Goal: Task Accomplishment & Management: Complete application form

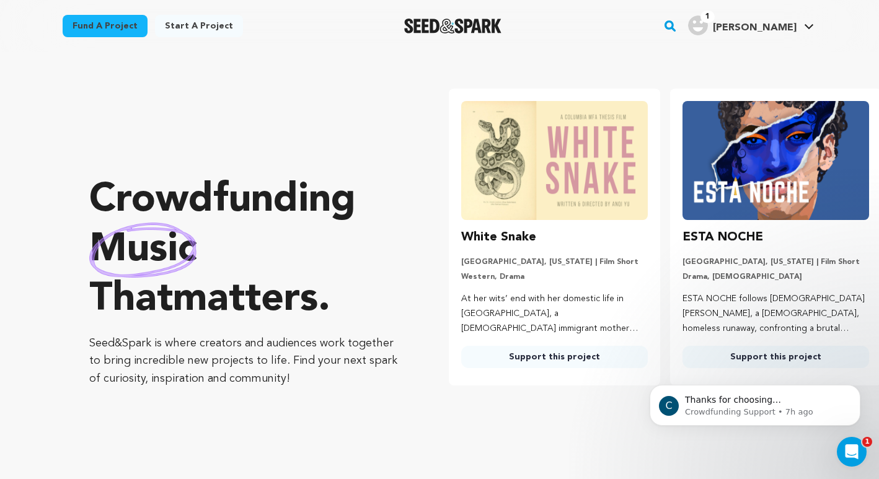
click at [531, 355] on link "Support this project" at bounding box center [554, 357] width 187 height 22
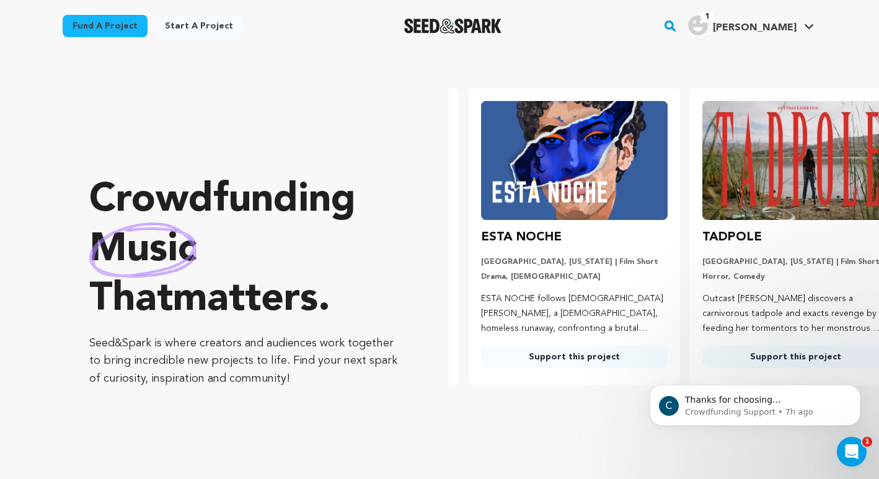
scroll to position [0, 231]
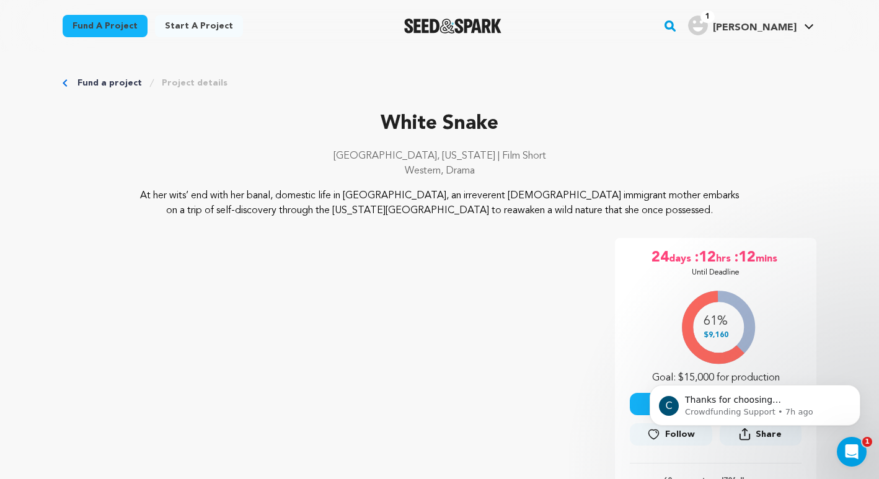
click at [64, 82] on icon "Breadcrumb" at bounding box center [65, 82] width 4 height 7
click at [67, 78] on div "Fund a project Project details" at bounding box center [440, 83] width 754 height 12
click at [92, 82] on link "Fund a project" at bounding box center [109, 83] width 64 height 12
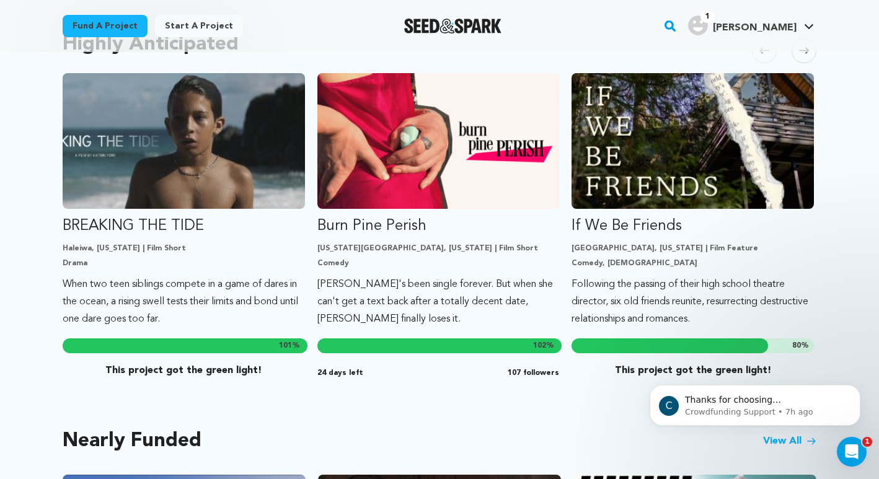
scroll to position [697, 0]
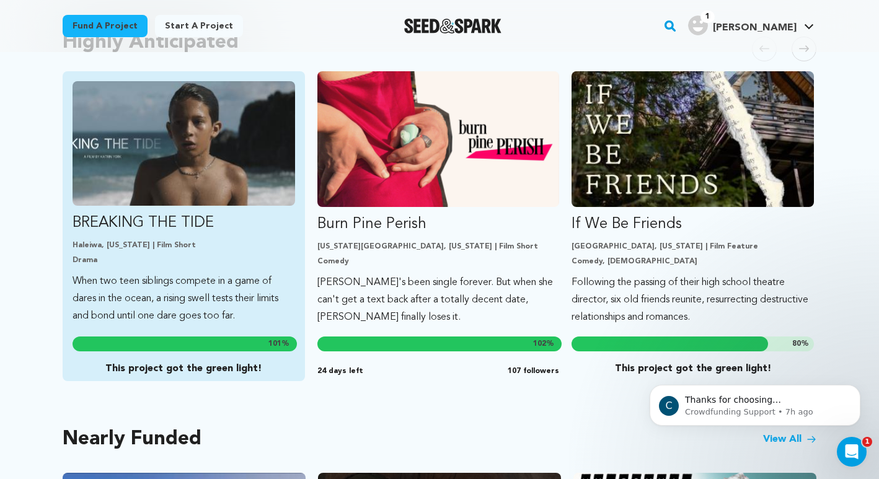
click at [185, 185] on img "Fund BREAKING THE TIDE" at bounding box center [184, 143] width 223 height 125
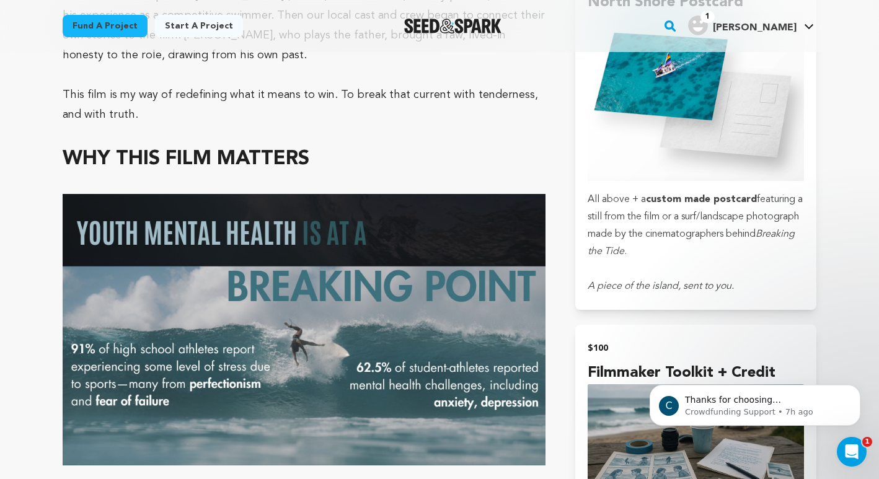
scroll to position [1849, 0]
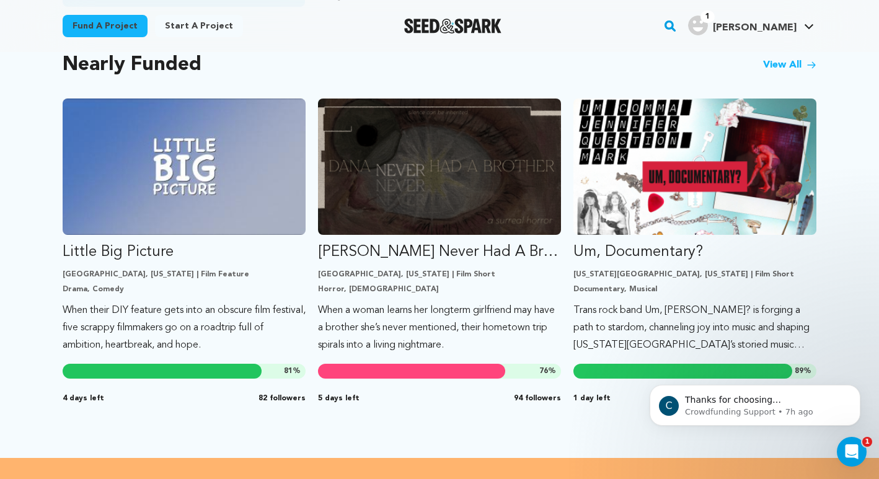
scroll to position [1083, 0]
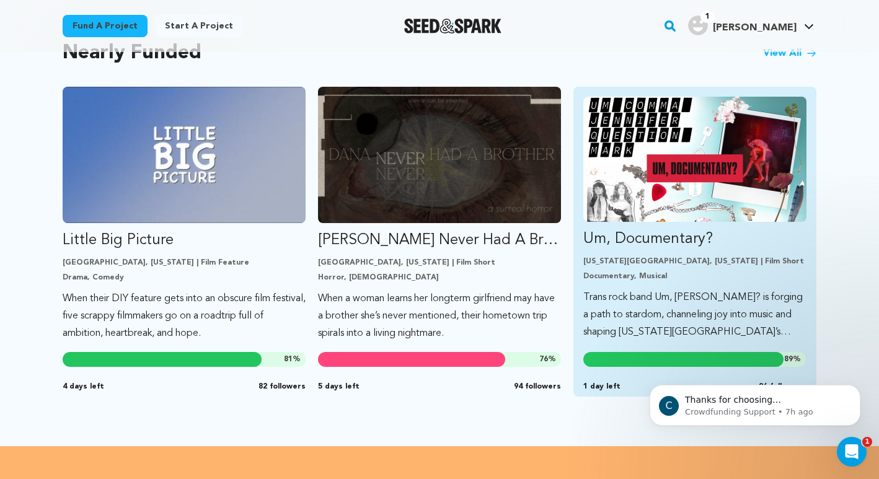
click at [655, 229] on p "Um, Documentary?" at bounding box center [694, 239] width 223 height 20
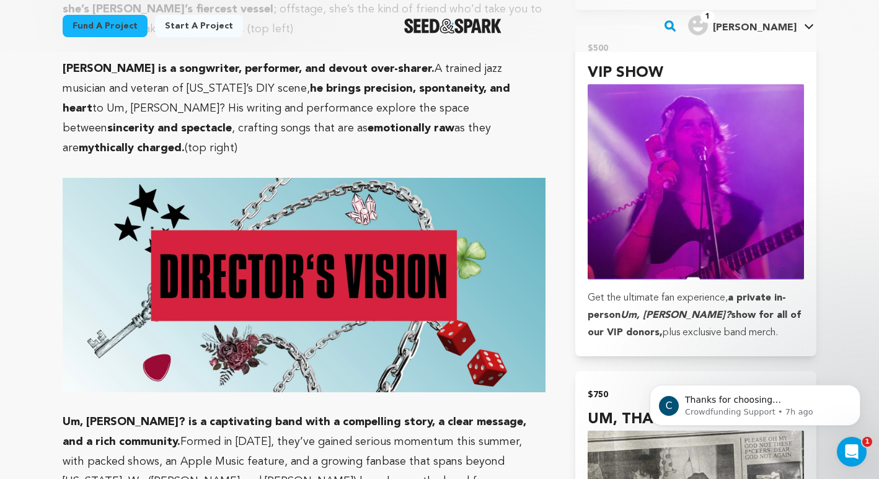
scroll to position [2635, 0]
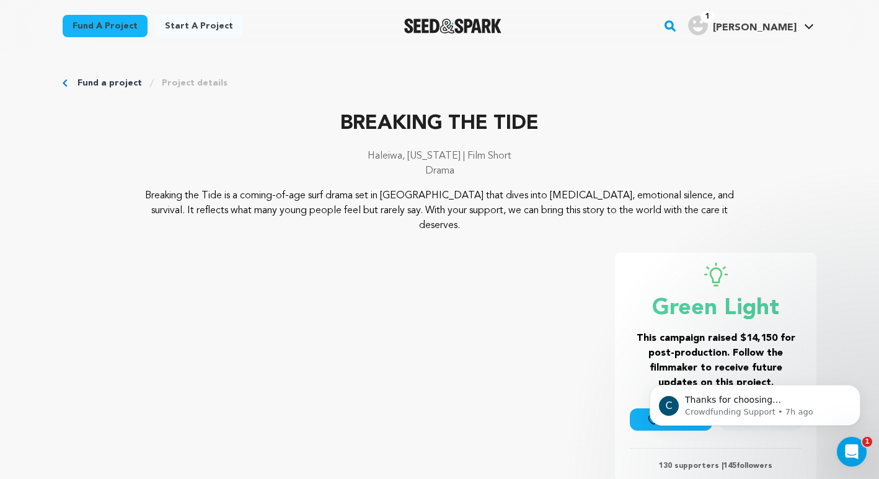
click at [97, 80] on link "Fund a project" at bounding box center [109, 83] width 64 height 12
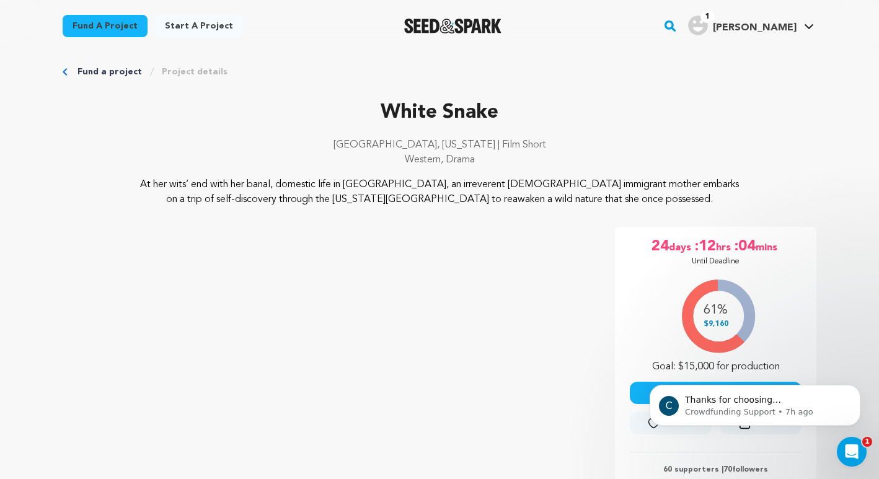
scroll to position [12, 0]
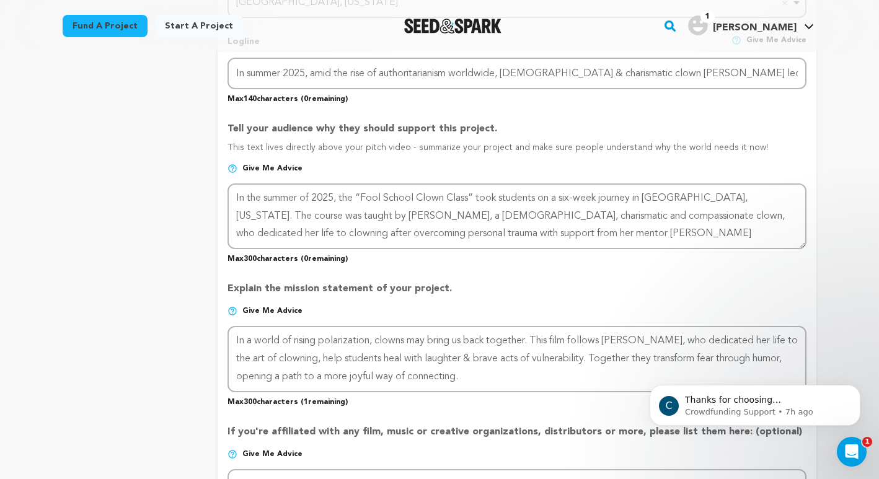
scroll to position [632, 0]
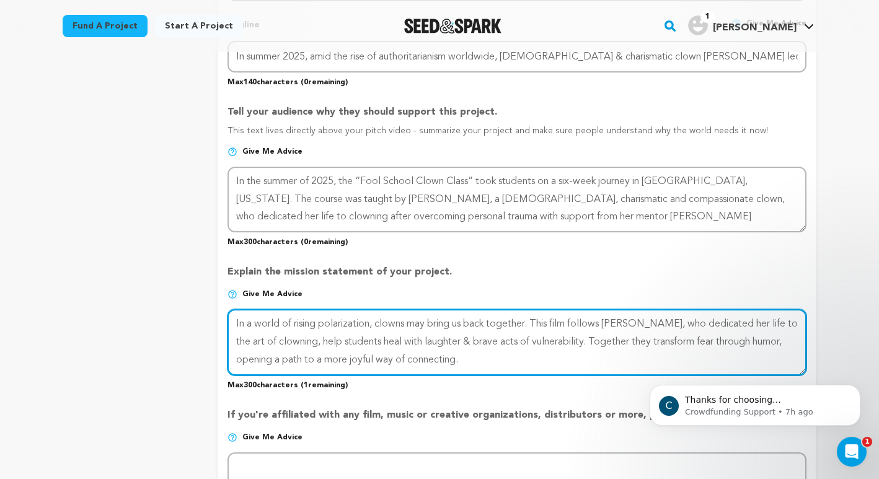
drag, startPoint x: 372, startPoint y: 324, endPoint x: 223, endPoint y: 328, distance: 149.4
click at [223, 328] on form "Project Title Project Name Send More Clowns Project URL Give me advice Project …" at bounding box center [517, 239] width 599 height 1374
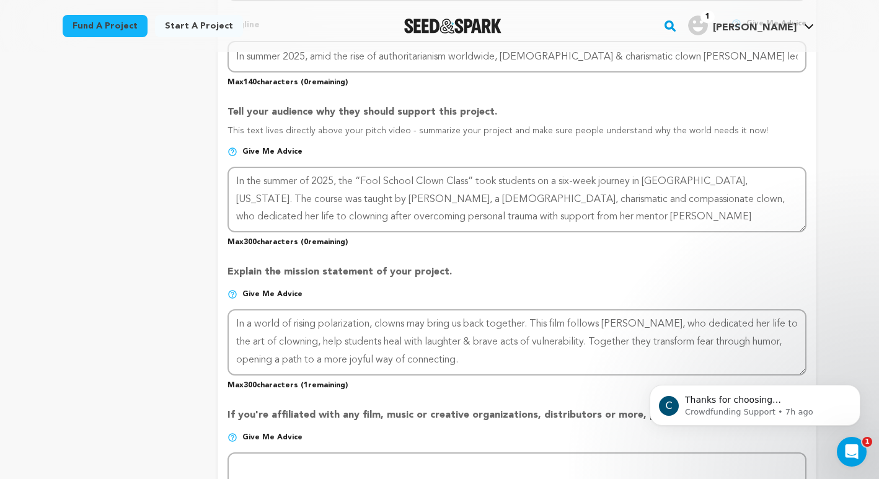
click at [862, 227] on div "Back to Project Dashboard Edit Project Submit For feedback Submit For feedback …" at bounding box center [439, 426] width 879 height 2010
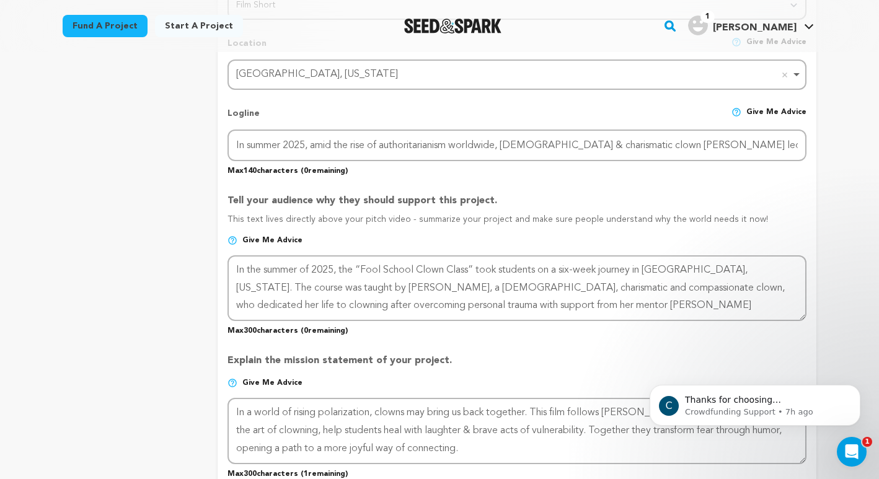
scroll to position [511, 0]
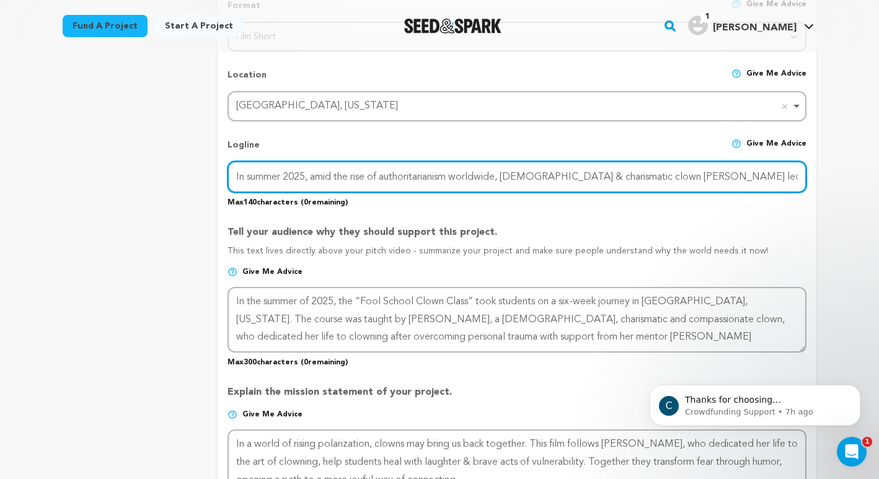
click at [476, 173] on input "In summer 2025, amid the rise of authoritarianism worldwide, queer & charismati…" at bounding box center [516, 177] width 579 height 32
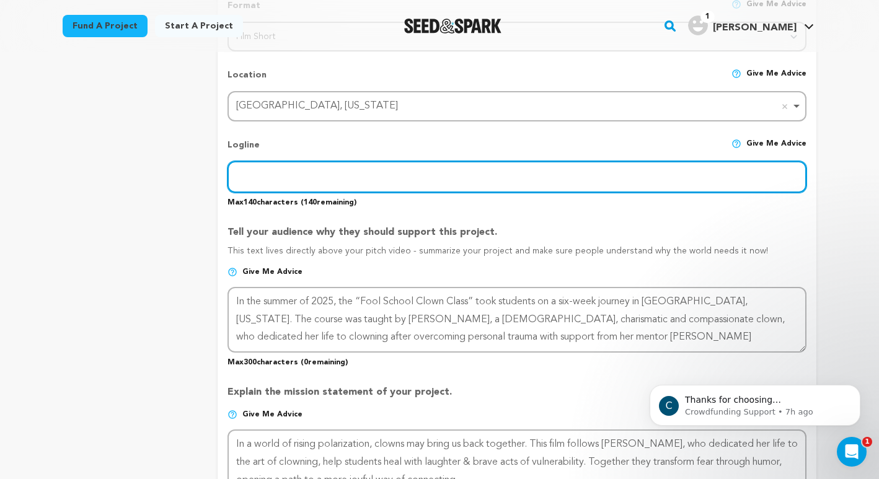
paste input "In a polarized world, passionate queer clown Rose leads 10 students in Michigan…"
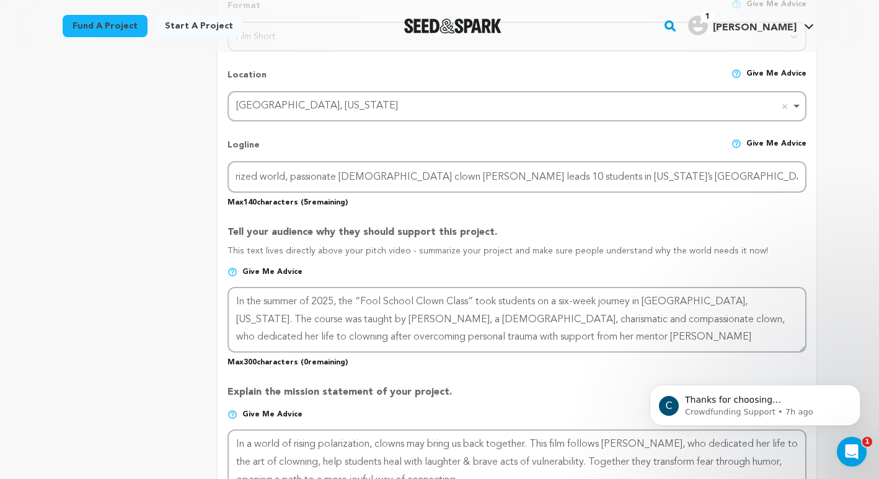
scroll to position [0, 0]
click at [712, 230] on p "Tell your audience why they should support this project." at bounding box center [516, 235] width 579 height 20
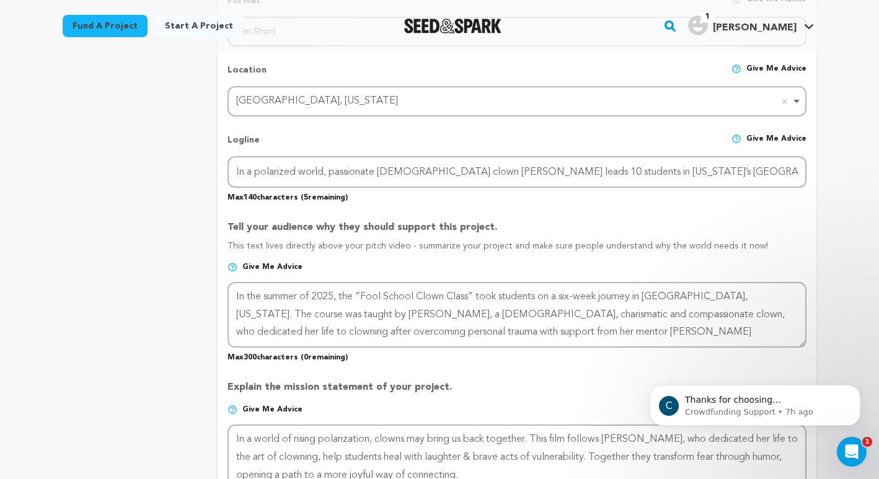
scroll to position [518, 0]
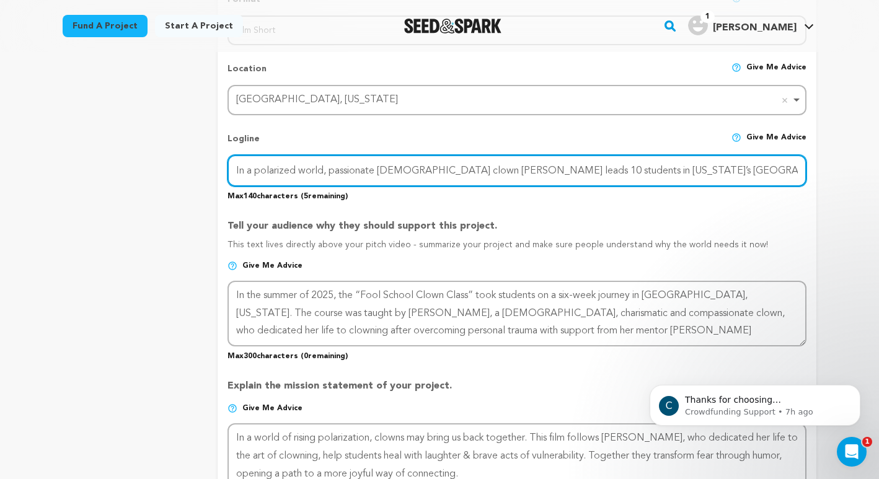
click at [323, 168] on input "In a polarized world, passionate queer clown Rose leads 10 students in Michigan…" at bounding box center [516, 171] width 579 height 32
type input "In a polarized world 2025, passionate queer clown Rose leads 10 students in Mic…"
paste input "In polarized 2025, passionate queer clown Rose leads 10 students in Michigan’s …"
click at [245, 172] on input "In polarized 2025, passionate queer clown Rose leads 10 students in Michigan’s …" at bounding box center [516, 171] width 579 height 32
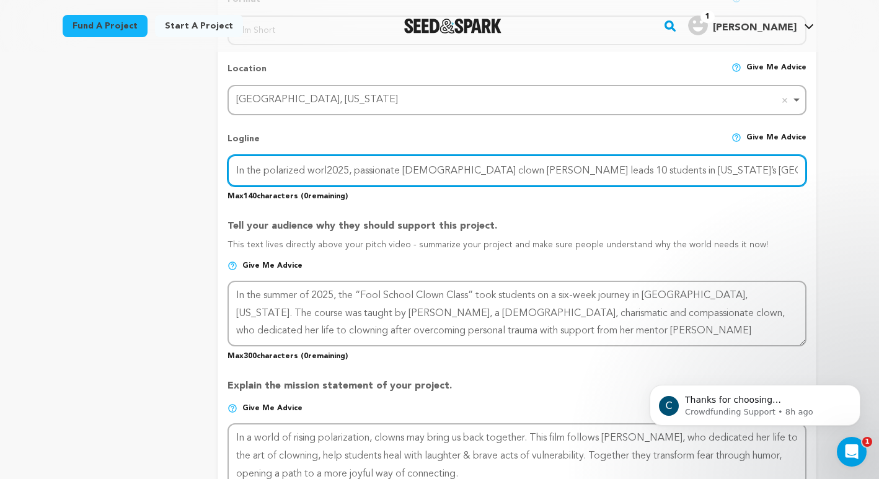
drag, startPoint x: 260, startPoint y: 169, endPoint x: 245, endPoint y: 169, distance: 14.3
click at [245, 169] on input "In the polarized worl2025, passionate queer clown Rose leads 10 students in Mic…" at bounding box center [516, 171] width 579 height 32
click at [319, 169] on input "In a polarized worl2025, passionate queer clown Rose leads 10 students in Michi…" at bounding box center [516, 171] width 579 height 32
type input "In a polarized world 2025, passionate queer clown Rose leads 10 students in Mic…"
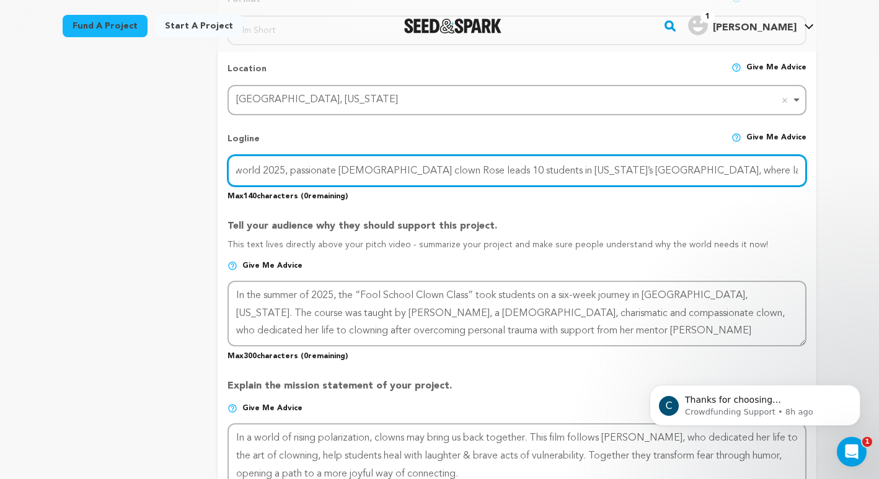
drag, startPoint x: 234, startPoint y: 168, endPoint x: 804, endPoint y: 179, distance: 570.3
click at [804, 180] on input "In a polarized world 2025, passionate queer clown Rose leads 10 students in Mic…" at bounding box center [516, 171] width 579 height 32
paste input "In a divided world of 2025, passionate queer clown Rose leads 10 students at Fo…"
click at [767, 174] on input "In a divided world of 2025, passionate queer clown Rose leads 10 students at Fo…" at bounding box center [516, 171] width 579 height 32
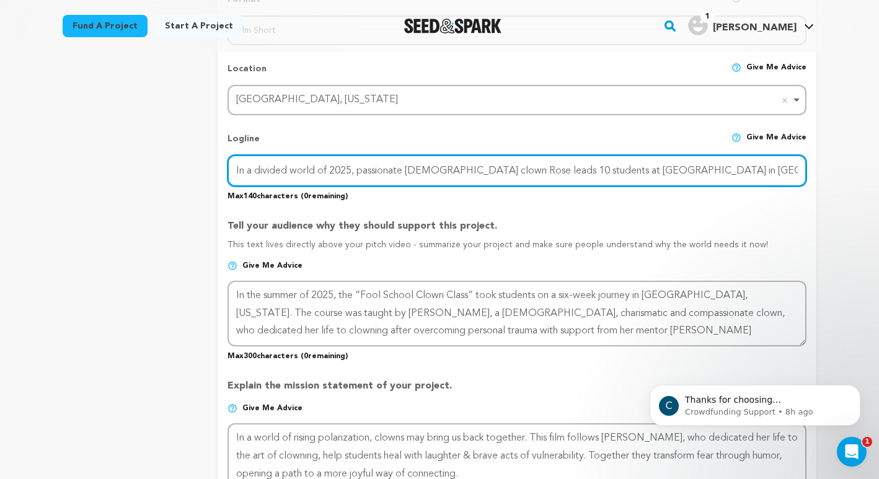
scroll to position [0, 65]
drag, startPoint x: 716, startPoint y: 166, endPoint x: 686, endPoint y: 167, distance: 29.8
click at [686, 167] on input "In a divided world of 2025, passionate queer clown Rose leads 10 students at Fo…" at bounding box center [516, 171] width 579 height 32
click at [674, 166] on input "In a divided world of 2025, passionate queer clown Rose leads 10 students at Fo…" at bounding box center [516, 171] width 579 height 32
type input "In a divided world of 2025, passionate queer clown Rose leads 10 students at Fo…"
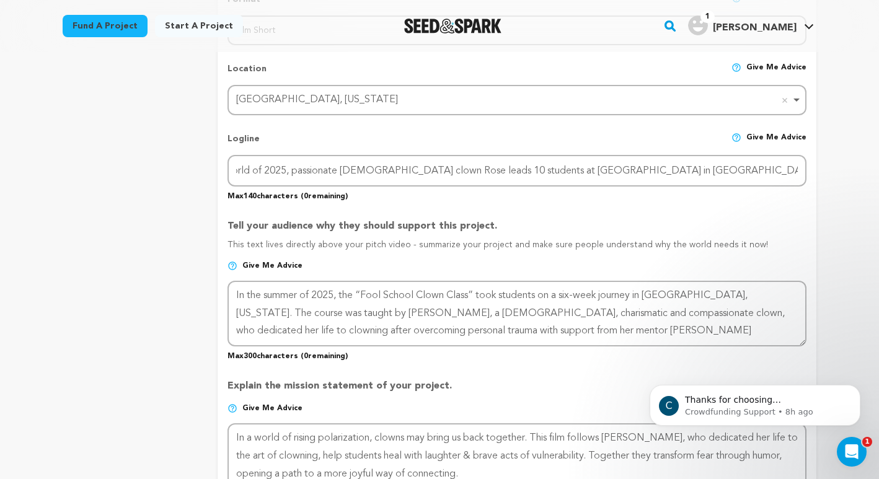
scroll to position [0, 0]
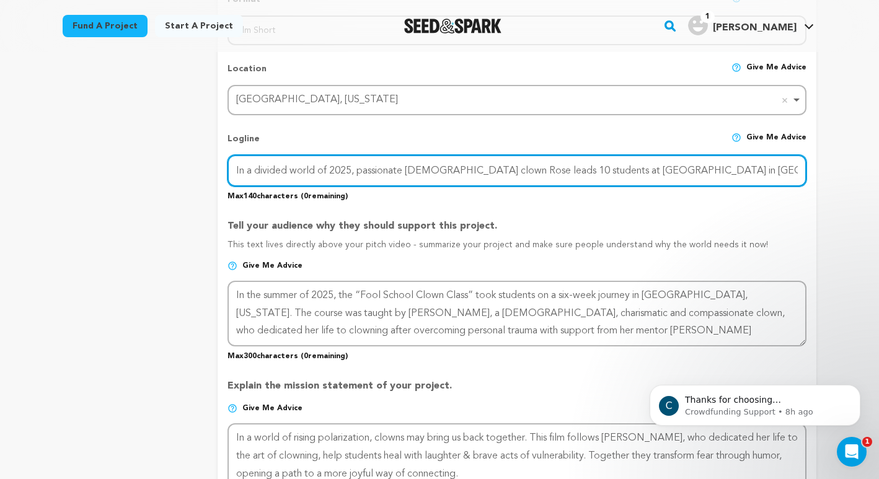
click at [800, 168] on input "In a divided world of 2025, passionate queer clown Rose leads 10 students at Fo…" at bounding box center [516, 171] width 579 height 32
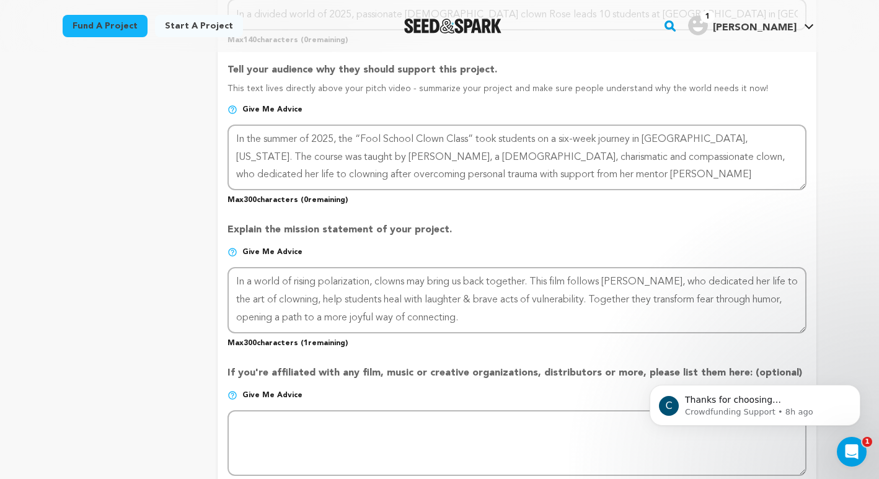
scroll to position [675, 0]
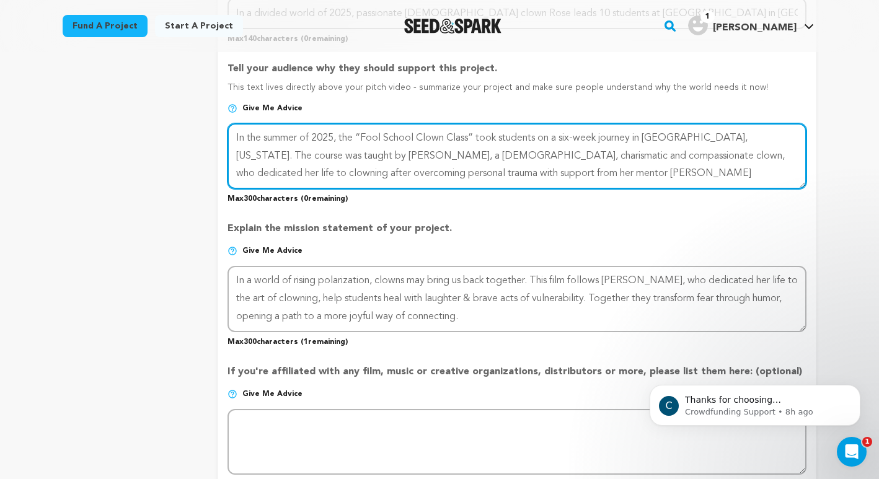
drag, startPoint x: 521, startPoint y: 174, endPoint x: 516, endPoint y: 118, distance: 55.9
click at [516, 118] on div "Tell your audience why they should support this project. This text lives direct…" at bounding box center [516, 127] width 579 height 152
drag, startPoint x: 526, startPoint y: 178, endPoint x: 482, endPoint y: 101, distance: 88.6
click at [482, 101] on div "Tell your audience why they should support this project. This text lives direct…" at bounding box center [516, 127] width 579 height 152
paste textarea "summer 2025, the six-week “Fool School” in Ypsilanti, MI was led by queer, comp…"
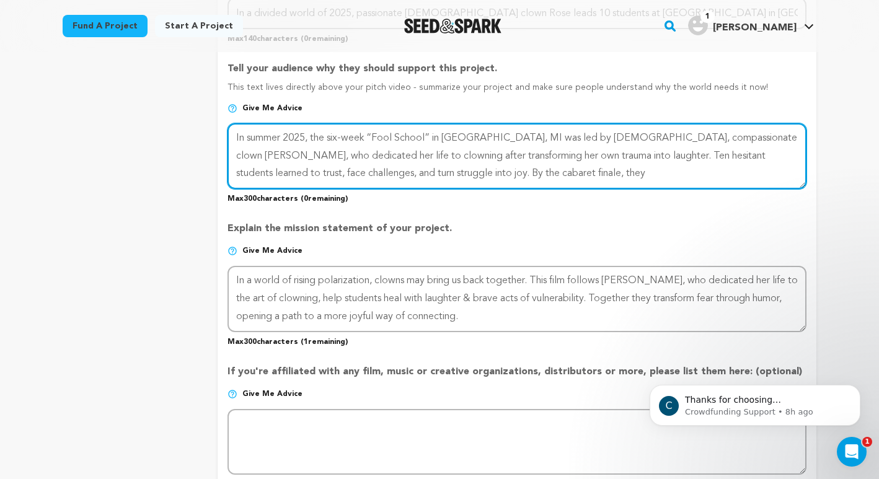
drag, startPoint x: 463, startPoint y: 177, endPoint x: 363, endPoint y: 179, distance: 99.8
click at [363, 179] on textarea at bounding box center [516, 156] width 579 height 66
paste textarea "they emerged tr"
drag, startPoint x: 459, startPoint y: 174, endPoint x: 410, endPoint y: 176, distance: 49.0
click at [408, 176] on textarea at bounding box center [516, 156] width 579 height 66
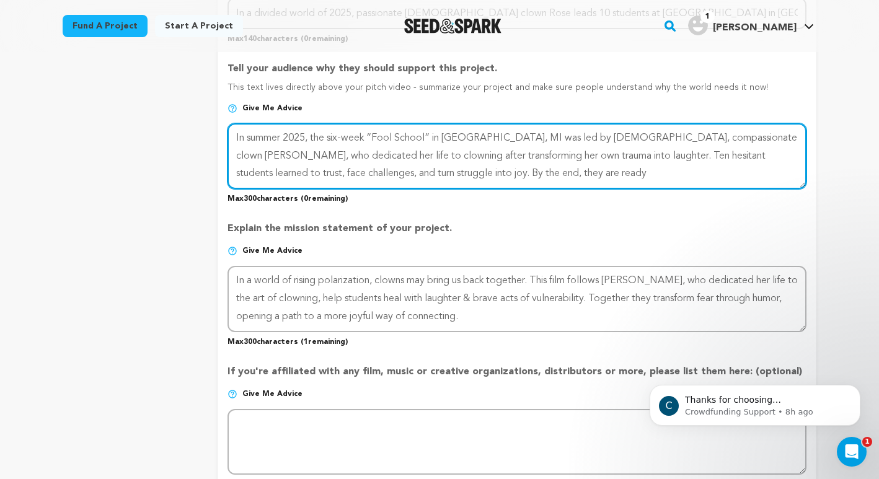
click at [368, 136] on textarea at bounding box center [516, 156] width 579 height 66
click at [461, 170] on textarea at bounding box center [516, 156] width 579 height 66
paste textarea "ready to brin"
click at [416, 167] on textarea at bounding box center [516, 156] width 579 height 66
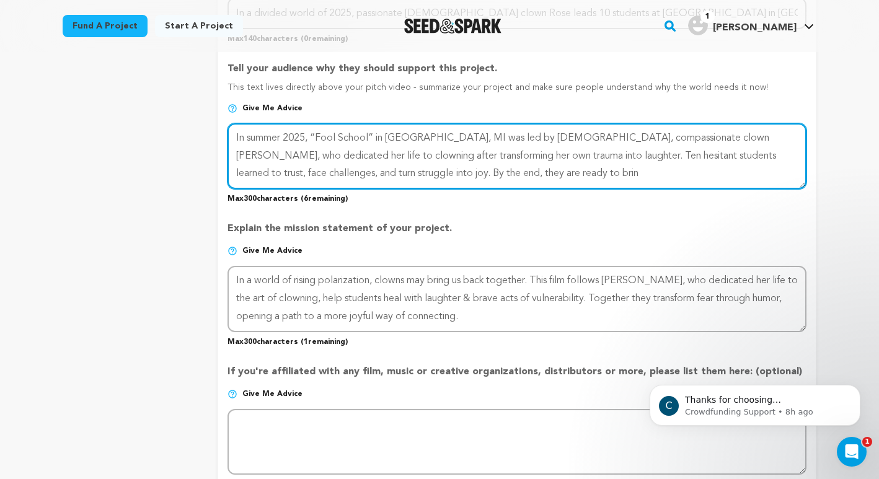
click at [466, 172] on textarea at bounding box center [516, 156] width 579 height 66
click at [529, 157] on textarea at bounding box center [516, 156] width 579 height 66
drag, startPoint x: 301, startPoint y: 171, endPoint x: 301, endPoint y: 185, distance: 14.3
click at [301, 172] on textarea at bounding box center [516, 156] width 579 height 66
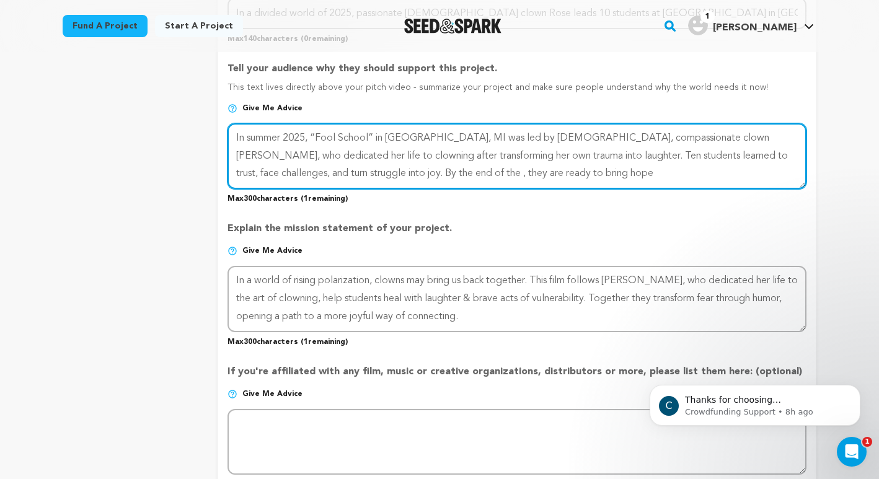
drag, startPoint x: 328, startPoint y: 174, endPoint x: 285, endPoint y: 172, distance: 42.8
click at [285, 172] on textarea at bounding box center [516, 156] width 579 height 66
click at [439, 138] on textarea at bounding box center [516, 156] width 579 height 66
click at [301, 175] on textarea at bounding box center [516, 156] width 579 height 66
drag, startPoint x: 318, startPoint y: 136, endPoint x: 319, endPoint y: 198, distance: 62.6
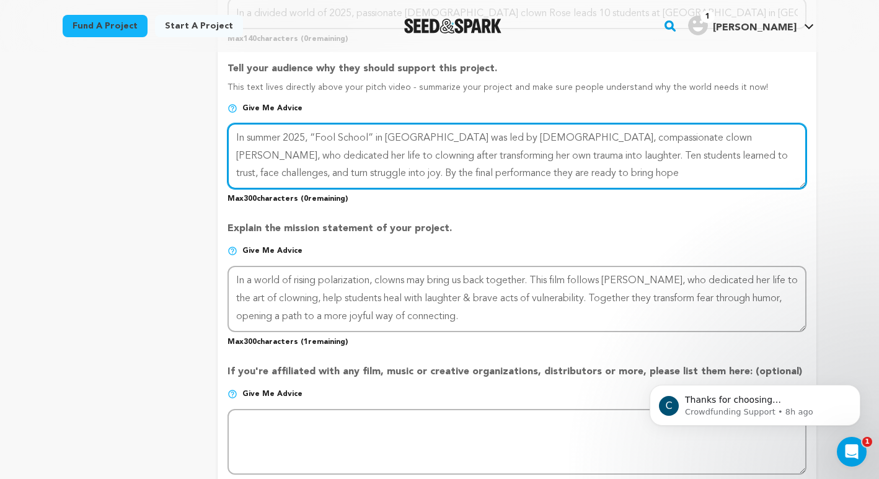
click at [318, 136] on textarea at bounding box center [516, 156] width 579 height 66
click at [370, 136] on textarea at bounding box center [516, 156] width 579 height 66
click at [330, 174] on textarea at bounding box center [516, 156] width 579 height 66
click at [469, 139] on textarea at bounding box center [516, 156] width 579 height 66
drag, startPoint x: 622, startPoint y: 136, endPoint x: 444, endPoint y: 161, distance: 179.6
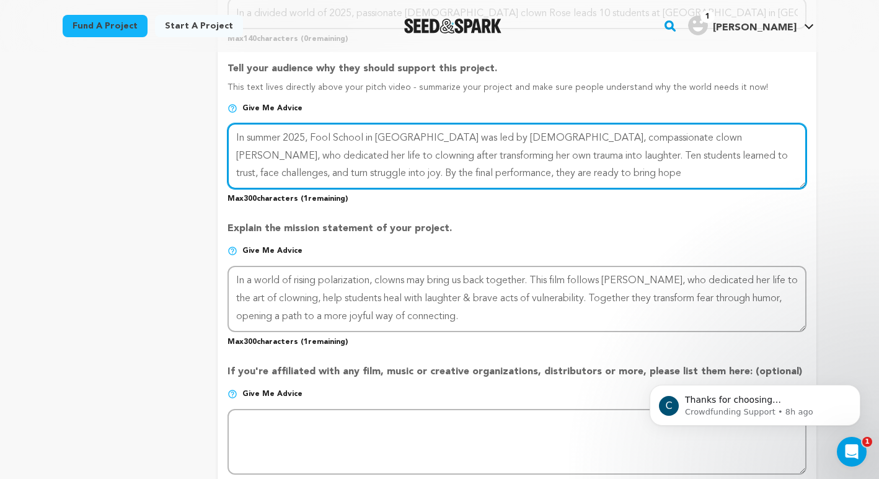
click at [444, 161] on textarea at bounding box center [516, 156] width 579 height 66
paste textarea "overcoming trauma through it"
type textarea "In summer 2025, Fool School in Ypsilanti was led by queer, compassionate clown …"
drag, startPoint x: 462, startPoint y: 182, endPoint x: 307, endPoint y: 120, distance: 166.7
click at [307, 120] on div "Tell your audience why they should support this project. This text lives direct…" at bounding box center [516, 127] width 579 height 152
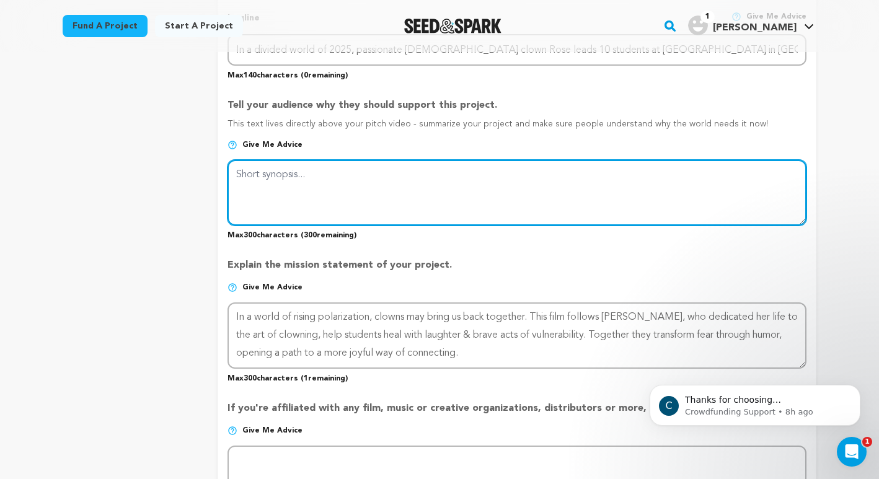
scroll to position [622, 0]
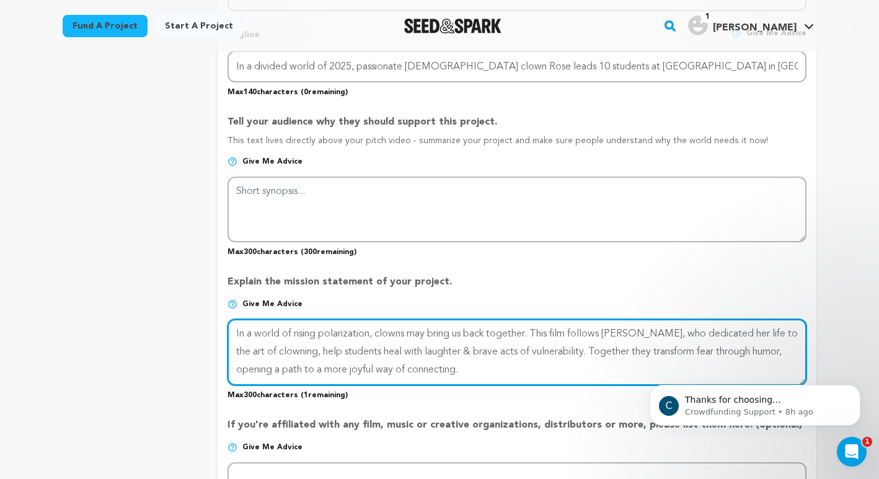
drag, startPoint x: 467, startPoint y: 376, endPoint x: 452, endPoint y: 313, distance: 64.3
click at [452, 313] on div "Explain the mission statement of your project. Give me advice Max 300 character…" at bounding box center [516, 332] width 579 height 135
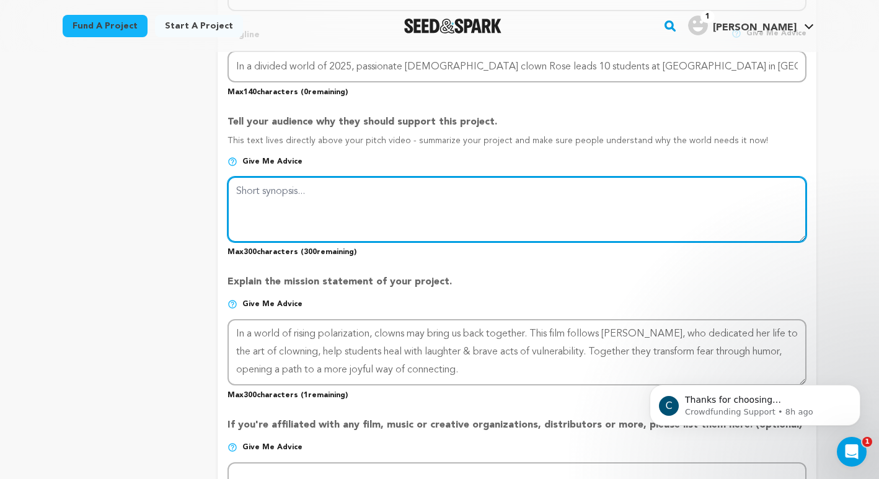
click at [432, 229] on textarea at bounding box center [516, 210] width 579 height 66
paste textarea "In a world of rising polarization, clowns may bring us back together. This film…"
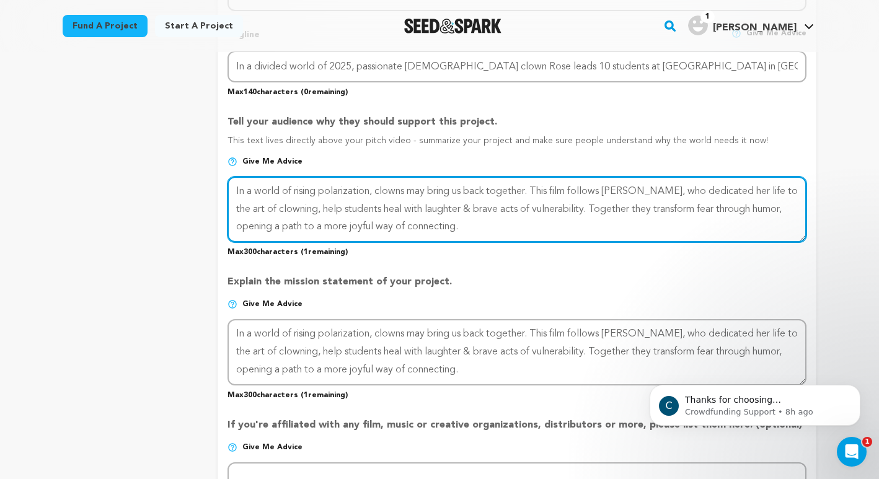
type textarea "In a world of rising polarization, clowns may bring us back together. This film…"
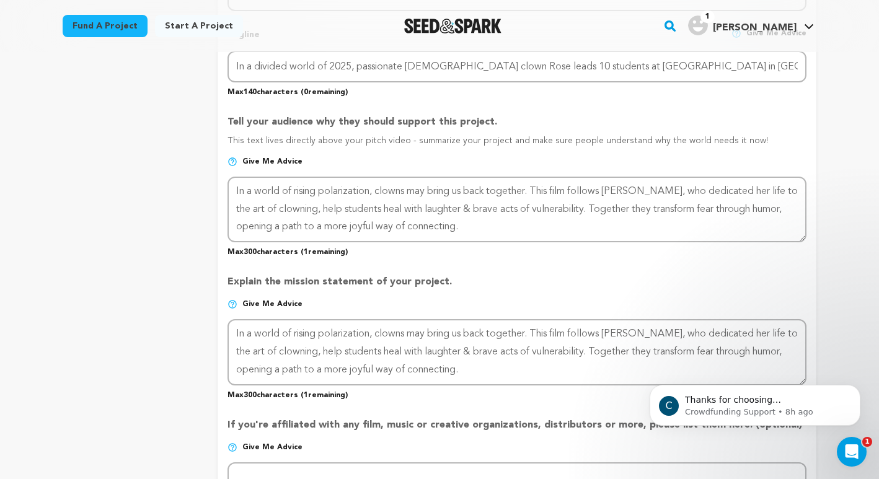
click at [429, 256] on p "Max 300 characters ( 1 remaining)" at bounding box center [516, 249] width 579 height 15
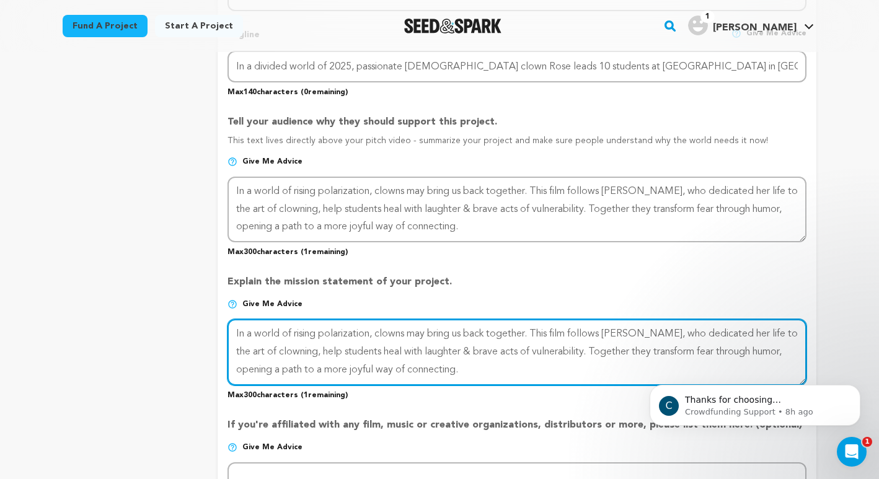
drag, startPoint x: 427, startPoint y: 376, endPoint x: 408, endPoint y: 316, distance: 62.3
click at [408, 316] on div "Explain the mission statement of your project. Give me advice Max 300 character…" at bounding box center [516, 332] width 579 height 135
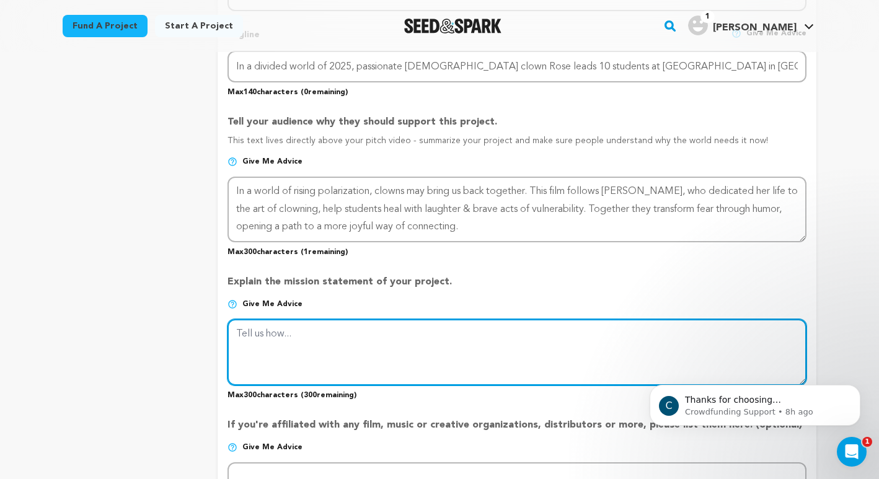
paste textarea "In a world of rising polarization, clowns may bring us back together. This film…"
type textarea "In a world of rising polarization, clowns may bring us back together. This film…"
paste textarea "Amid a world filled with division, Rose the clown and her students remind us th…"
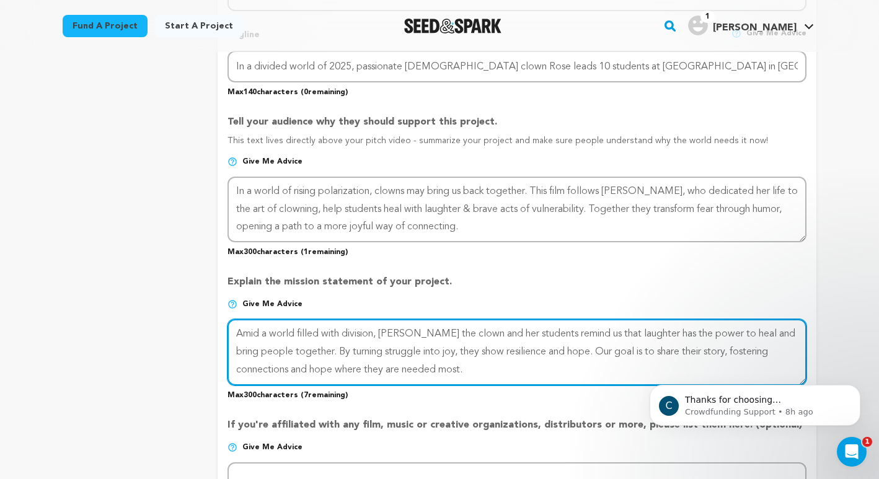
drag, startPoint x: 578, startPoint y: 350, endPoint x: 579, endPoint y: 364, distance: 14.9
click at [579, 364] on textarea at bounding box center [516, 352] width 579 height 66
type textarea "Amid a world filled with division, Rose the clown and her students remind us th…"
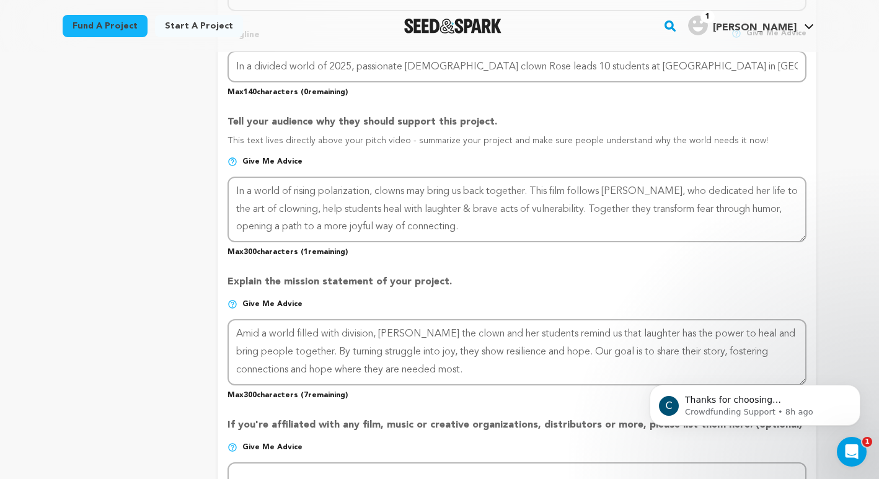
click at [523, 280] on p "Explain the mission statement of your project." at bounding box center [516, 287] width 579 height 25
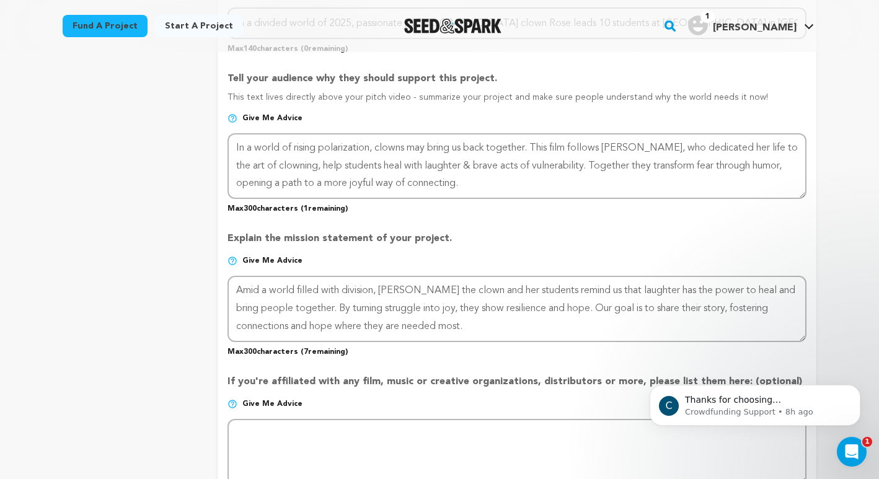
scroll to position [672, 0]
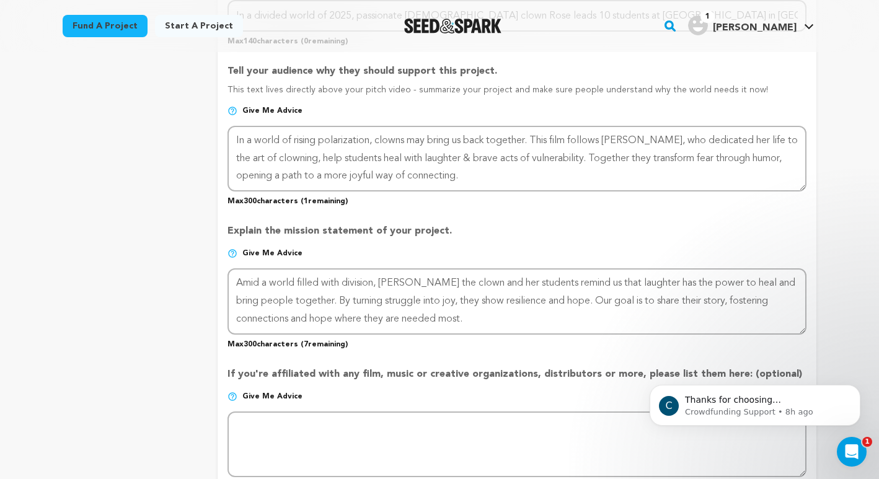
click at [524, 238] on p "Explain the mission statement of your project." at bounding box center [516, 236] width 579 height 25
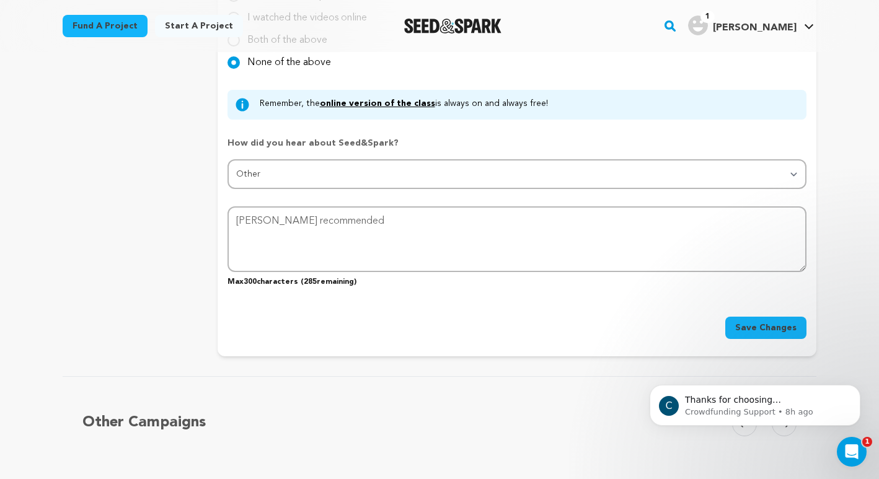
scroll to position [1267, 0]
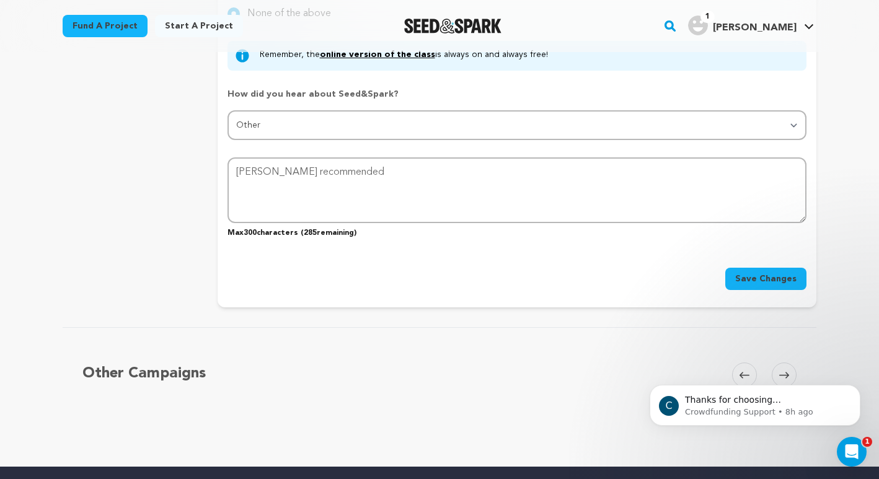
click at [772, 277] on span "Save Changes" at bounding box center [765, 279] width 61 height 12
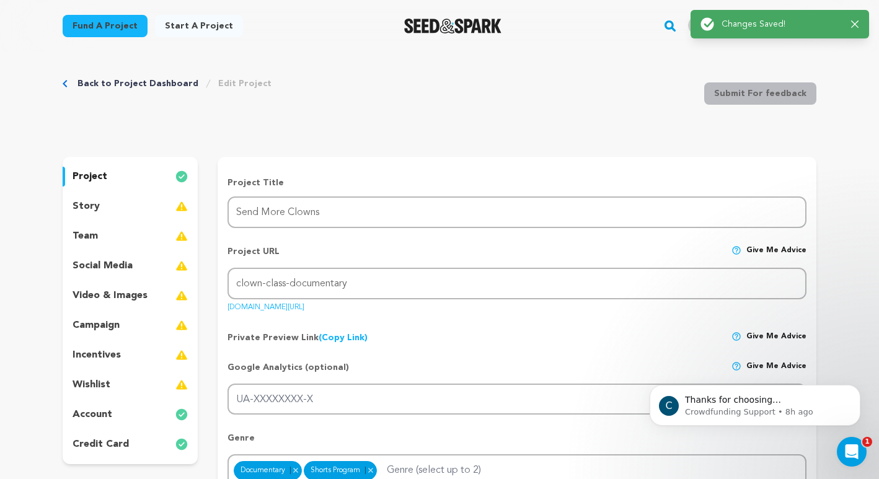
scroll to position [0, 0]
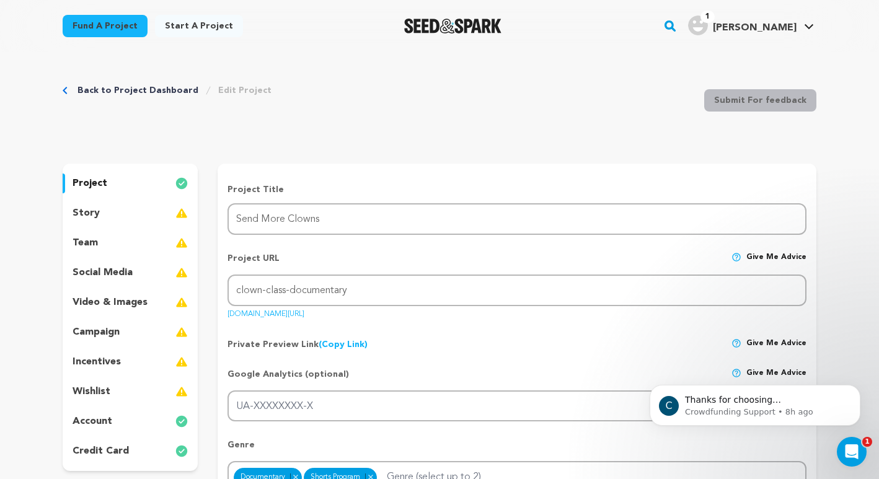
click at [180, 213] on img at bounding box center [181, 213] width 12 height 15
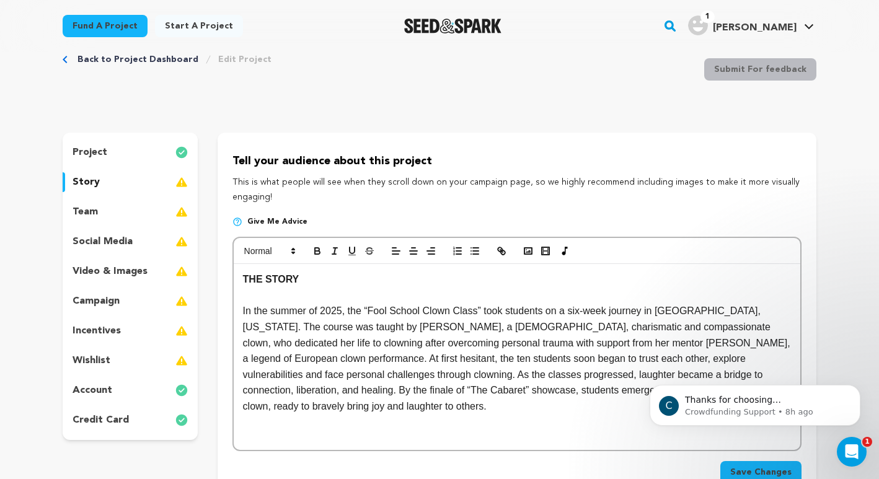
scroll to position [19, 0]
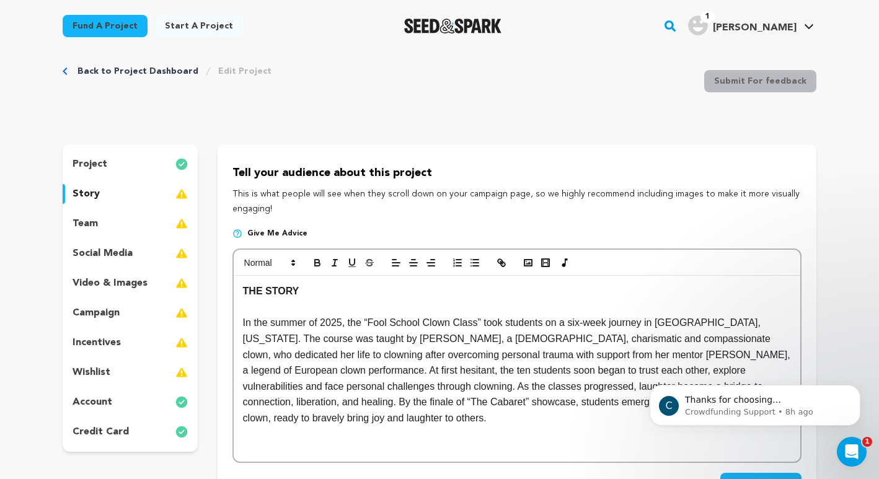
click at [180, 224] on img at bounding box center [181, 223] width 12 height 15
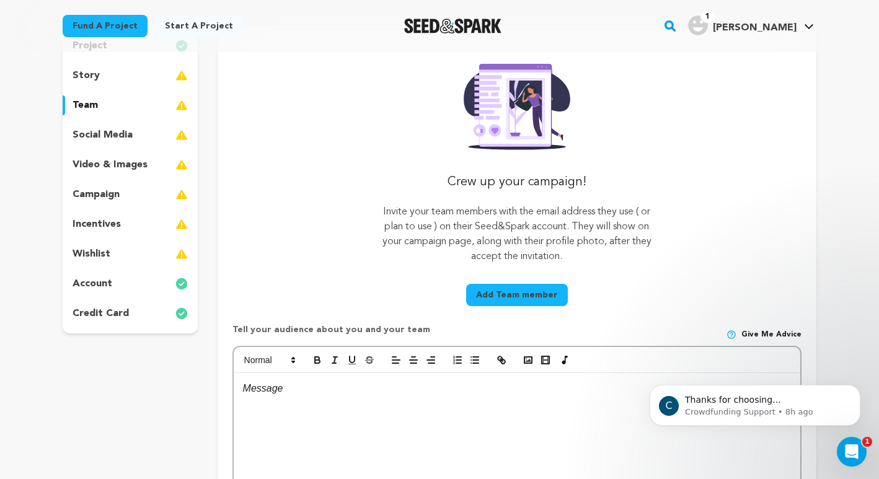
scroll to position [129, 0]
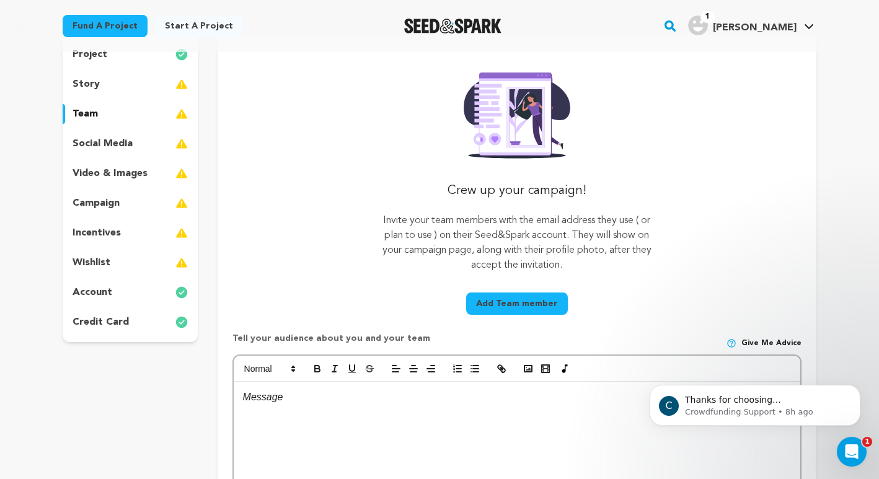
click at [178, 142] on media_icon at bounding box center [181, 143] width 12 height 15
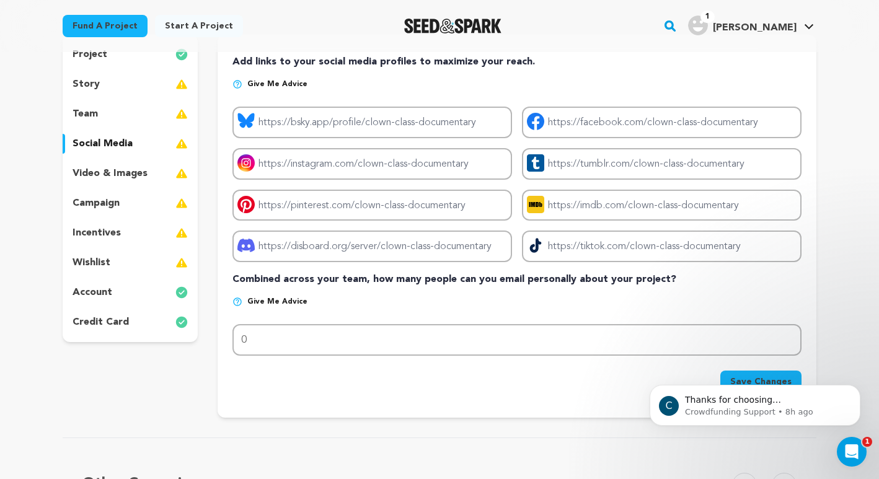
click at [179, 145] on media_icon at bounding box center [181, 143] width 12 height 15
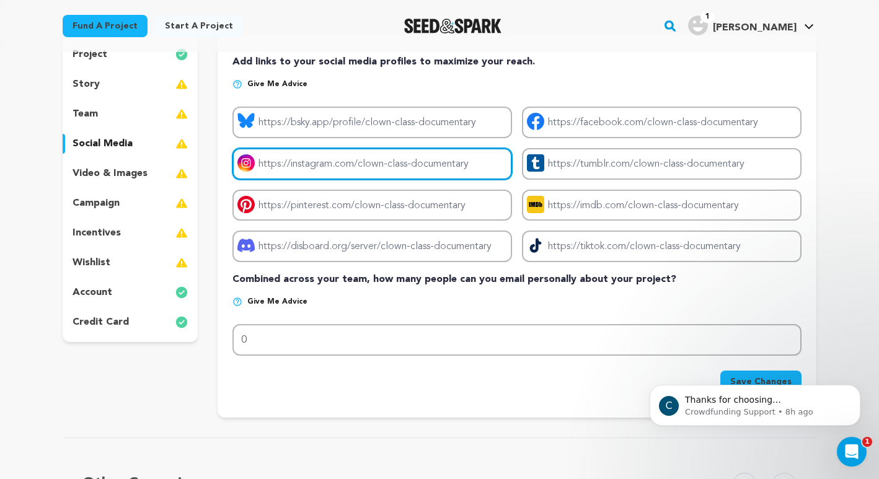
click at [307, 161] on input "Project instagram link" at bounding box center [372, 164] width 280 height 32
paste input "https://www.instagram.com/clown.class.doc.film/"
type input "https://www.instagram.com/clown.class.doc.film"
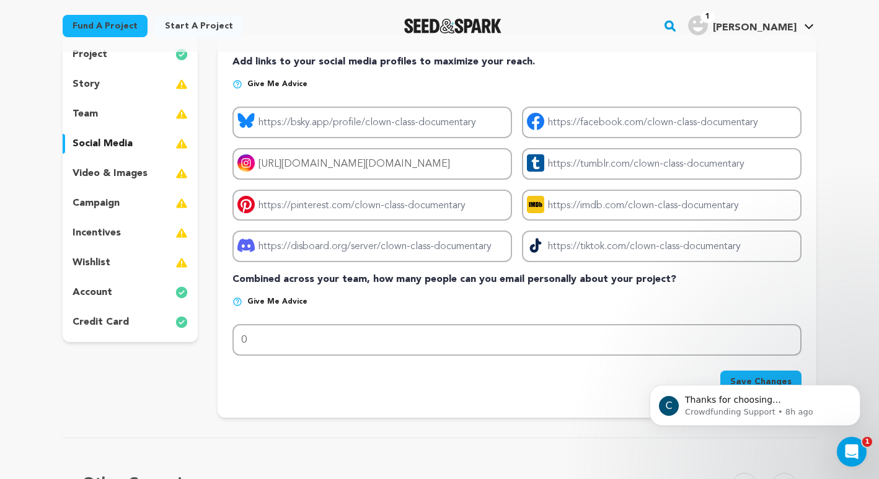
click at [466, 316] on p "Give me advice" at bounding box center [516, 307] width 569 height 20
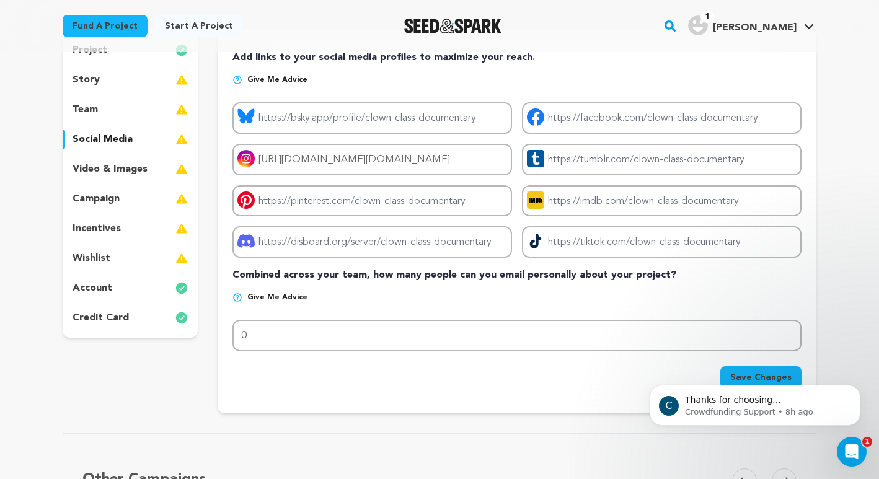
scroll to position [134, 0]
click at [741, 374] on body "C Thanks for choosing Seed&amp;Spark for your project! If you have any question…" at bounding box center [755, 402] width 238 height 77
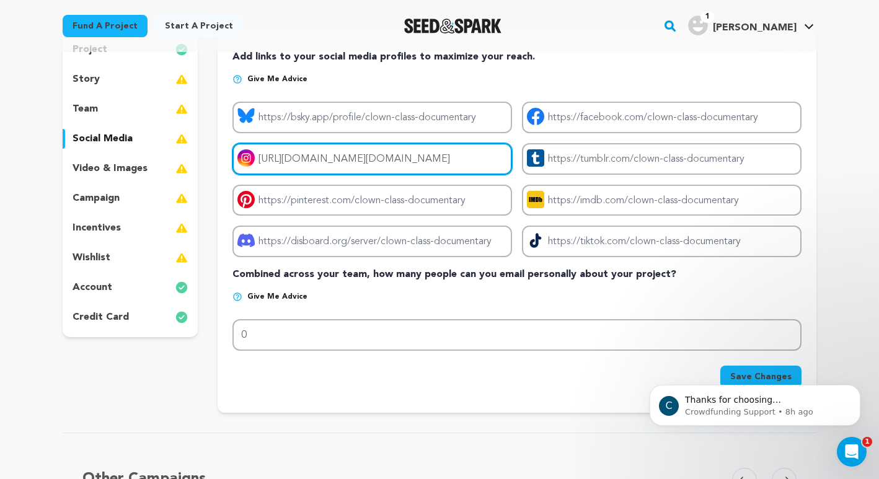
click at [482, 164] on input "https://www.instagram.com/clown.class.doc.film" at bounding box center [372, 159] width 280 height 32
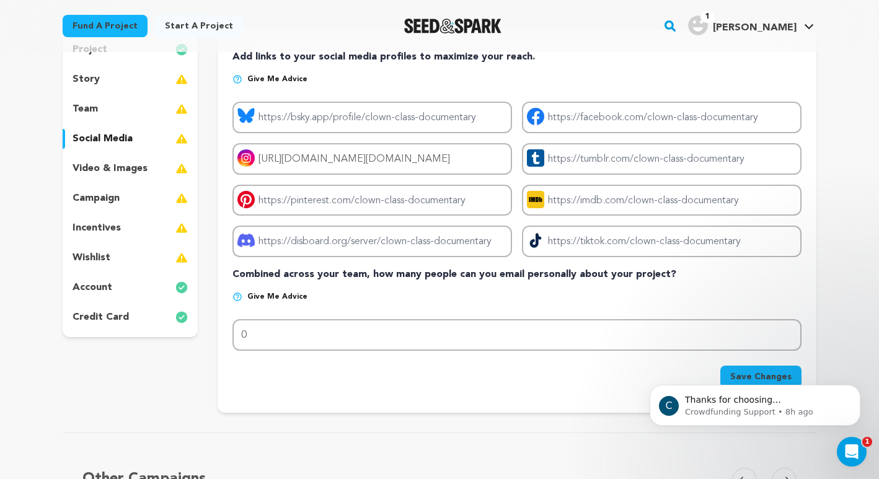
click at [740, 369] on body "C Thanks for choosing Seed&amp;Spark for your project! If you have any question…" at bounding box center [755, 402] width 238 height 77
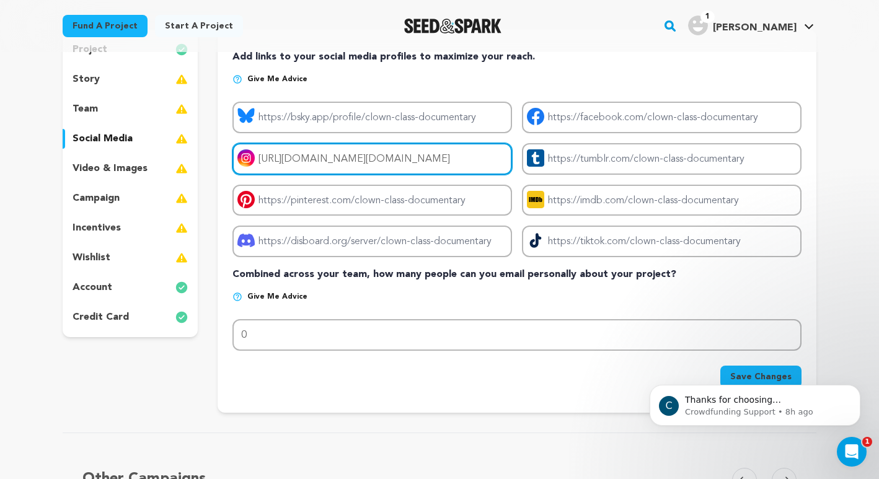
drag, startPoint x: 488, startPoint y: 161, endPoint x: 255, endPoint y: 158, distance: 233.1
click at [255, 158] on input "https://www.instagram.com/clown.class.doc.film" at bounding box center [372, 159] width 280 height 32
click at [478, 159] on input "Project instagram link" at bounding box center [372, 159] width 280 height 32
drag, startPoint x: 478, startPoint y: 160, endPoint x: 237, endPoint y: 148, distance: 241.4
click at [237, 148] on input "Project instagram link" at bounding box center [372, 159] width 280 height 32
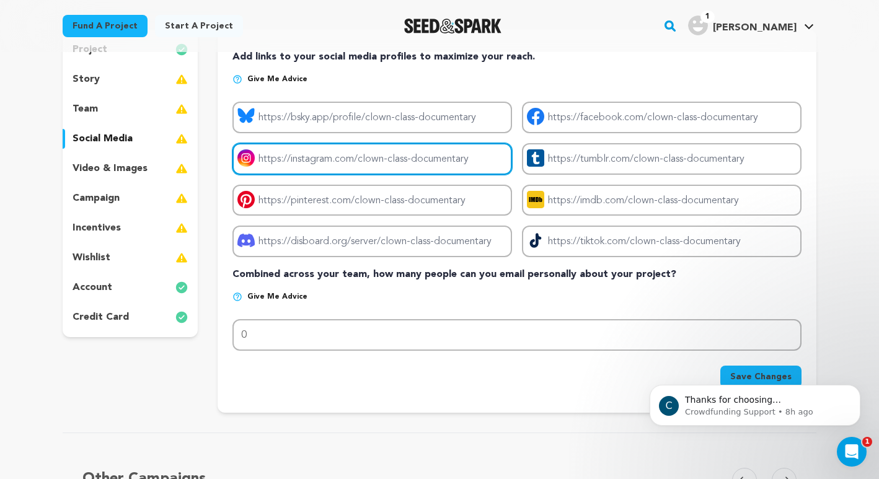
paste input "https://www.instagram.com/clown.class.doc.film"
type input "https://www.instagram.com/clown.class.doc.film"
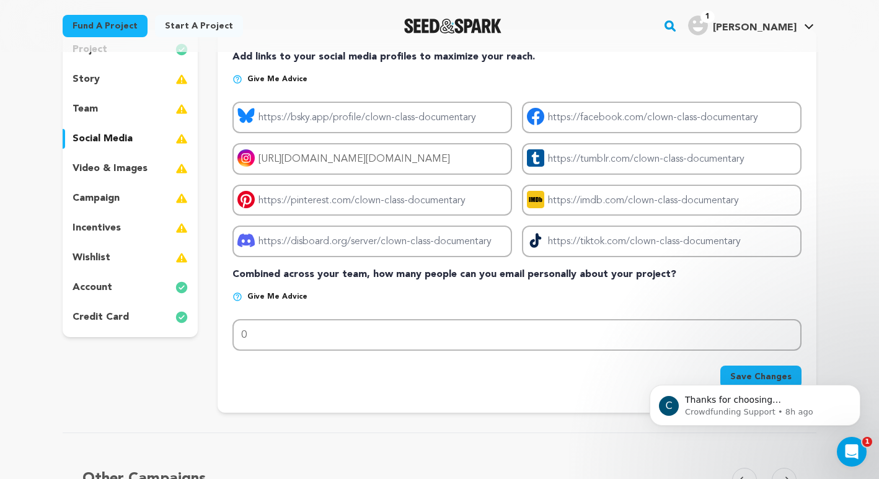
click at [353, 302] on p "Give me advice" at bounding box center [516, 302] width 569 height 20
click at [772, 377] on div "C Thanks for choosing Seed&amp;Spark for your project! If you have any question…" at bounding box center [755, 348] width 228 height 155
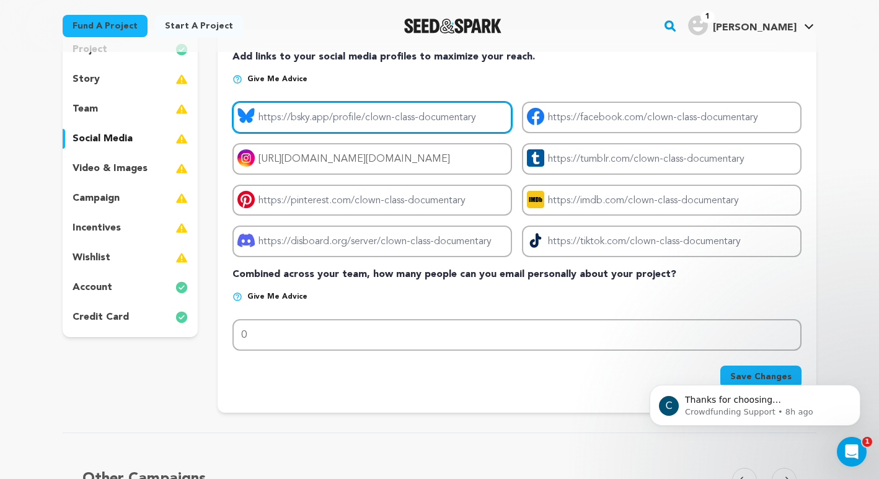
click at [472, 120] on input "Project bluesky link" at bounding box center [372, 118] width 280 height 32
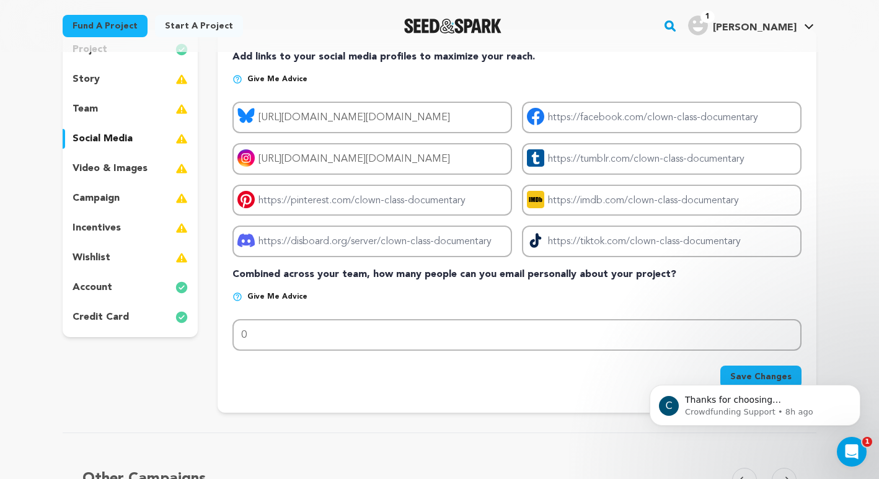
click at [601, 53] on p "Add links to your social media profiles to maximize your reach." at bounding box center [516, 57] width 569 height 15
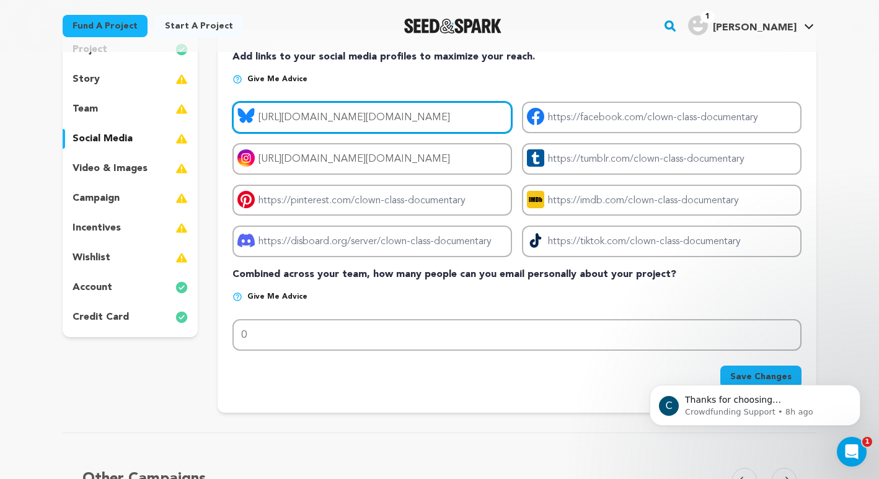
drag, startPoint x: 488, startPoint y: 115, endPoint x: 312, endPoint y: 105, distance: 176.3
click at [312, 105] on input "https://bsky.app/profile/tokoshiiki.bsky.social" at bounding box center [372, 118] width 280 height 32
paste input "7cylinders"
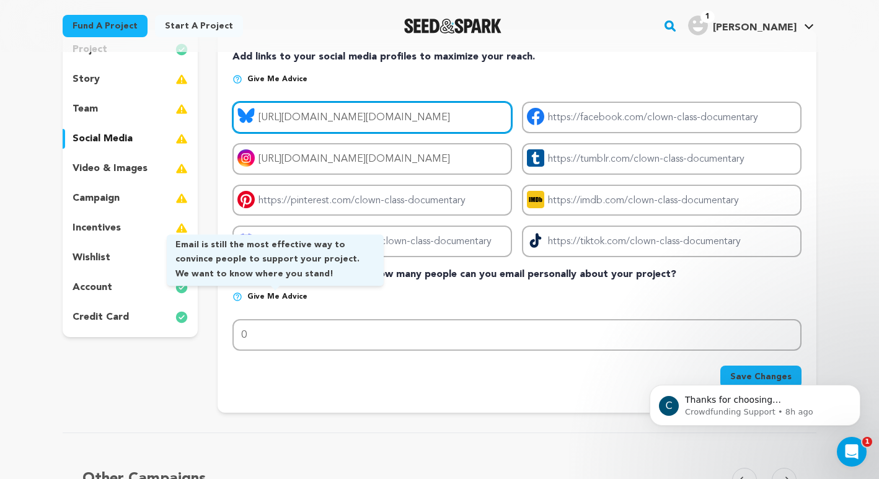
type input "https://bsky.app/profile/7cylinders.bsky.social"
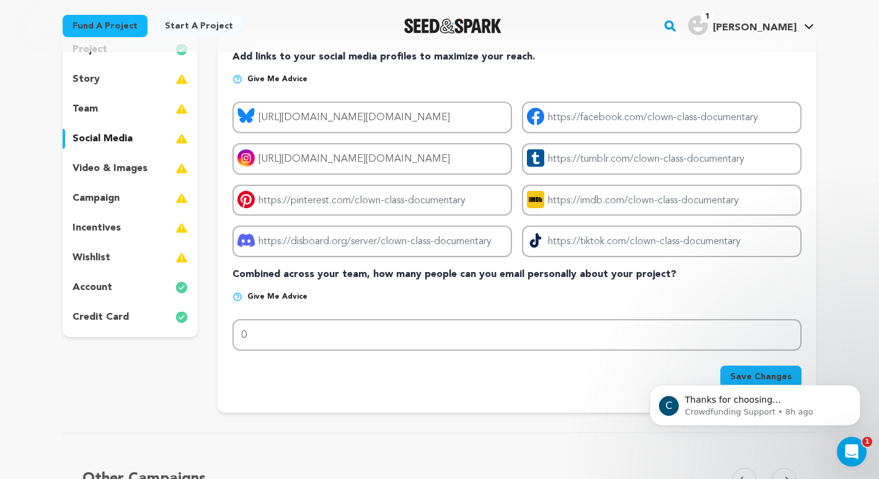
click at [278, 296] on span "Give me advice" at bounding box center [277, 297] width 60 height 10
click at [275, 296] on span "Give me advice" at bounding box center [277, 297] width 60 height 10
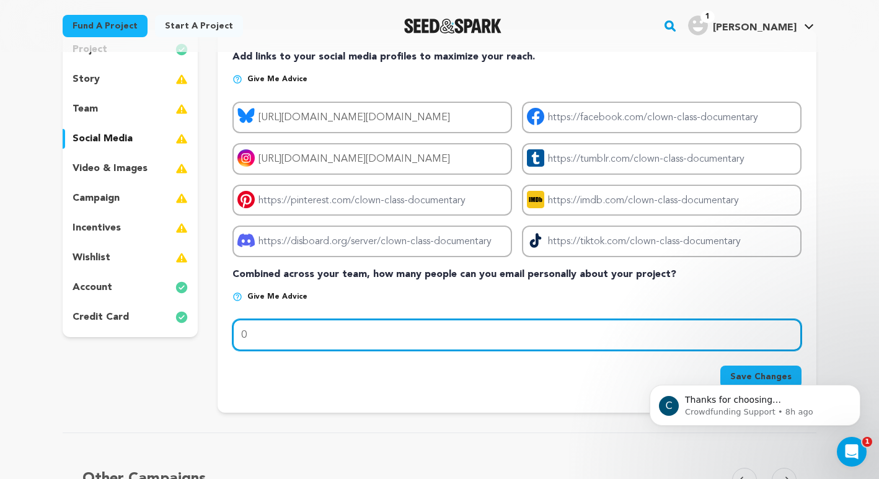
drag, startPoint x: 276, startPoint y: 332, endPoint x: 221, endPoint y: 323, distance: 55.8
click at [221, 323] on div "Add links to your social media profiles to maximize your reach. Give me advice …" at bounding box center [517, 221] width 599 height 383
type input "300"
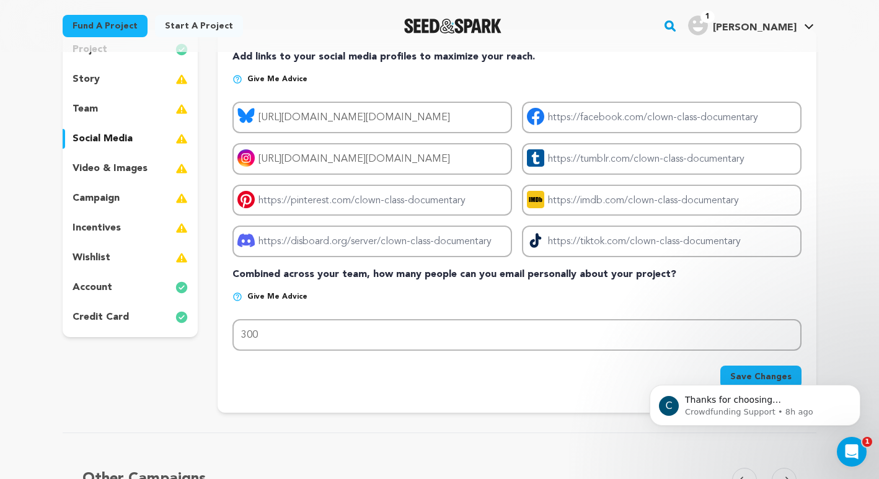
click at [293, 376] on div "Save Changes" at bounding box center [516, 377] width 569 height 22
click at [752, 370] on div "C Thanks for choosing Seed&amp;Spark for your project! If you have any question…" at bounding box center [755, 348] width 228 height 155
click at [751, 375] on div "C Thanks for choosing Seed&amp;Spark for your project! If you have any question…" at bounding box center [755, 348] width 228 height 155
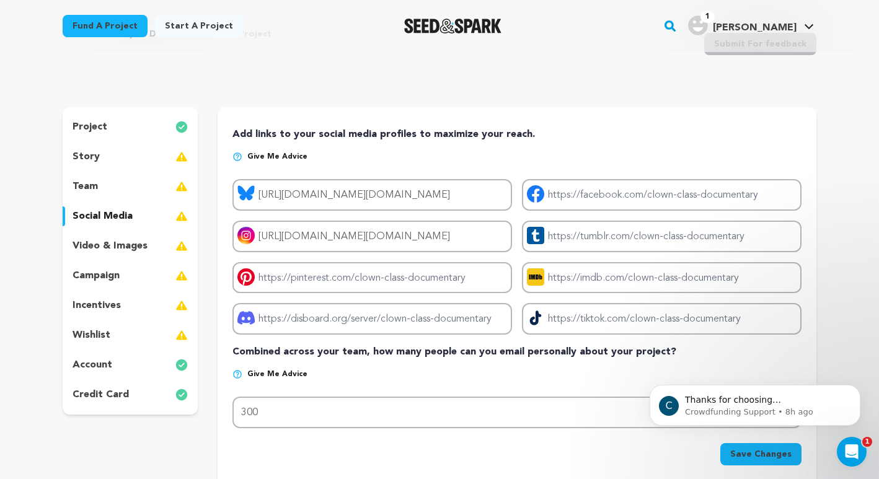
scroll to position [55, 0]
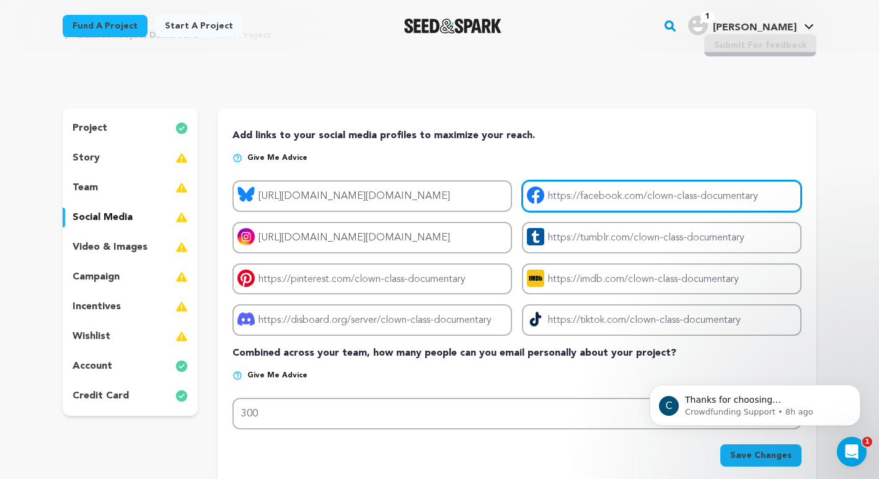
click at [625, 203] on input "Project facebook link" at bounding box center [662, 196] width 280 height 32
paste input "https://www.facebook.com/profile.php?id=100064005482100"
type input "https://www.facebook.com/profile.php?id=100064005482100"
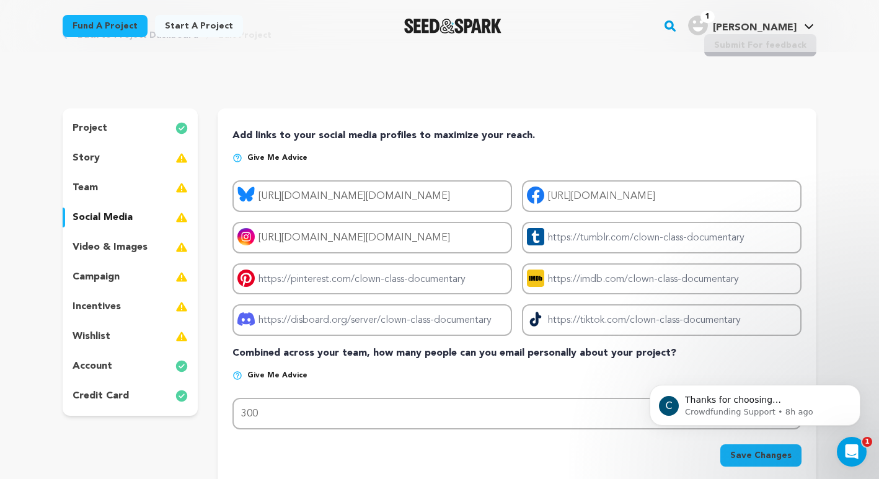
click at [827, 218] on div "Back to Project Dashboard Edit Project Submit For feedback Submit For feedback …" at bounding box center [439, 324] width 793 height 654
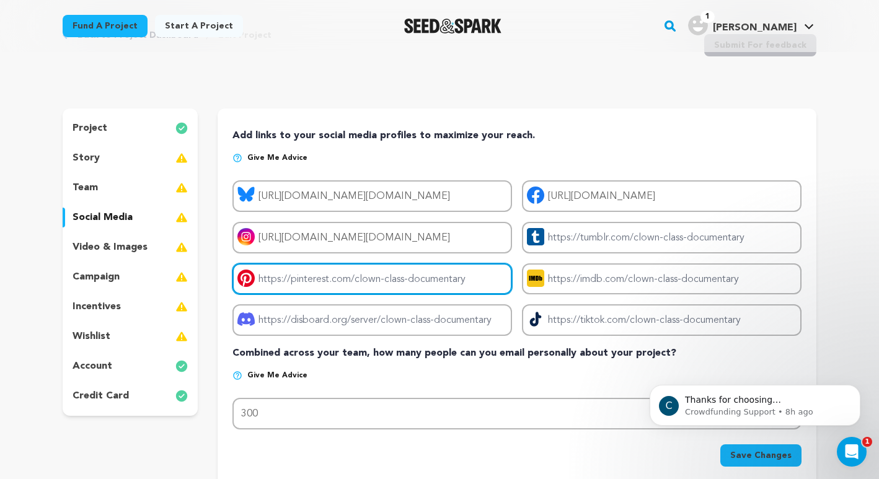
drag, startPoint x: 486, startPoint y: 280, endPoint x: 345, endPoint y: 289, distance: 141.6
click at [340, 289] on input "Project pinterest link" at bounding box center [372, 279] width 280 height 32
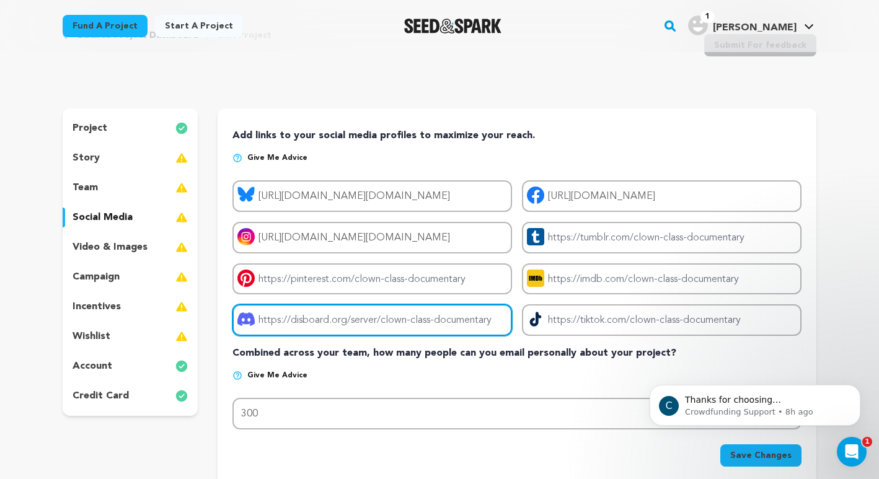
click at [388, 317] on input "Project discord link" at bounding box center [372, 320] width 280 height 32
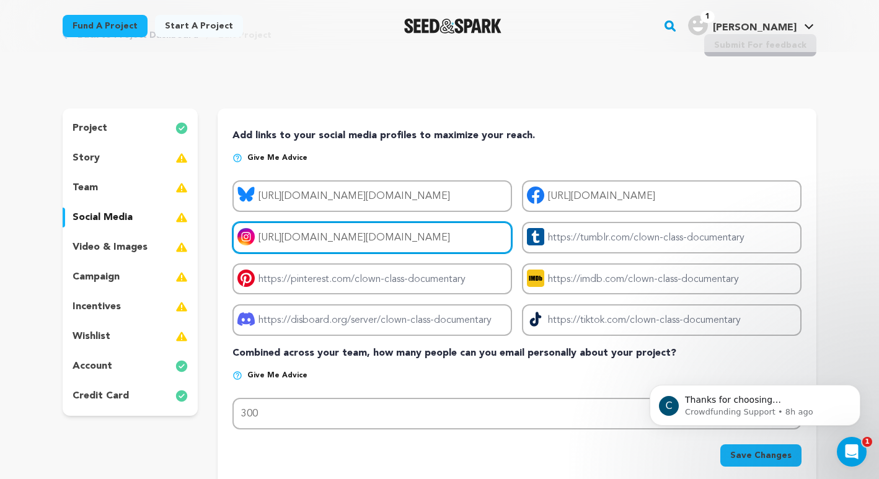
click at [347, 239] on input "https://www.instagram.com/clown.class.doc.film" at bounding box center [372, 238] width 280 height 32
click at [475, 236] on input "https://www.instagram.com/clown.class.doc.film" at bounding box center [372, 238] width 280 height 32
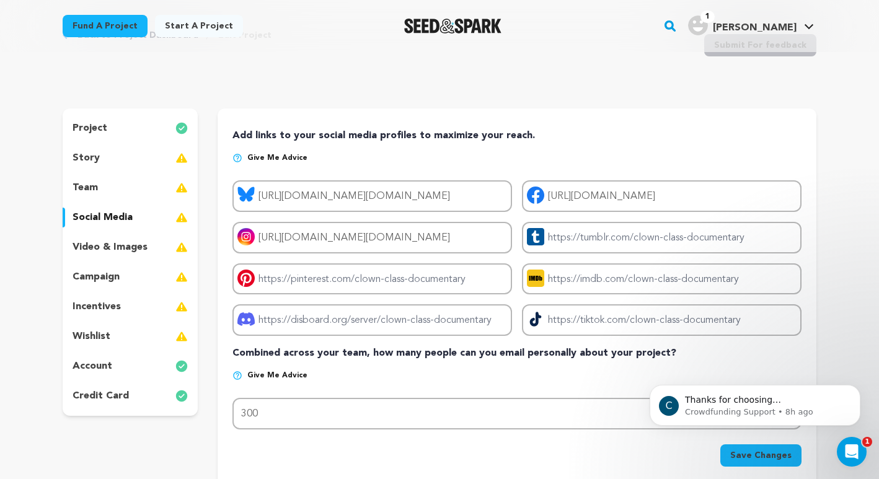
click at [770, 457] on span "Save Changes" at bounding box center [760, 455] width 61 height 12
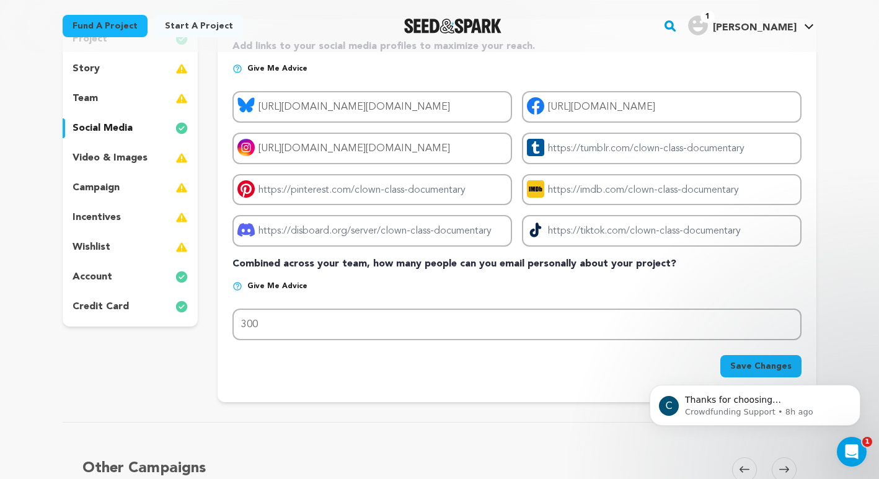
scroll to position [142, 0]
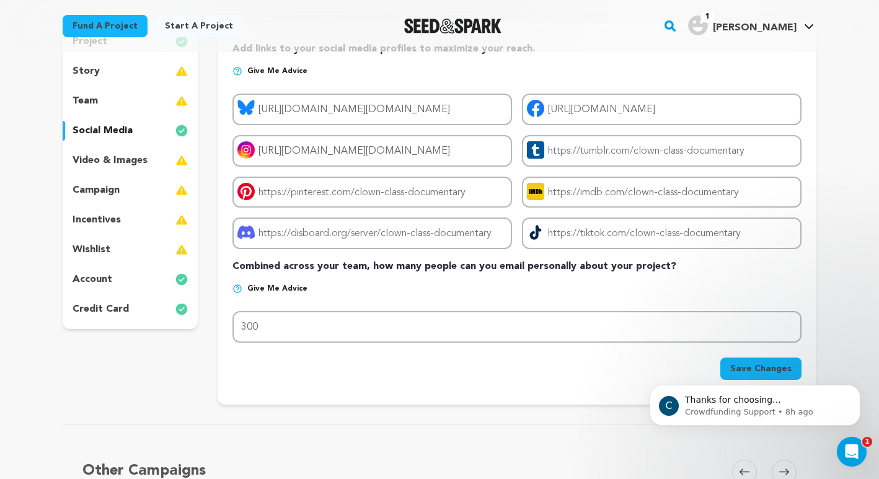
click at [179, 105] on img at bounding box center [181, 101] width 12 height 15
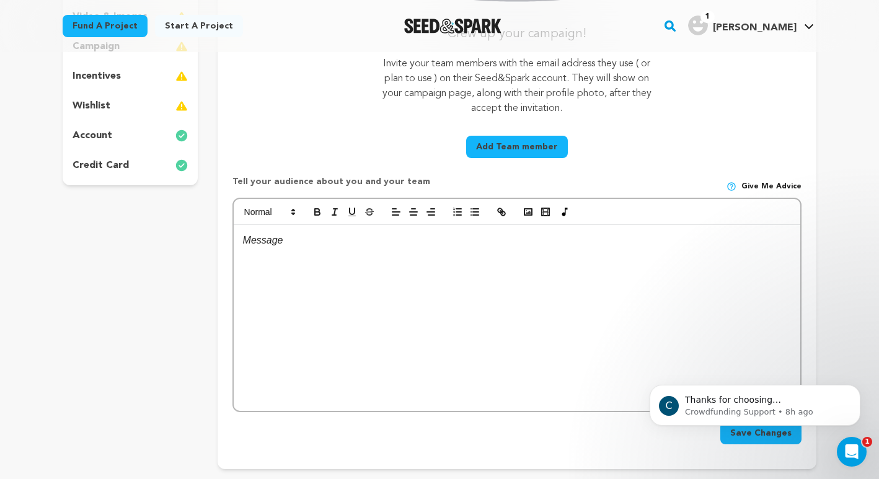
scroll to position [311, 0]
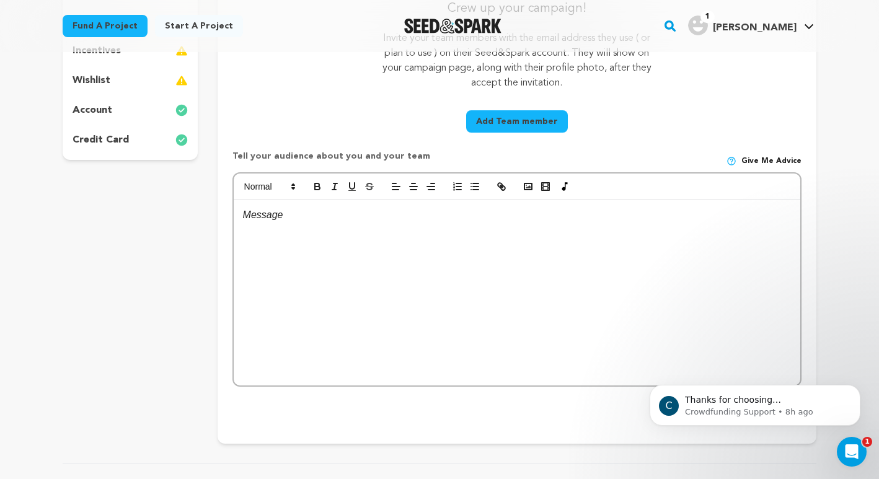
click at [524, 122] on button "Add Team member" at bounding box center [517, 121] width 102 height 22
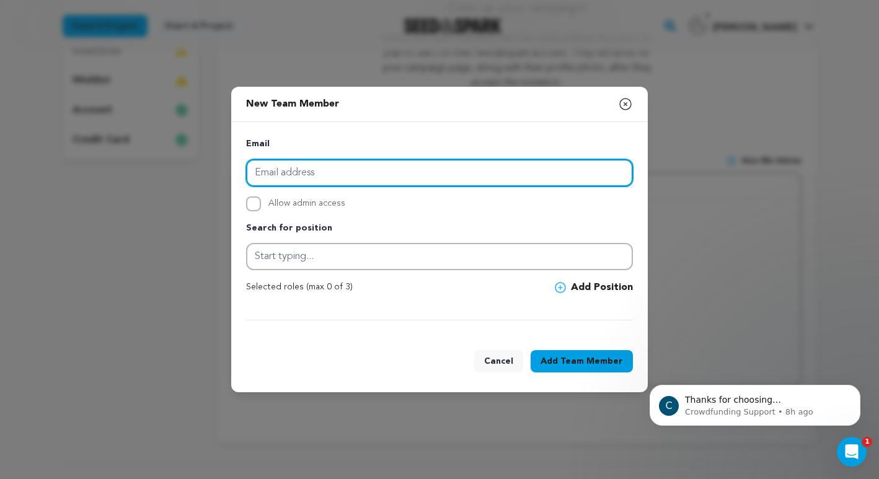
click at [522, 170] on input "email" at bounding box center [439, 172] width 387 height 27
paste input "chatter@wetcloudmedia.com"
type input "chatter@wetcloudmedia.com"
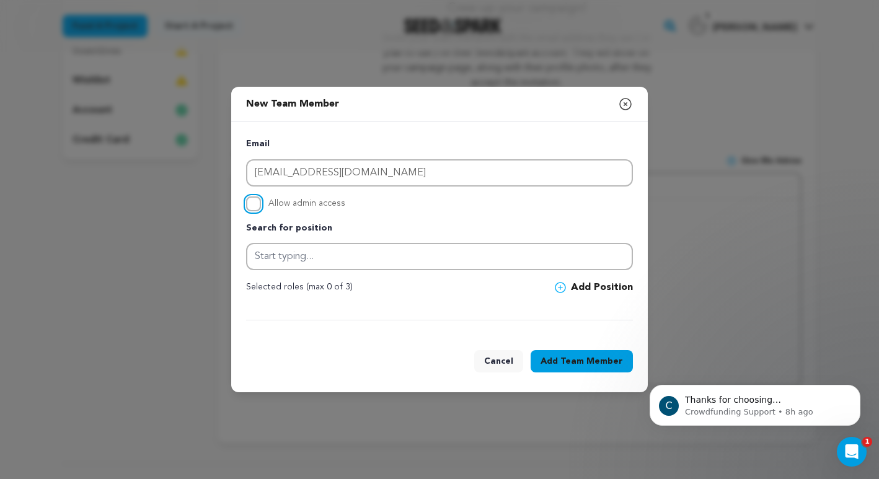
click at [250, 204] on input "Allow admin access" at bounding box center [253, 203] width 15 height 15
checkbox input "true"
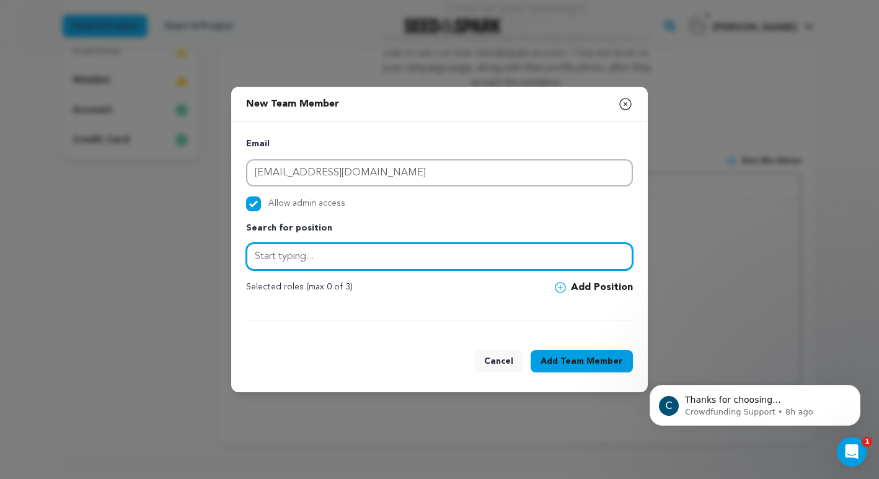
click at [294, 258] on input "text" at bounding box center [439, 256] width 387 height 27
click at [337, 258] on input "Graphic Designer" at bounding box center [439, 256] width 387 height 27
type input "Graphic Designer"
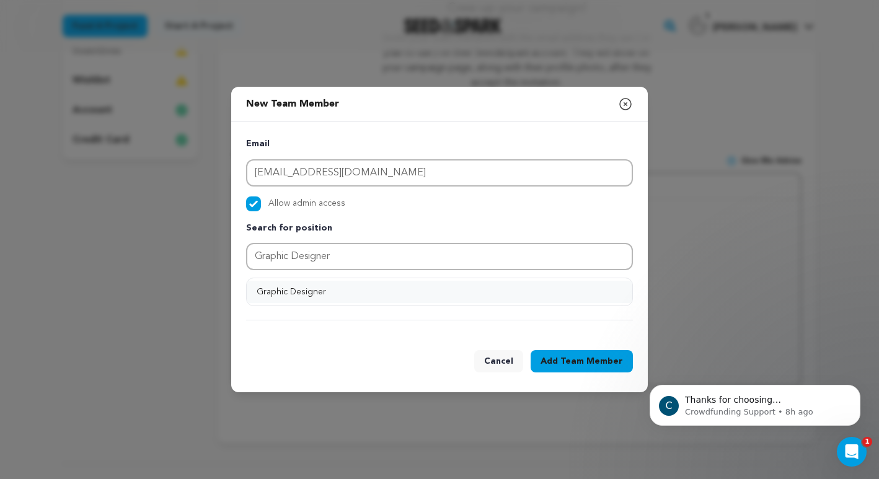
click at [338, 289] on button "Graphic Designer" at bounding box center [440, 292] width 386 height 22
click at [574, 366] on span "Team Member" at bounding box center [591, 361] width 63 height 12
click at [562, 286] on icon at bounding box center [560, 287] width 11 height 11
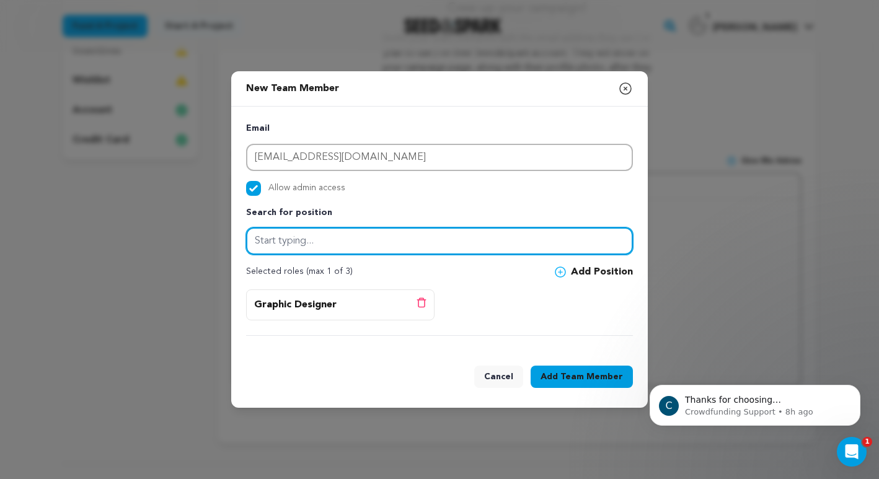
click at [478, 237] on input "text" at bounding box center [439, 240] width 387 height 27
type input "C"
type input "c"
type input "camera"
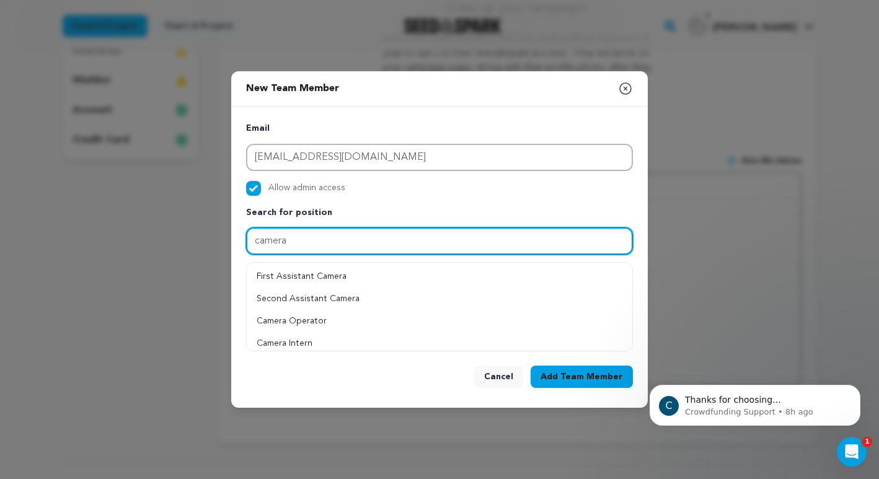
drag, startPoint x: 328, startPoint y: 239, endPoint x: 237, endPoint y: 234, distance: 91.2
click at [237, 234] on div "Email chatter@wetcloudmedia.com Allow admin access Search for position camera" at bounding box center [439, 229] width 416 height 245
type input "C"
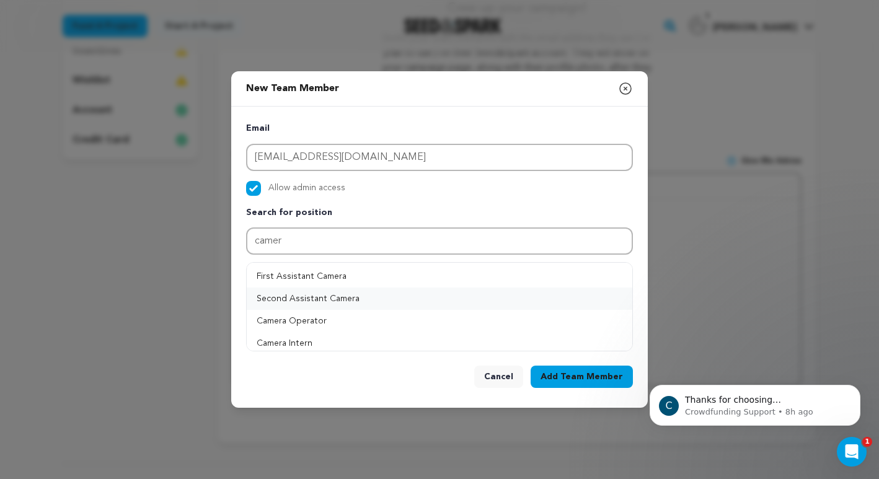
click at [356, 301] on button "Second Assistant Camera" at bounding box center [440, 299] width 386 height 22
type input "Second Assistant Camera"
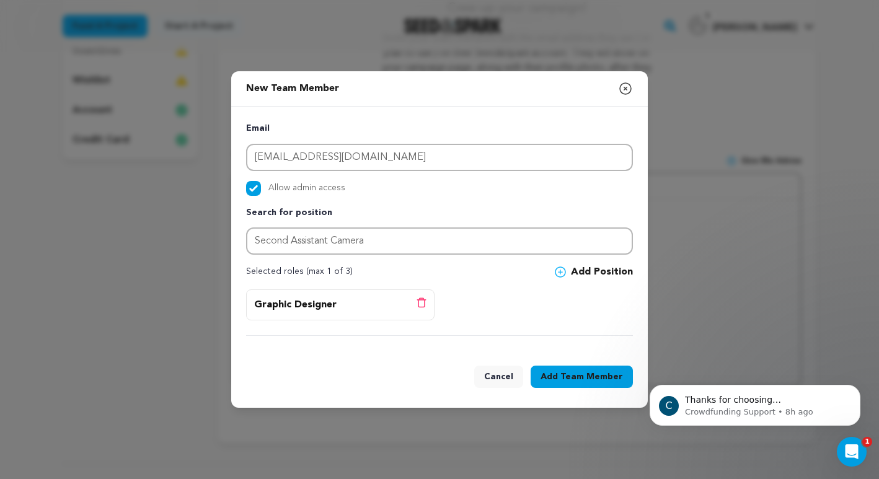
click at [565, 372] on span "Team Member" at bounding box center [591, 377] width 63 height 12
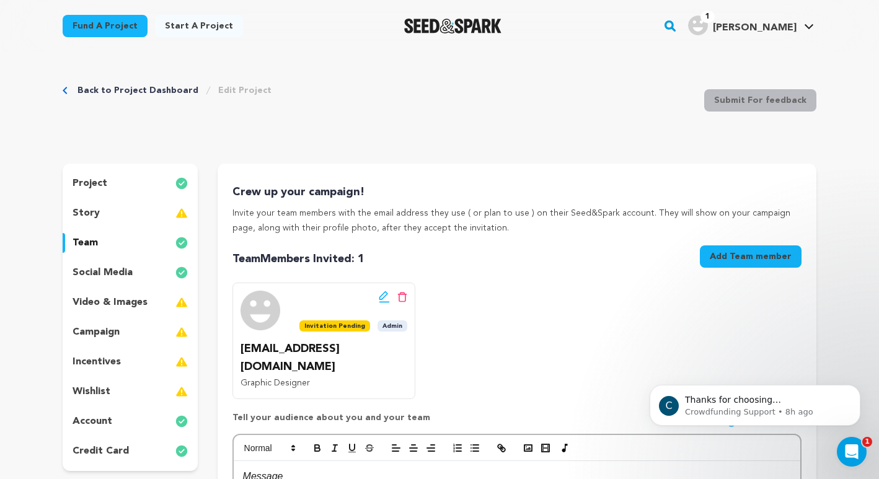
click at [736, 260] on button "Add Team member" at bounding box center [751, 256] width 102 height 22
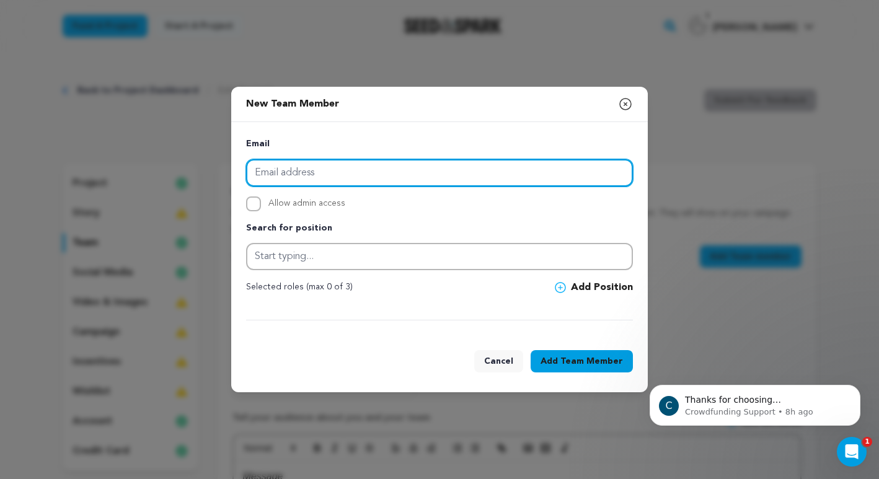
click at [501, 174] on input "email" at bounding box center [439, 172] width 387 height 27
type input "tokophoto@gmail.com"
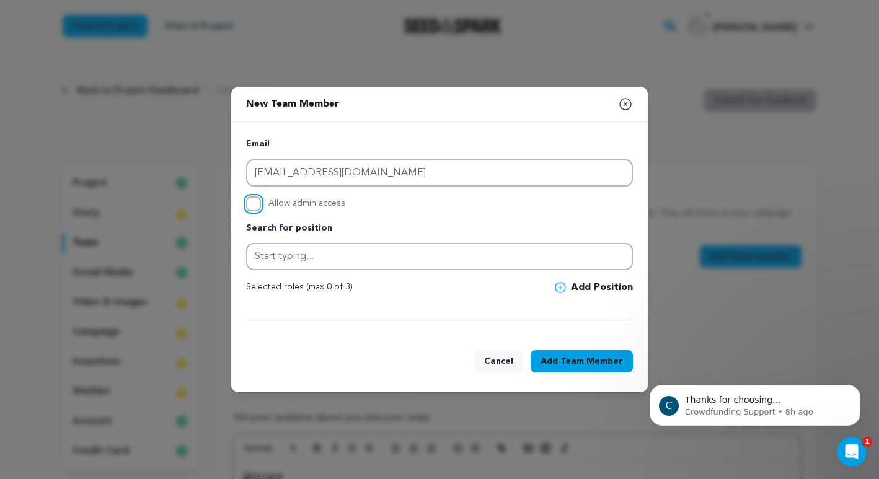
click at [256, 201] on input "Allow admin access" at bounding box center [253, 203] width 15 height 15
checkbox input "true"
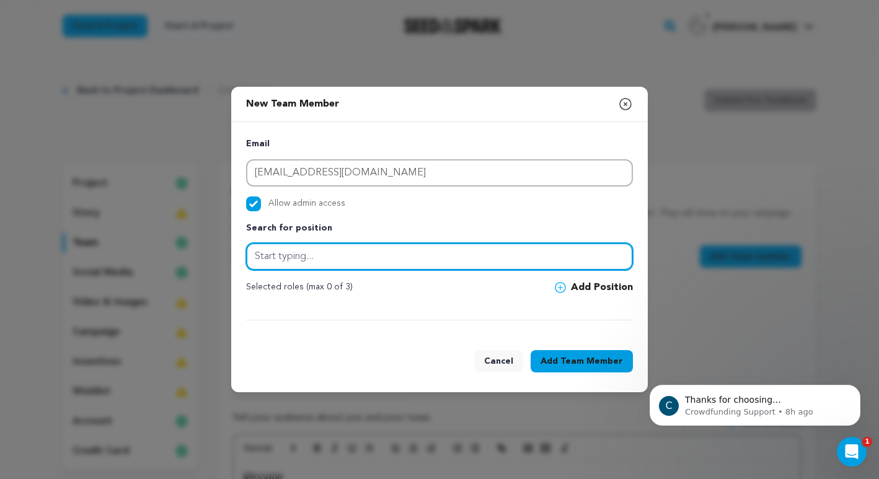
click at [280, 257] on input "text" at bounding box center [439, 256] width 387 height 27
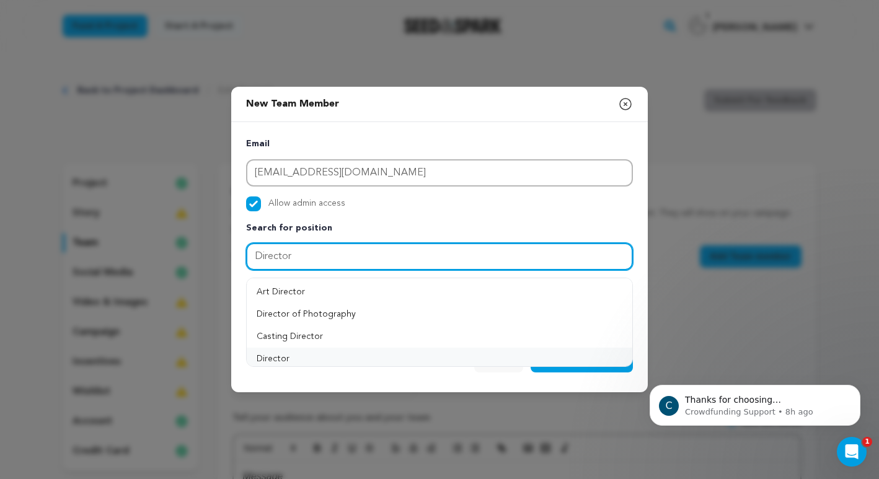
type input "Director"
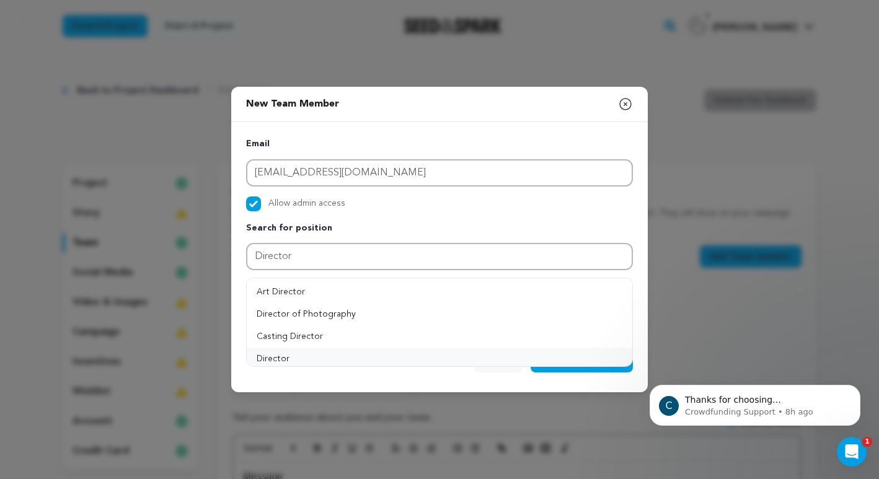
click at [275, 357] on button "Director" at bounding box center [440, 359] width 386 height 22
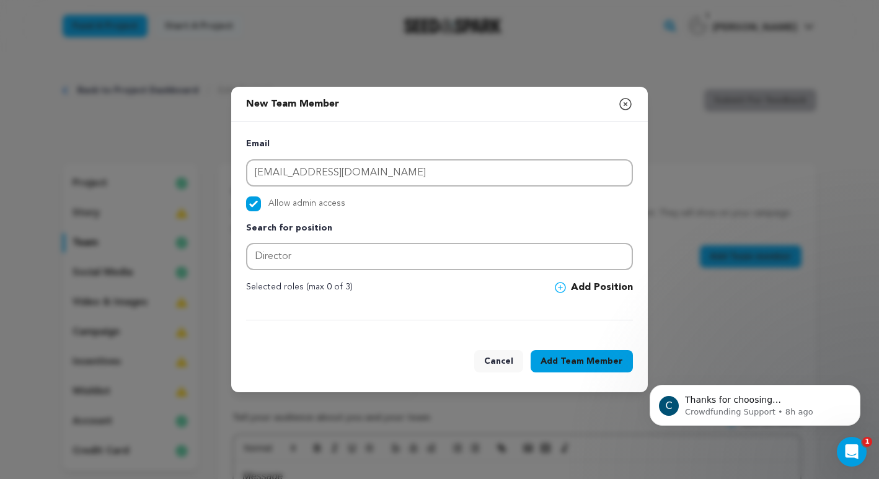
click at [567, 286] on span at bounding box center [563, 287] width 16 height 11
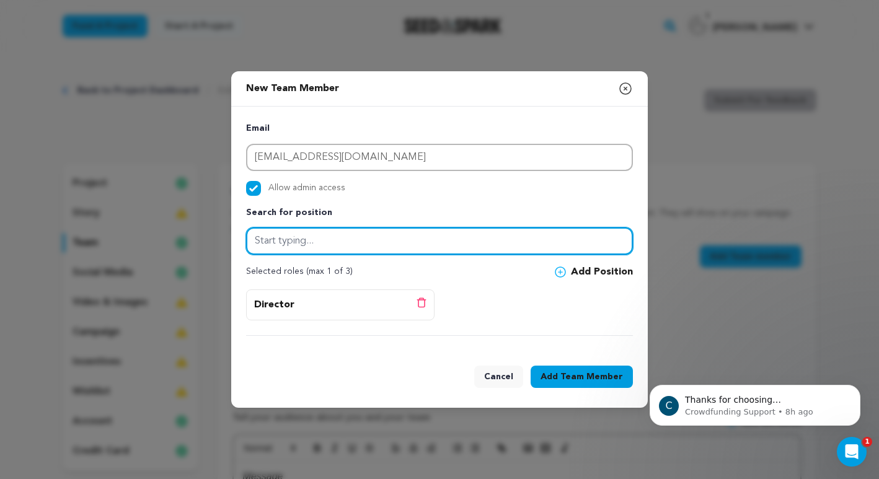
click at [516, 244] on input "text" at bounding box center [439, 240] width 387 height 27
drag, startPoint x: 282, startPoint y: 238, endPoint x: 196, endPoint y: 228, distance: 86.7
click at [196, 228] on div "New Team Member Close modal Email tokophoto@gmail.com Allow admin access Search…" at bounding box center [439, 239] width 879 height 479
type input "Editor"
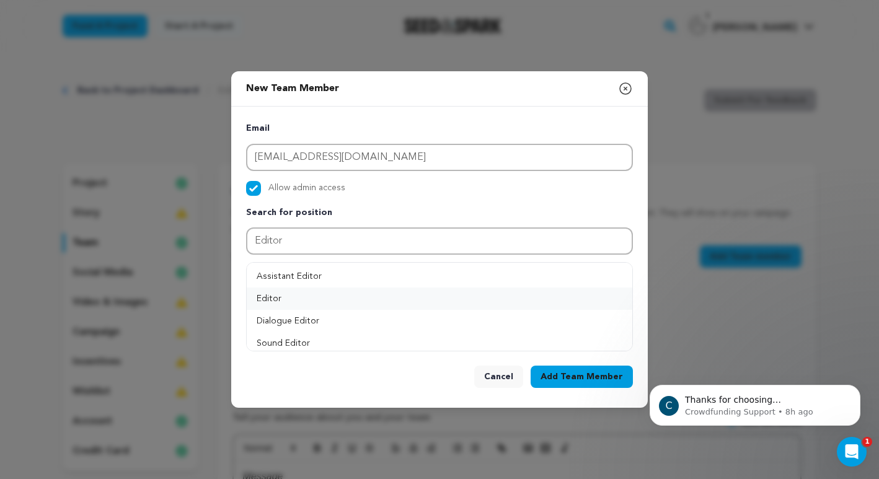
click at [270, 295] on button "Editor" at bounding box center [440, 299] width 386 height 22
click at [597, 269] on button "Add Position" at bounding box center [594, 272] width 78 height 15
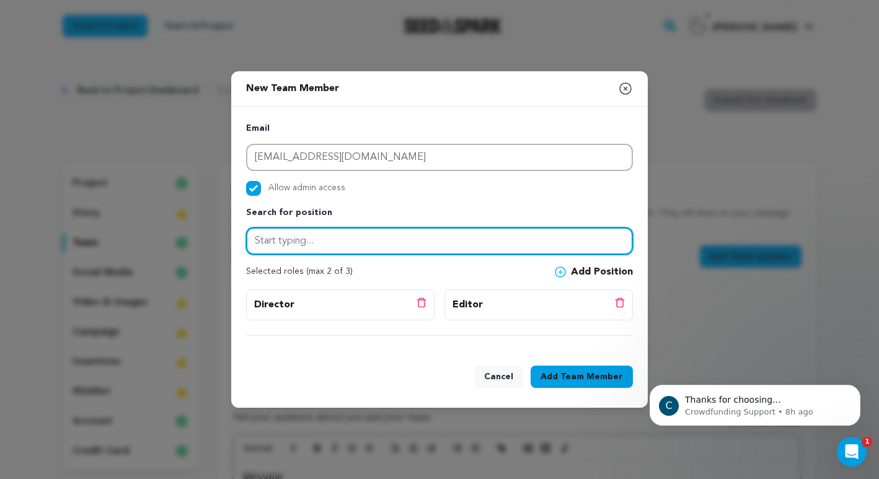
click at [453, 245] on input "text" at bounding box center [439, 240] width 387 height 27
type input "P"
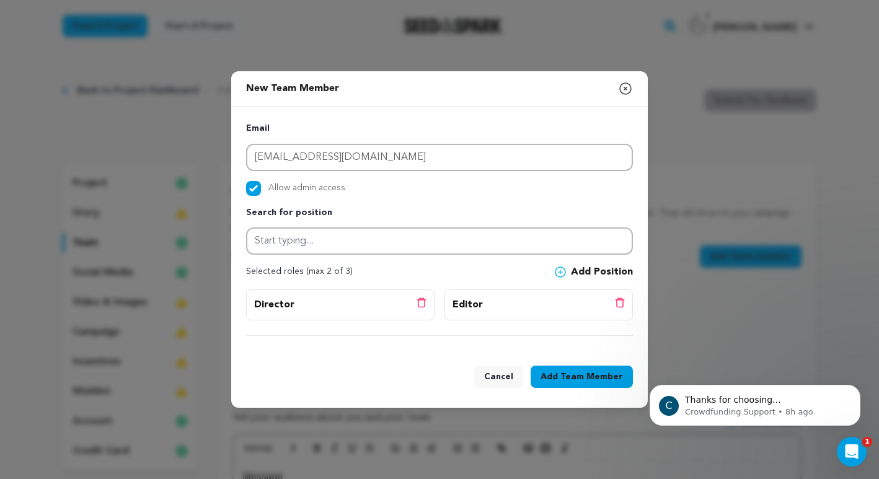
click at [566, 379] on span "Team Member" at bounding box center [591, 377] width 63 height 12
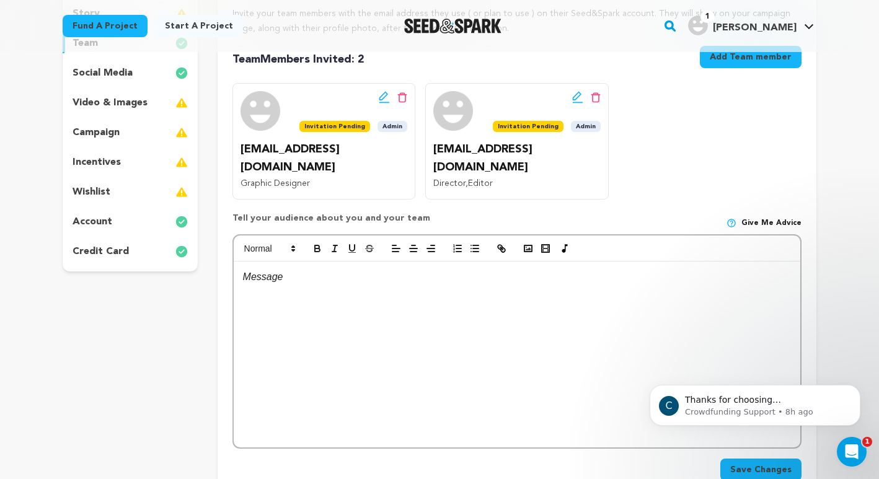
scroll to position [203, 0]
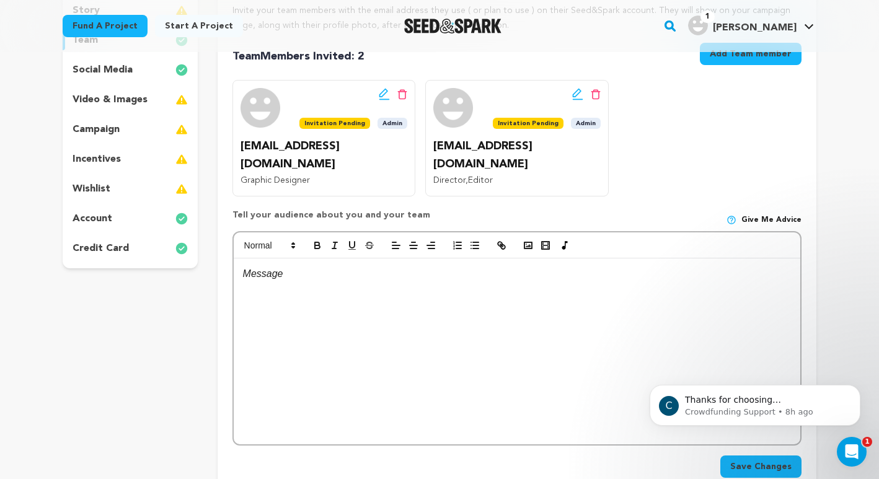
click at [381, 94] on icon at bounding box center [383, 93] width 9 height 9
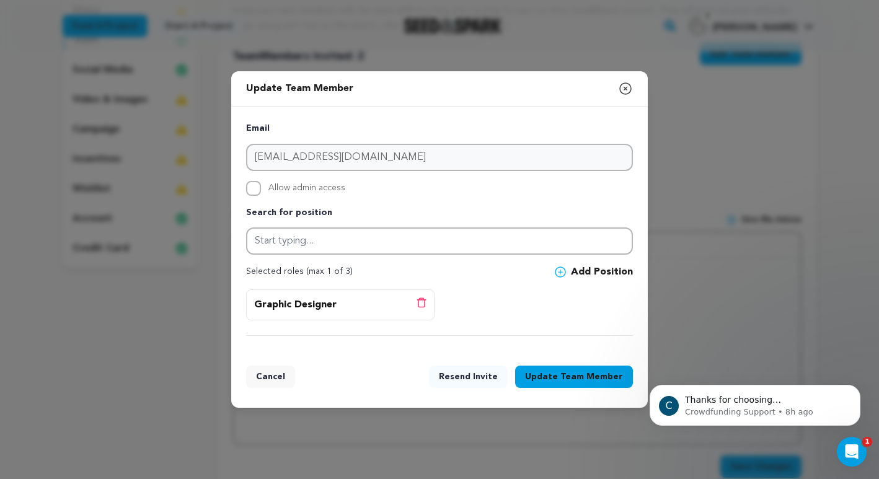
click at [628, 88] on icon "button" at bounding box center [625, 88] width 15 height 15
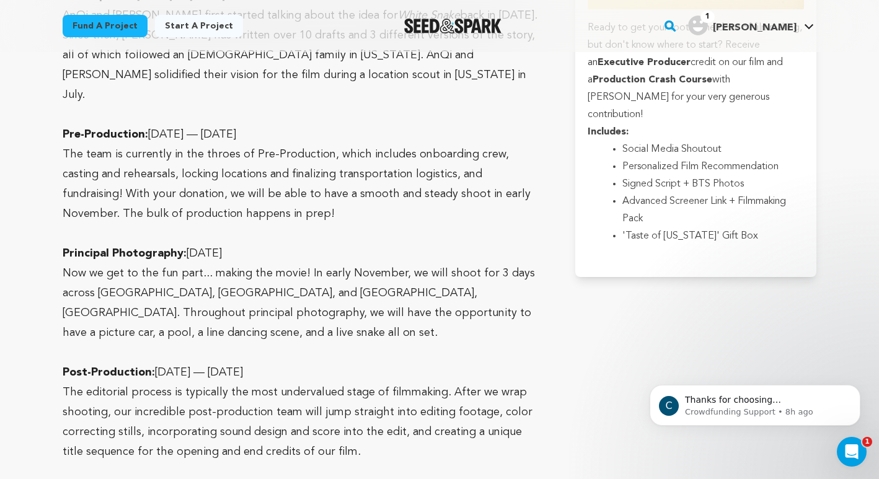
scroll to position [5374, 0]
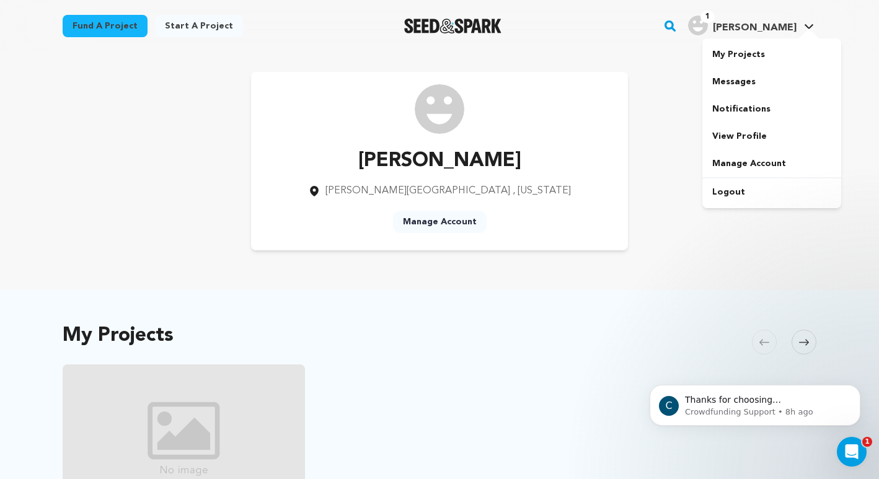
click at [788, 25] on span "Donald H." at bounding box center [755, 28] width 84 height 10
click at [739, 192] on link "Logout" at bounding box center [771, 191] width 139 height 27
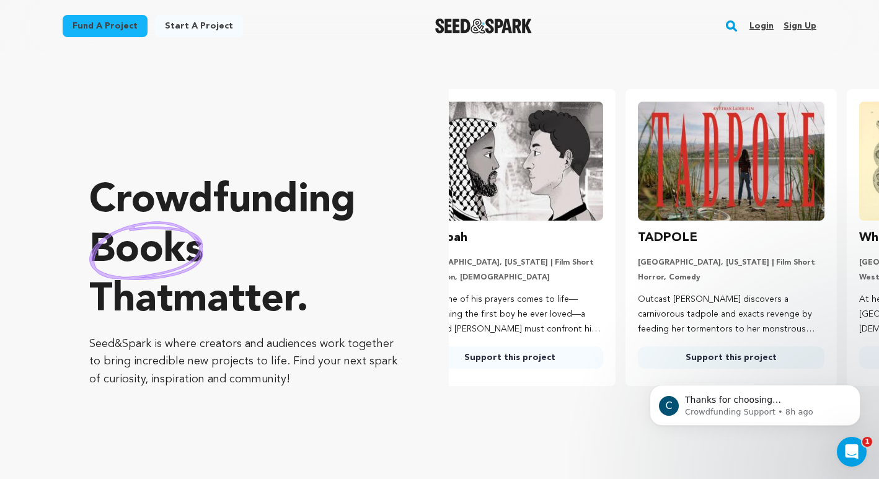
scroll to position [0, 9]
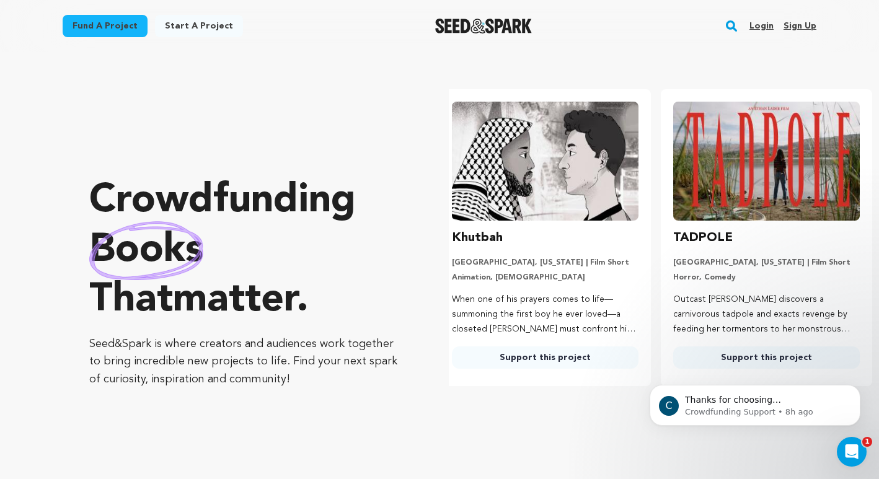
click at [760, 25] on link "Login" at bounding box center [761, 26] width 24 height 20
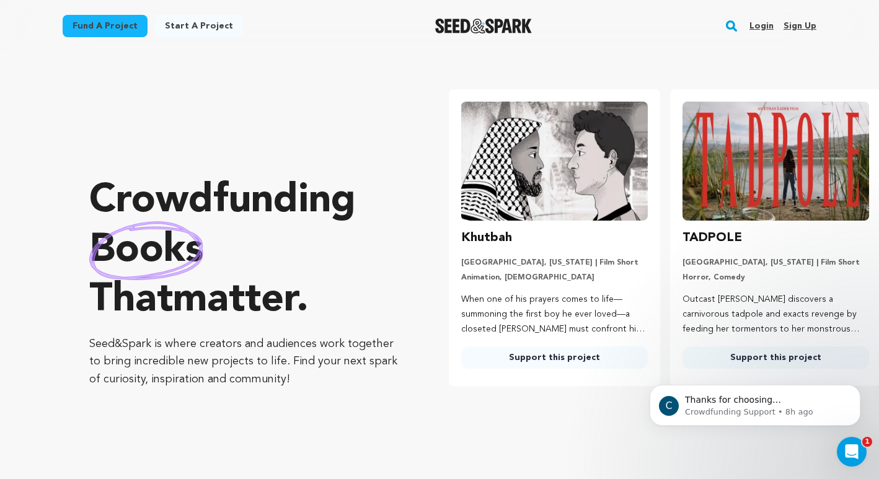
scroll to position [0, 0]
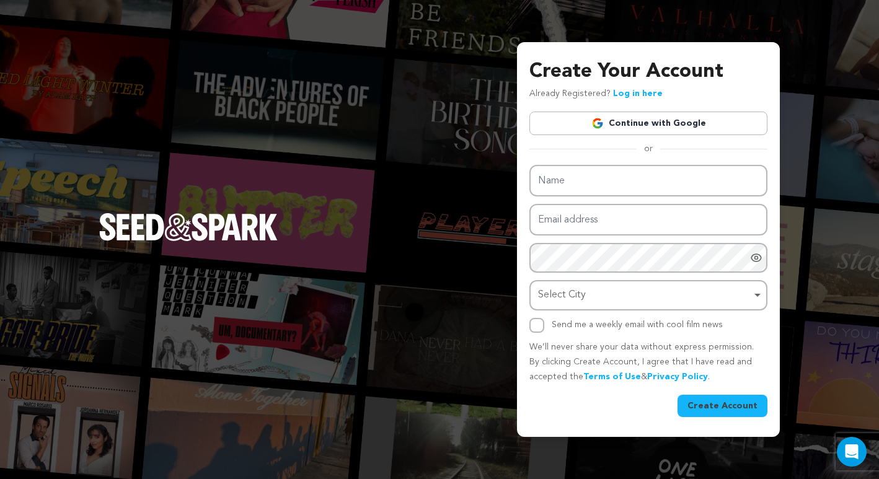
click at [630, 95] on link "Log in here" at bounding box center [638, 93] width 50 height 9
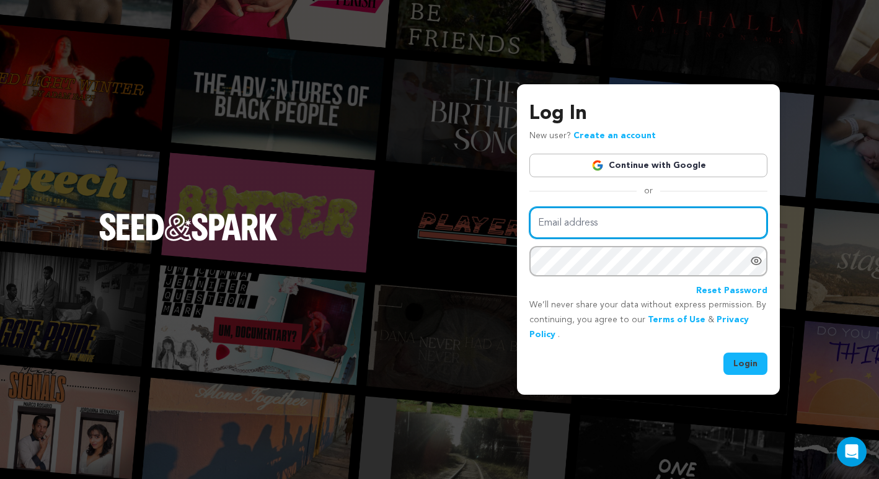
click at [612, 231] on input "Email address" at bounding box center [648, 223] width 238 height 32
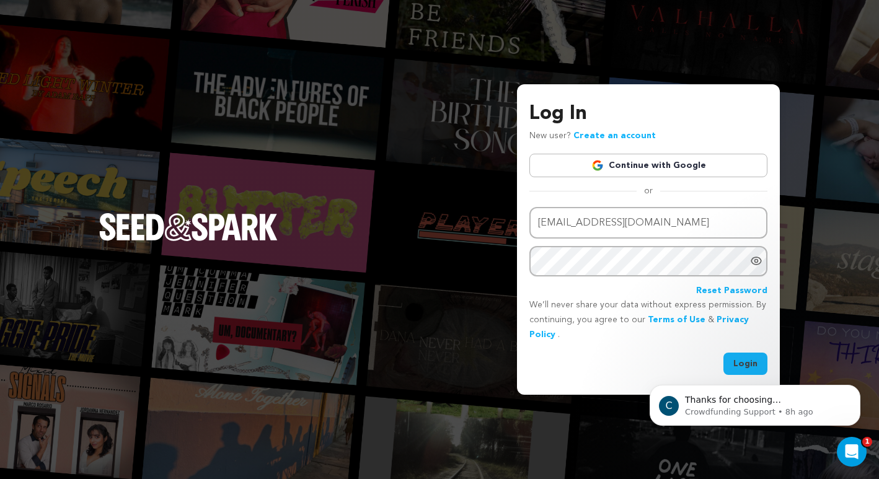
click at [729, 364] on div "C Thanks for choosing Seed&amp;Spark for your project! If you have any question…" at bounding box center [755, 348] width 228 height 155
click at [739, 361] on div "C Thanks for choosing Seed&amp;Spark for your project! If you have any question…" at bounding box center [755, 348] width 228 height 155
click at [740, 364] on div "C Thanks for choosing Seed&amp;Spark for your project! If you have any question…" at bounding box center [755, 348] width 228 height 155
click at [802, 337] on div "Log In New user? Create an account Continue with Google or Email address toko@7…" at bounding box center [439, 239] width 879 height 479
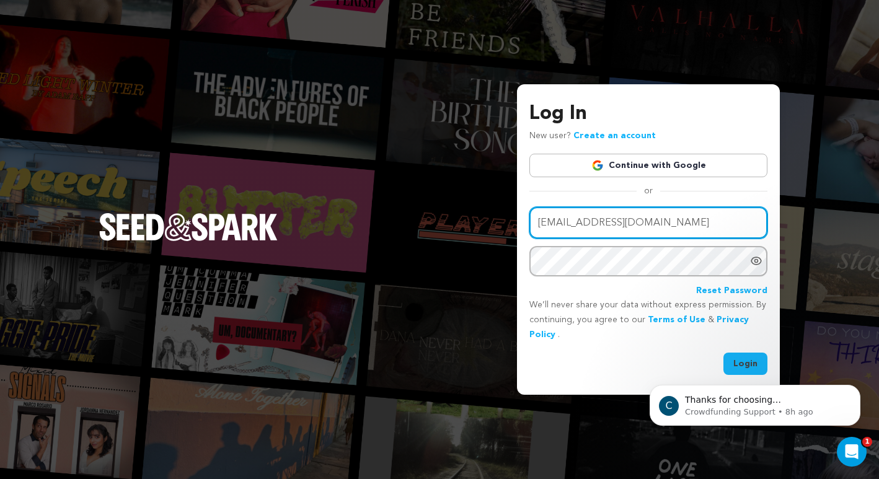
click at [720, 223] on input "toko@7cylinders.com" at bounding box center [648, 223] width 238 height 32
type input "donald@7cylinders.com"
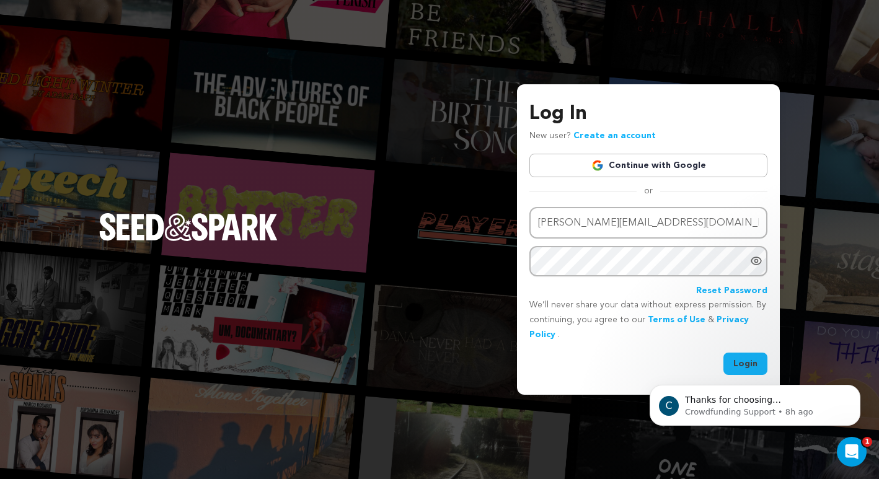
click at [732, 361] on html "C Thanks for choosing Seed&amp;Spark for your project! If you have any question…" at bounding box center [755, 402] width 248 height 87
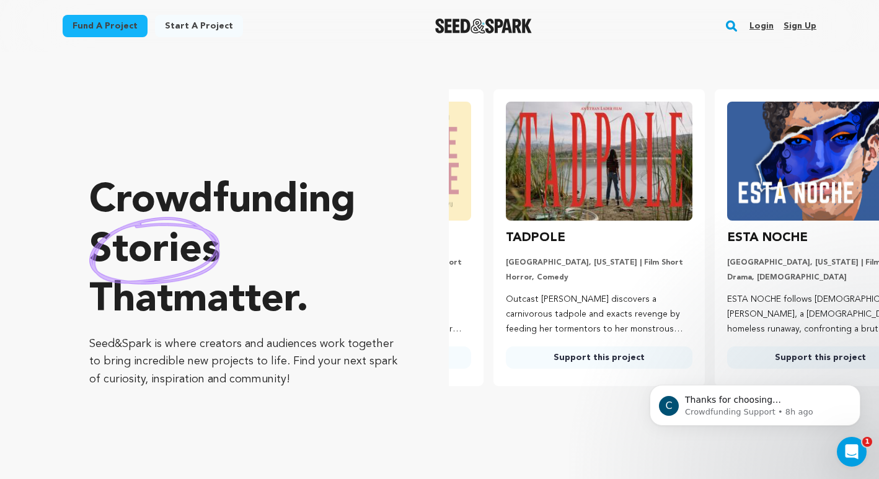
click at [764, 24] on link "Login" at bounding box center [761, 26] width 24 height 20
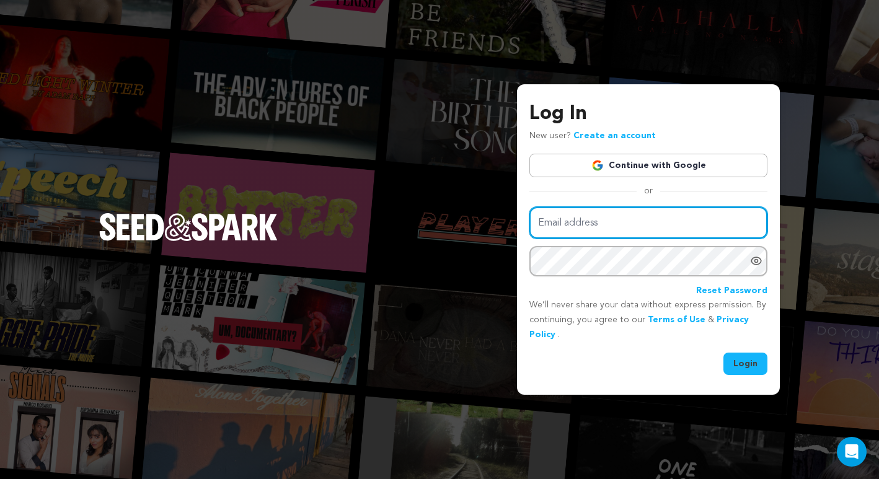
click at [718, 220] on input "Email address" at bounding box center [648, 223] width 238 height 32
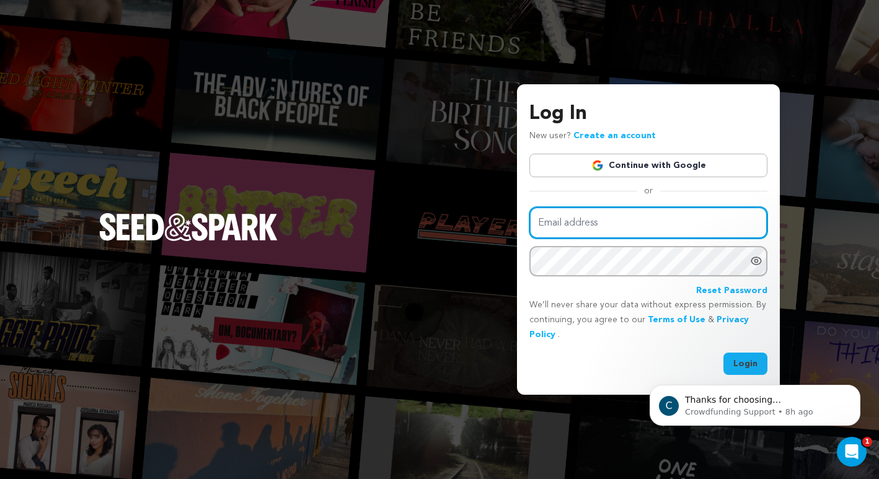
type input "[PERSON_NAME][EMAIL_ADDRESS][DOMAIN_NAME]"
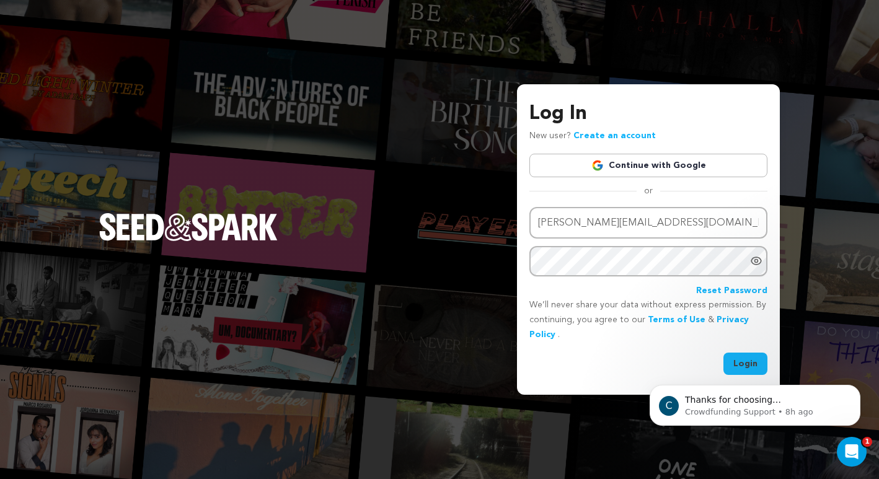
click at [738, 359] on html "C Thanks for choosing Seed&amp;Spark for your project! If you have any question…" at bounding box center [755, 402] width 248 height 87
click at [736, 363] on div "C Thanks for choosing Seed&amp;Spark for your project! If you have any question…" at bounding box center [755, 348] width 228 height 155
click at [744, 357] on button "Login" at bounding box center [745, 364] width 44 height 22
click at [734, 360] on html "C Thanks for choosing Seed&amp;Spark for your project! If you have any question…" at bounding box center [755, 402] width 248 height 87
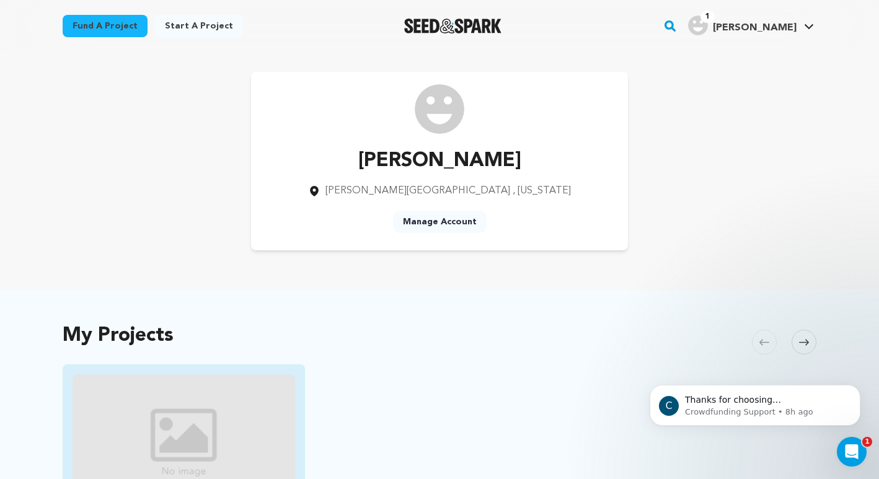
click at [168, 422] on img "Fund Send More Clowns" at bounding box center [184, 436] width 223 height 125
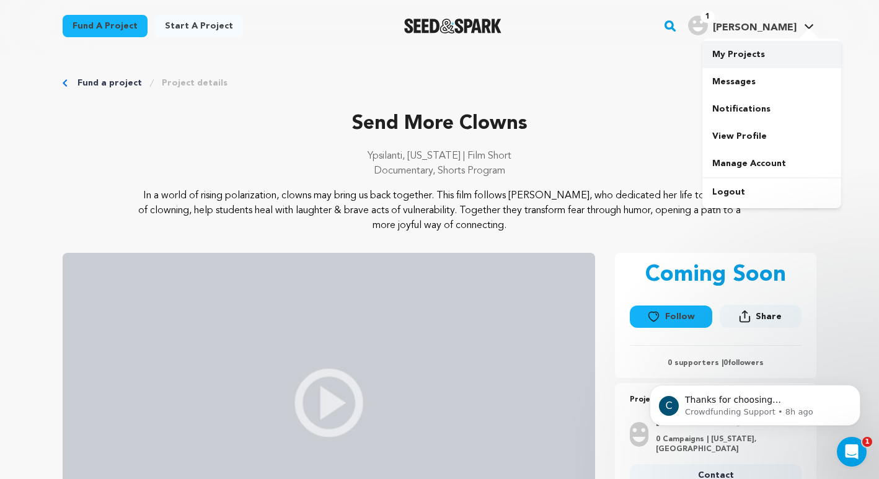
click at [751, 53] on link "My Projects" at bounding box center [771, 54] width 139 height 27
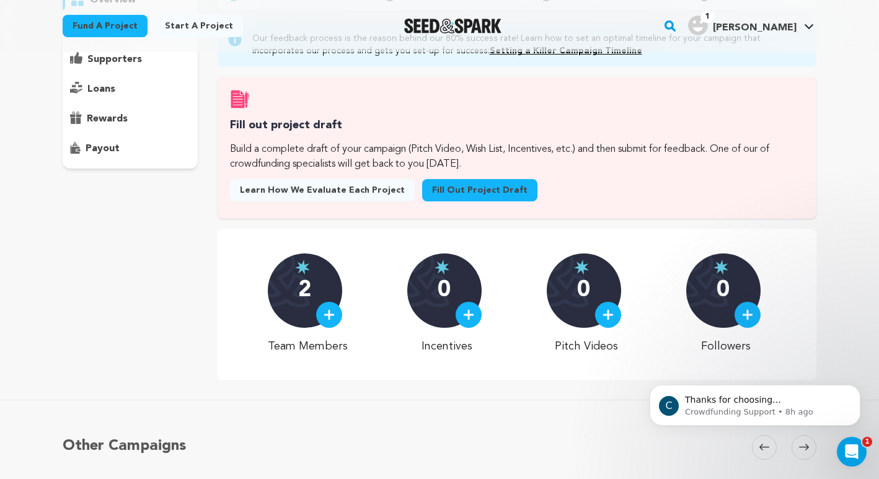
scroll to position [143, 0]
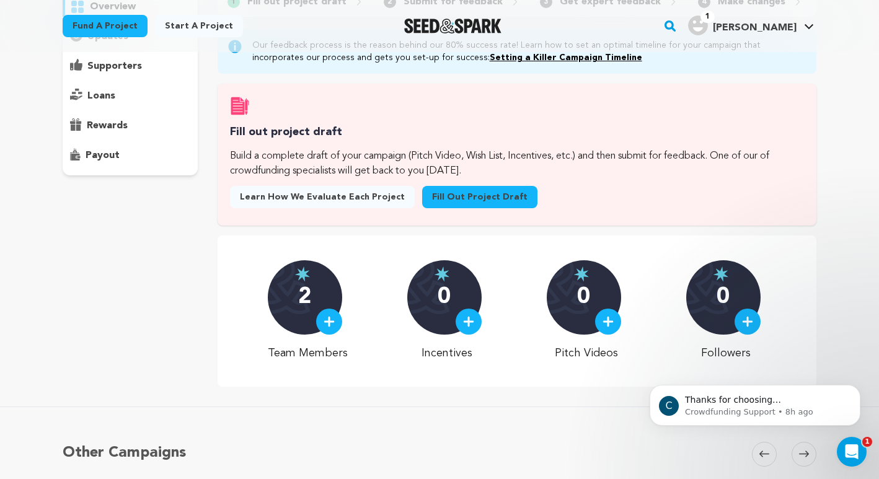
click at [311, 297] on p "2" at bounding box center [304, 297] width 13 height 25
click at [335, 317] on img at bounding box center [329, 321] width 11 height 11
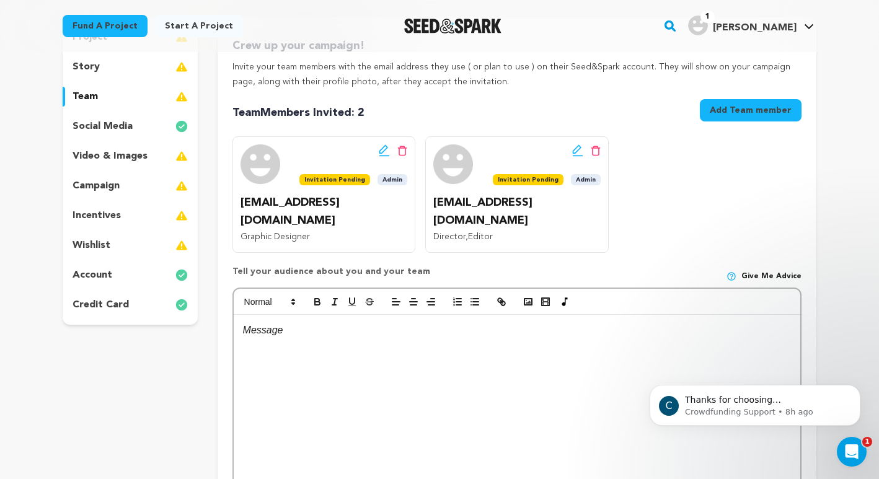
click at [572, 146] on icon at bounding box center [577, 150] width 11 height 12
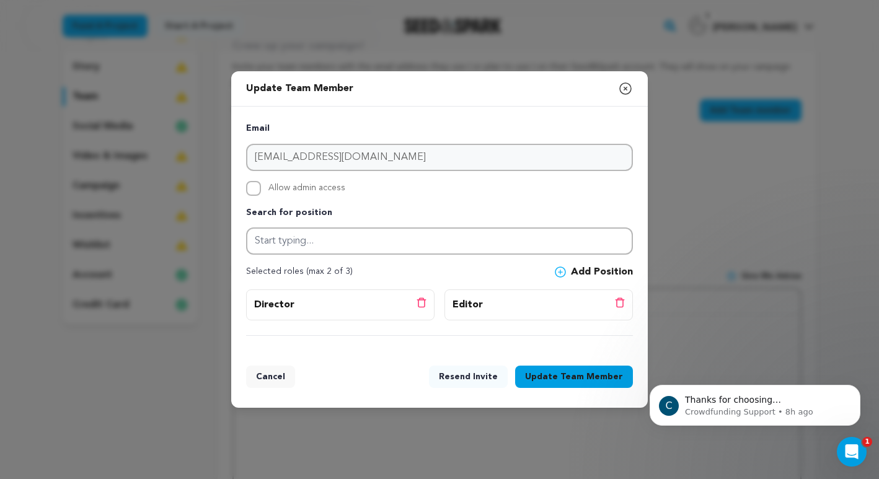
click at [575, 377] on span "Team Member" at bounding box center [591, 377] width 63 height 12
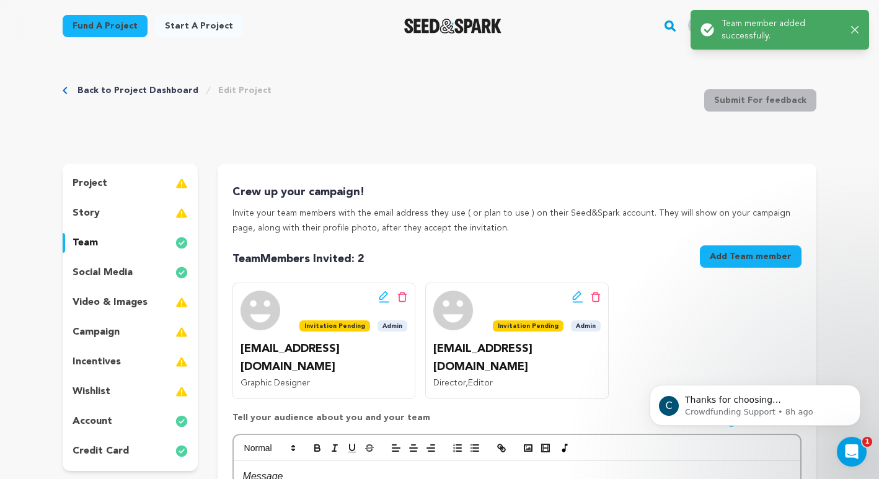
click at [593, 299] on icon at bounding box center [596, 297] width 10 height 11
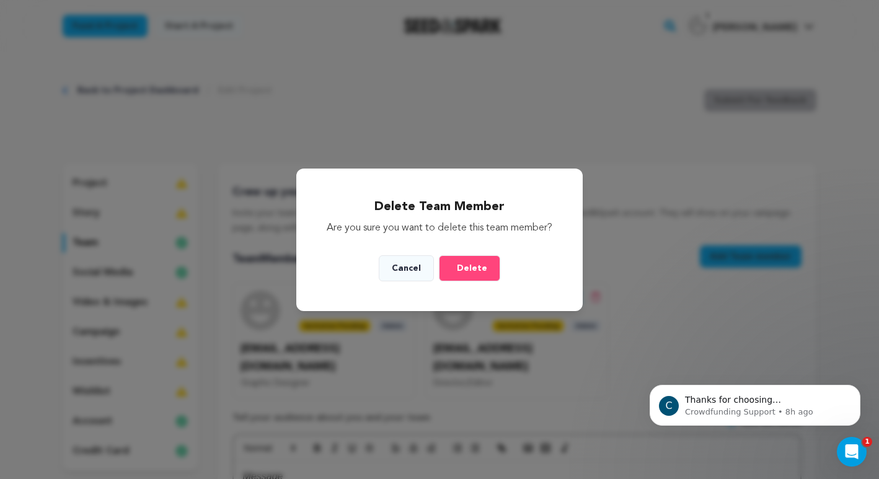
click at [469, 275] on span "Delete" at bounding box center [472, 268] width 30 height 12
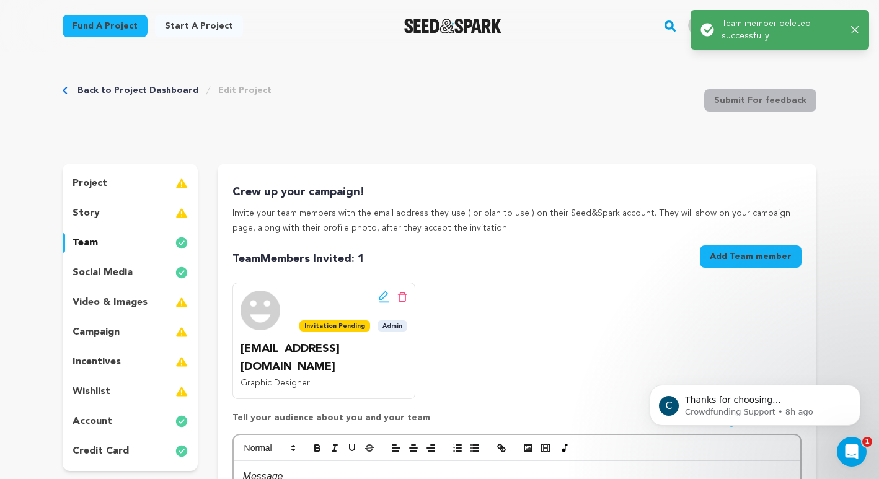
click at [734, 260] on button "Add Team member" at bounding box center [751, 256] width 102 height 22
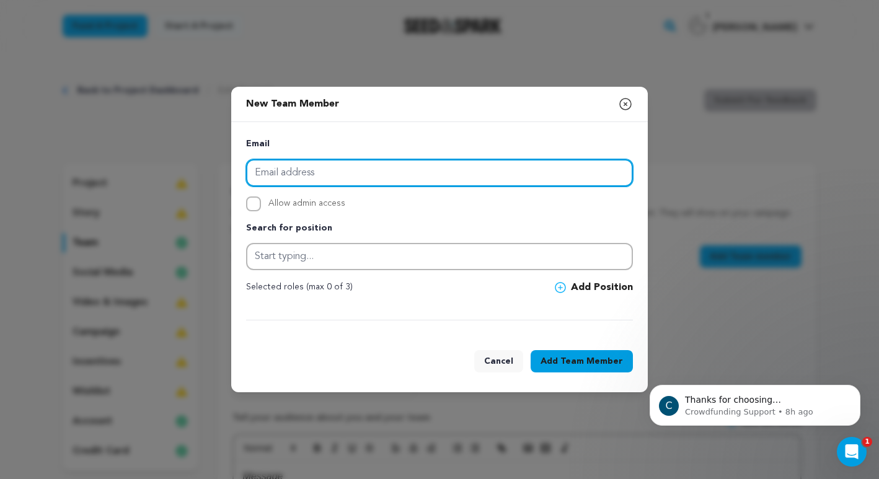
click at [576, 183] on input "email" at bounding box center [439, 172] width 387 height 27
type input "[EMAIL_ADDRESS][DOMAIN_NAME]"
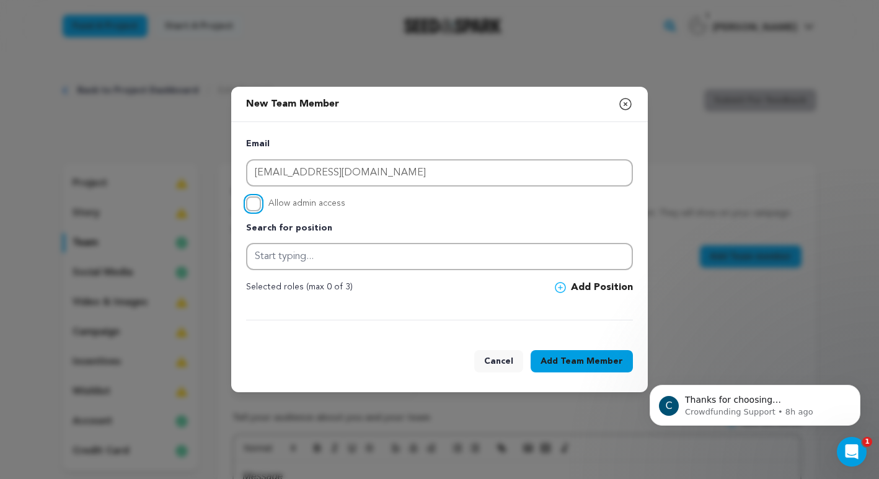
click at [254, 200] on input "Allow admin access" at bounding box center [253, 203] width 15 height 15
checkbox input "true"
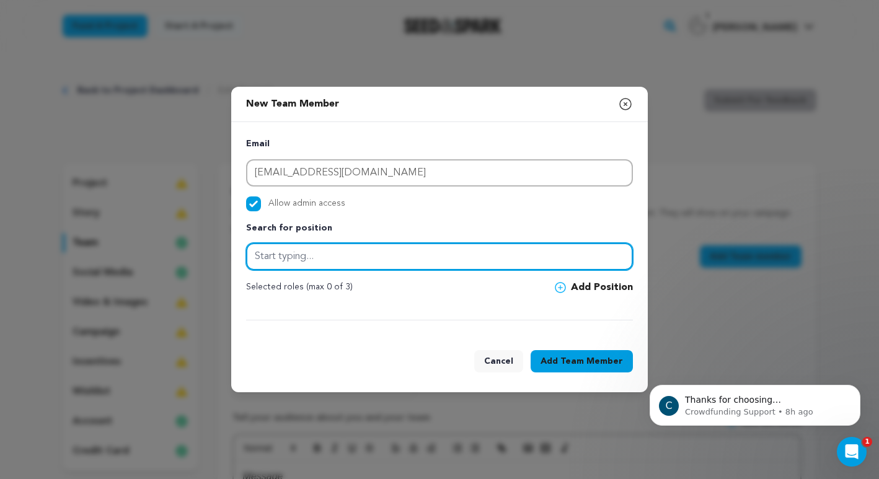
click at [316, 252] on input "text" at bounding box center [439, 256] width 387 height 27
click at [314, 258] on input "director" at bounding box center [439, 256] width 387 height 27
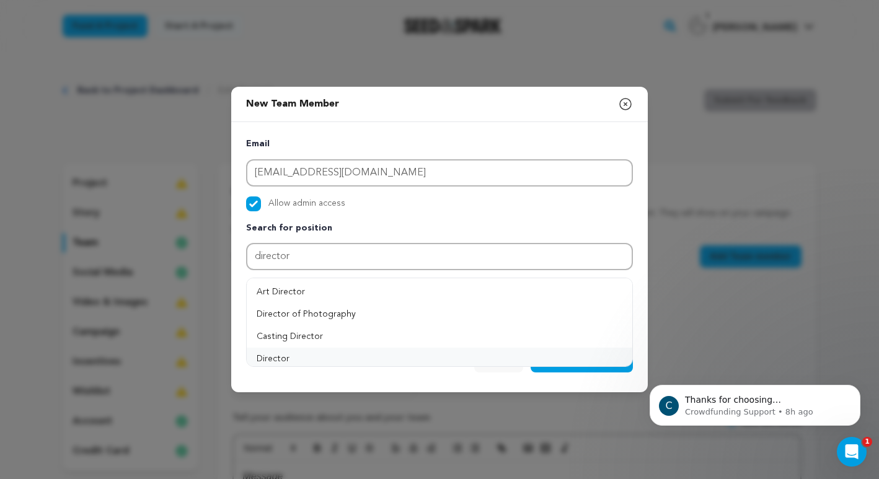
click at [282, 357] on button "Director" at bounding box center [440, 359] width 386 height 22
type input "Director"
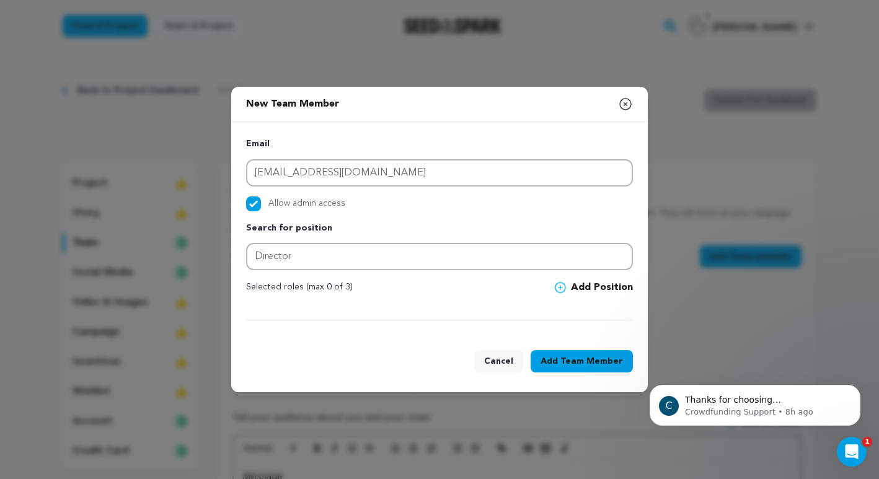
click at [566, 285] on icon at bounding box center [560, 287] width 11 height 11
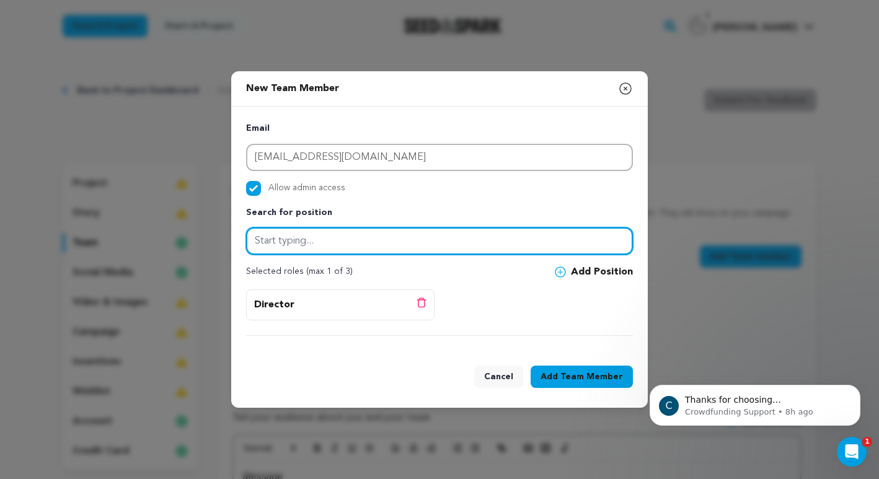
click at [364, 238] on input "text" at bounding box center [439, 240] width 387 height 27
type input "E"
type input "Editor"
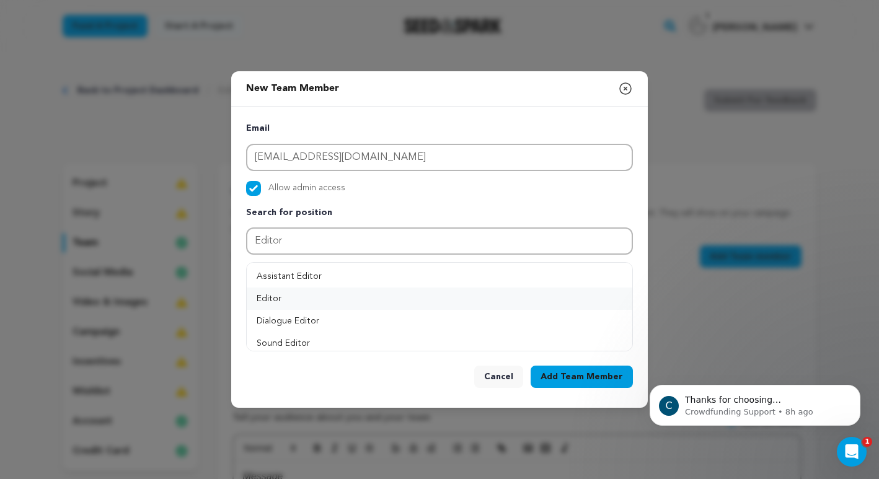
click at [329, 301] on button "Editor" at bounding box center [440, 299] width 386 height 22
click at [564, 271] on icon at bounding box center [560, 272] width 11 height 11
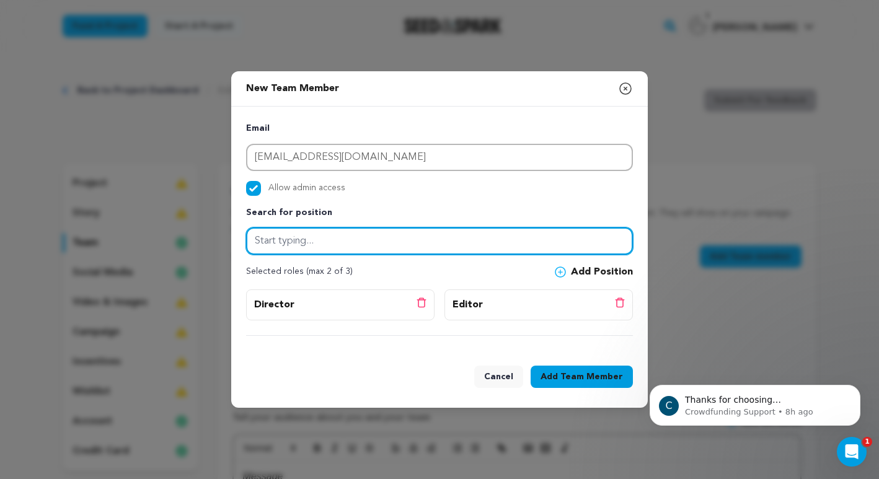
click at [475, 244] on input "text" at bounding box center [439, 240] width 387 height 27
type input "Director of Photography"
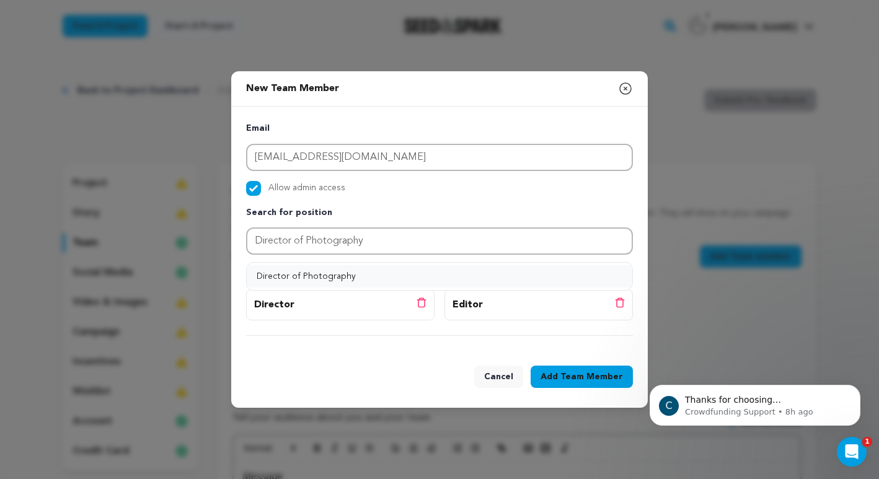
click at [511, 279] on button "Director of Photography" at bounding box center [440, 276] width 386 height 22
click at [560, 373] on button "Add Team Member" at bounding box center [582, 377] width 102 height 22
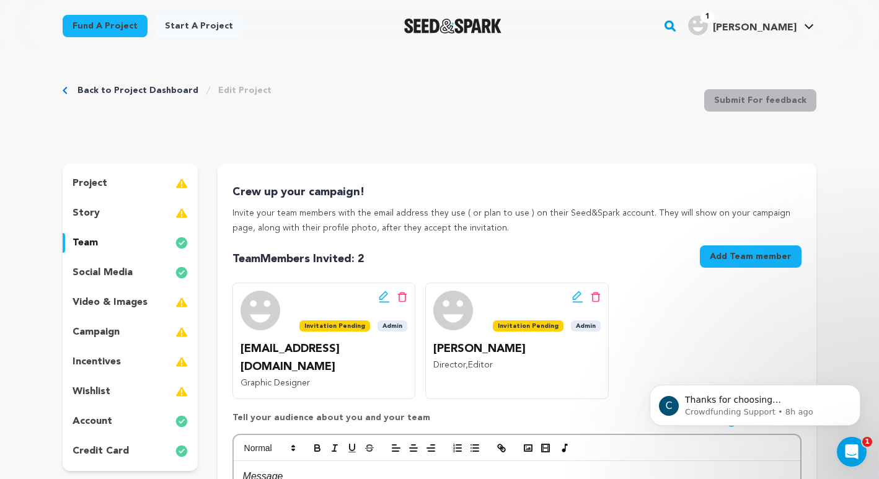
click at [578, 296] on icon at bounding box center [577, 297] width 11 height 12
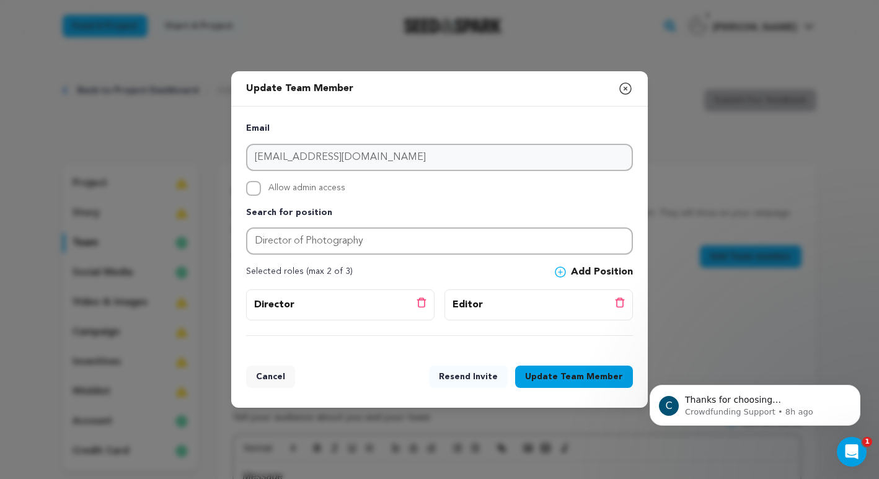
click at [632, 85] on icon "button" at bounding box center [625, 88] width 15 height 15
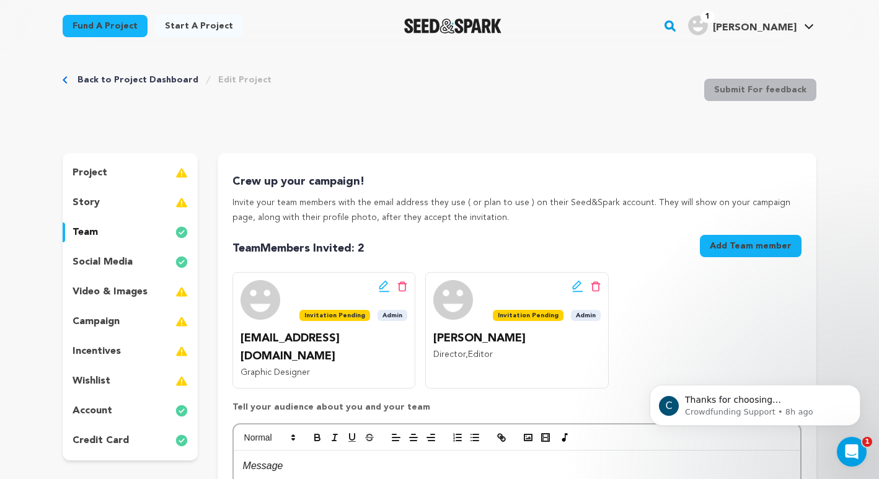
scroll to position [12, 0]
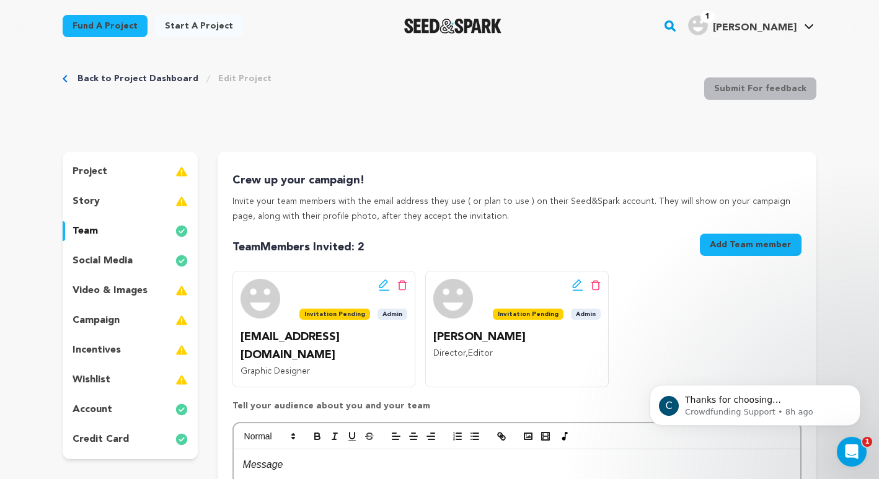
click at [594, 281] on icon at bounding box center [595, 285] width 9 height 10
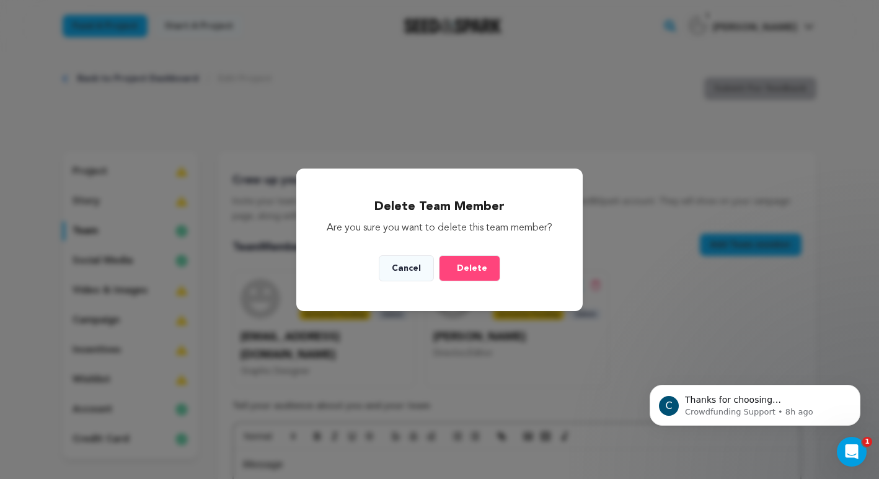
click at [477, 272] on span "Delete" at bounding box center [472, 268] width 30 height 12
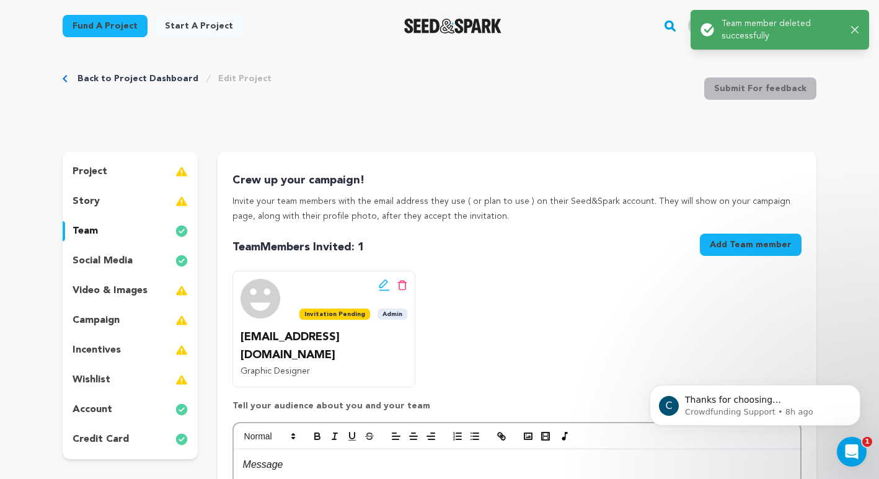
scroll to position [0, 0]
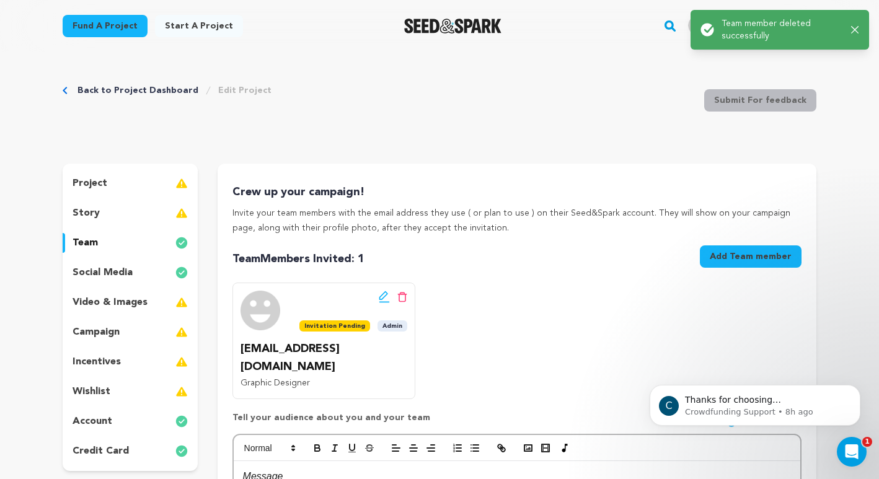
click at [754, 264] on button "Add Team member" at bounding box center [751, 256] width 102 height 22
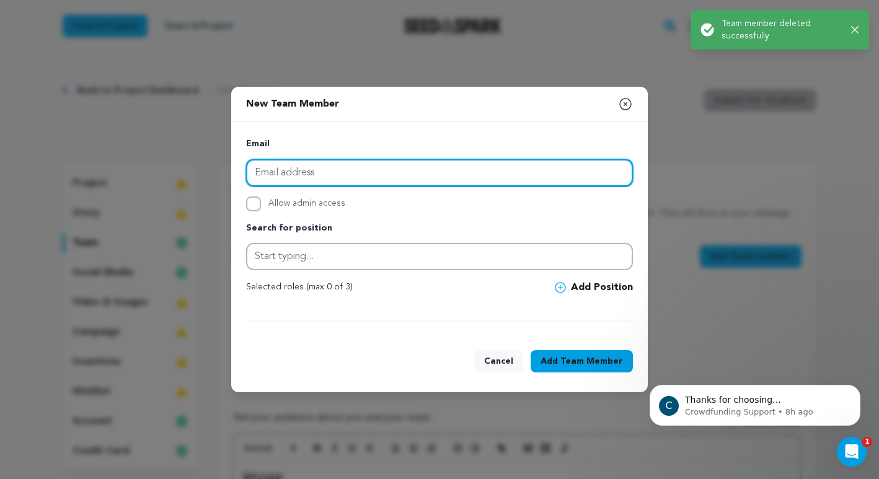
click at [487, 170] on input "email" at bounding box center [439, 172] width 387 height 27
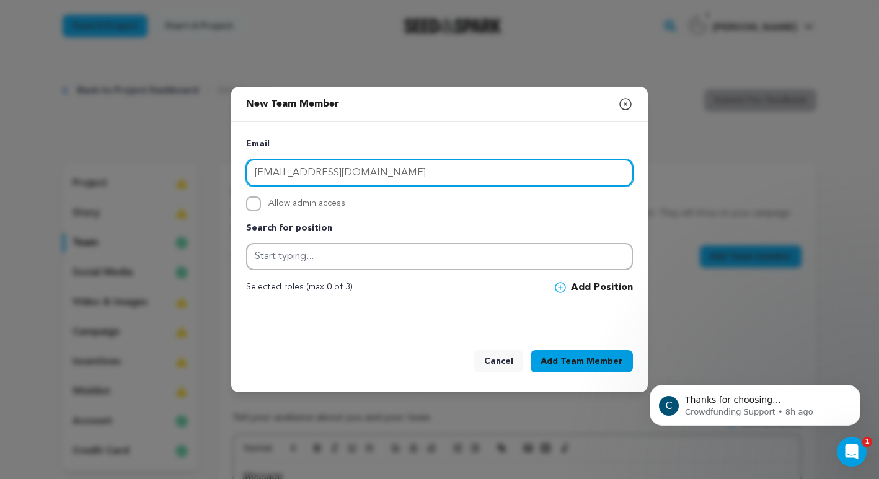
type input "[EMAIL_ADDRESS][DOMAIN_NAME]"
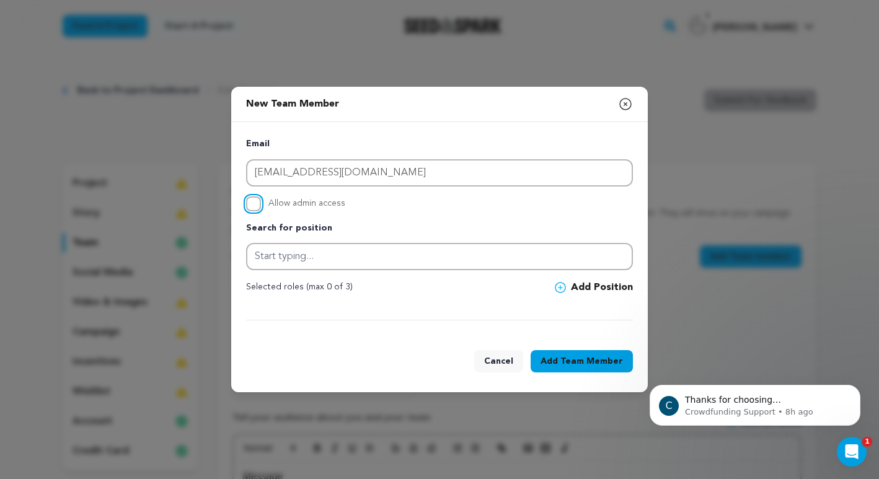
click at [252, 204] on input "Allow admin access" at bounding box center [253, 203] width 15 height 15
checkbox input "true"
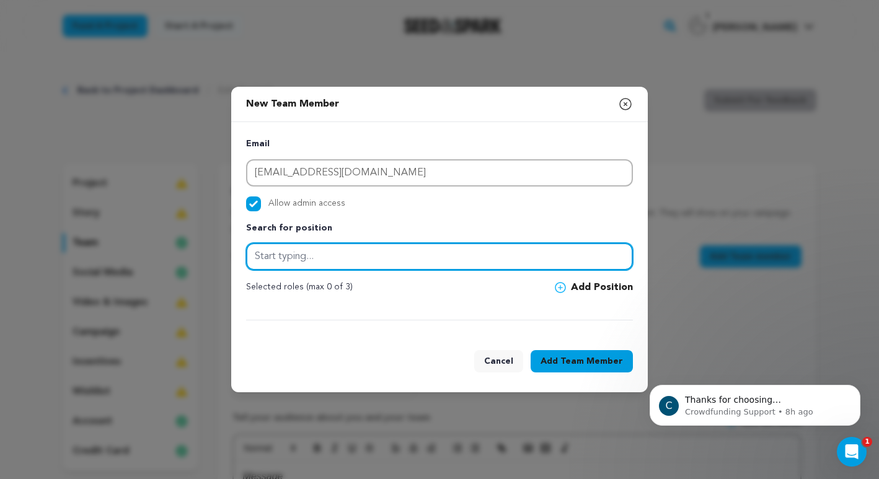
click at [288, 259] on input "text" at bounding box center [439, 256] width 387 height 27
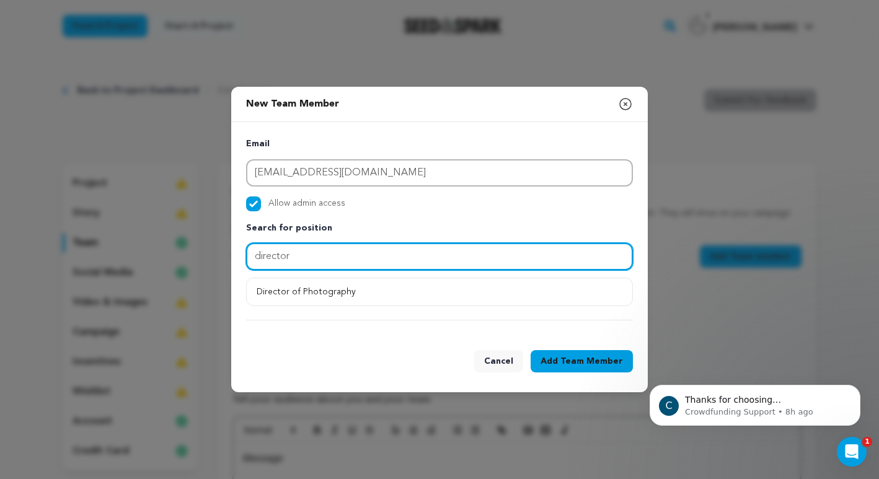
click at [376, 262] on input "director" at bounding box center [439, 256] width 387 height 27
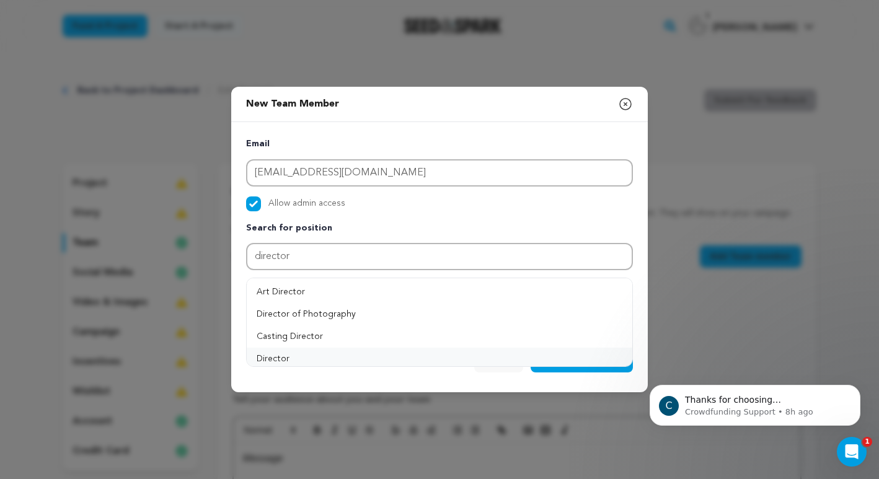
click at [276, 353] on button "Director" at bounding box center [440, 359] width 386 height 22
type input "Director"
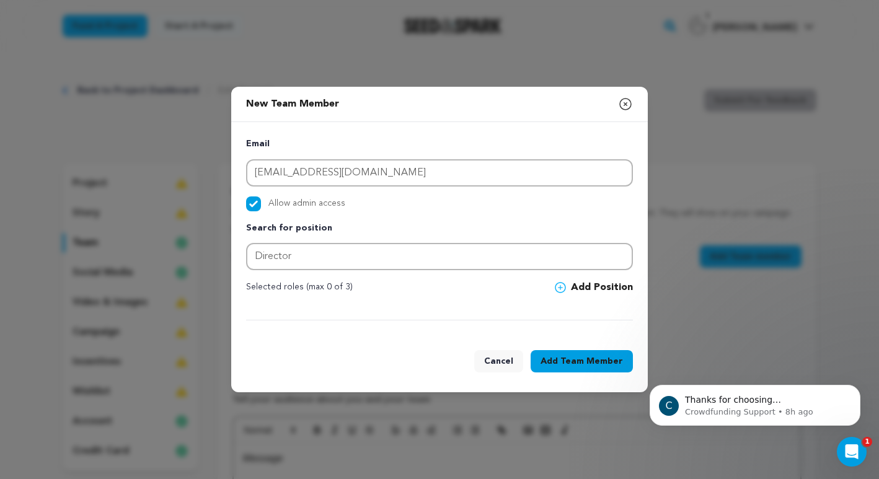
click at [580, 286] on button "Add Position" at bounding box center [594, 287] width 78 height 15
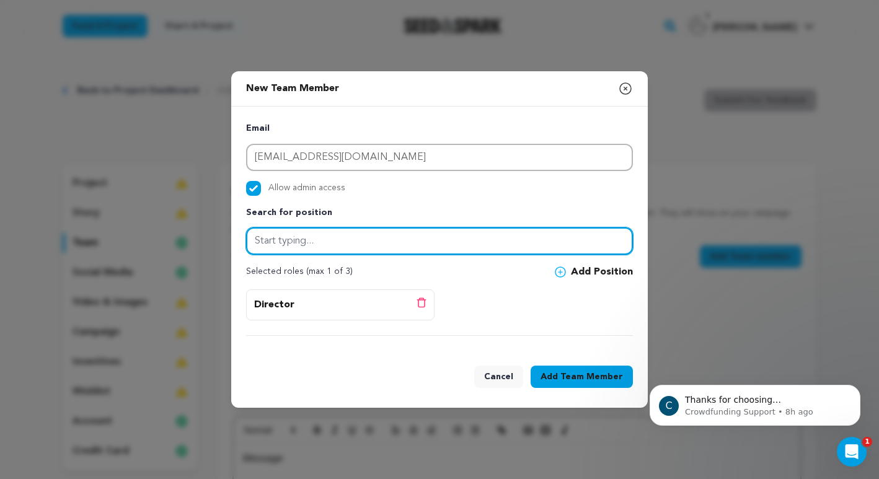
click at [444, 249] on input "text" at bounding box center [439, 240] width 387 height 27
type input "Editor"
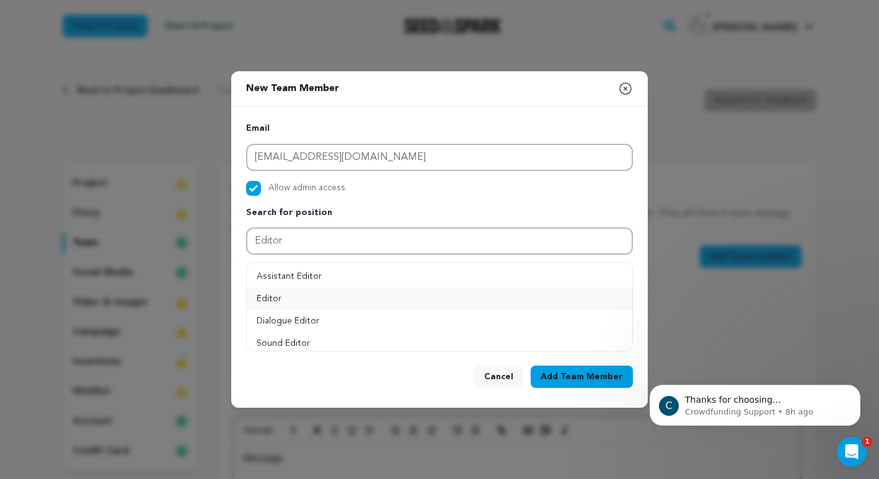
click at [315, 301] on button "Editor" at bounding box center [440, 299] width 386 height 22
click at [565, 378] on span "Team Member" at bounding box center [591, 377] width 63 height 12
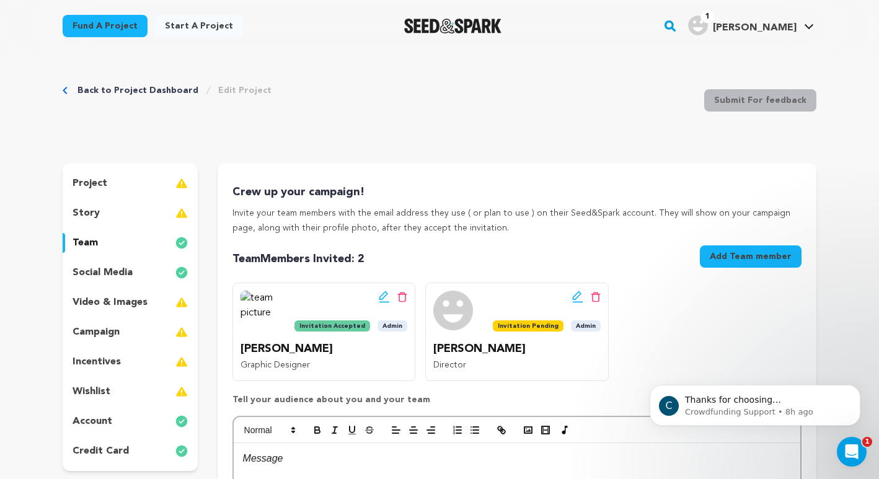
scroll to position [1, 0]
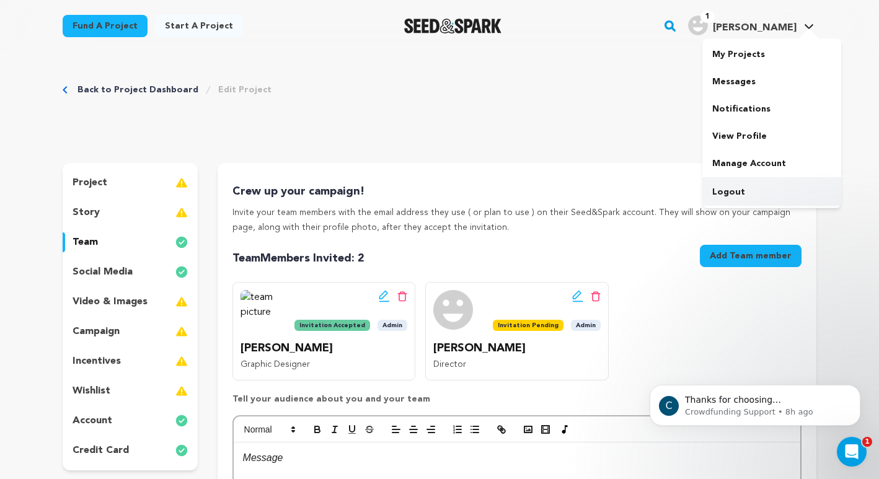
click at [735, 185] on link "Logout" at bounding box center [771, 191] width 139 height 27
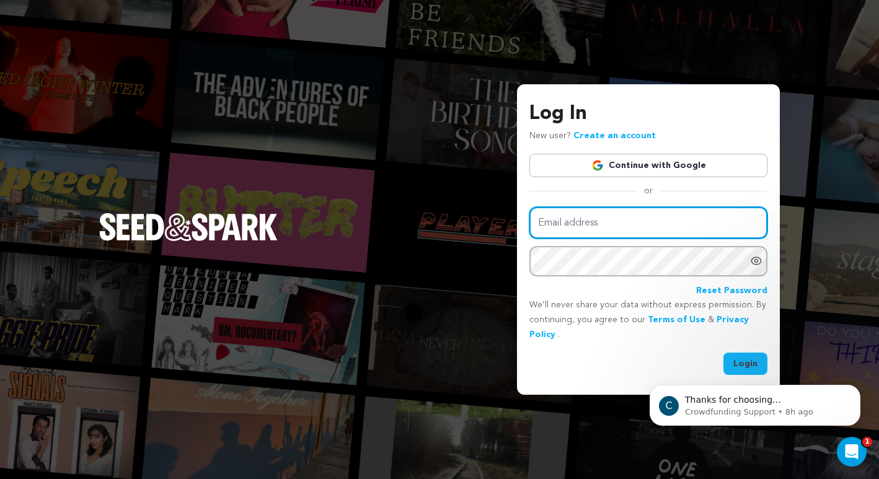
click at [591, 226] on input "Email address" at bounding box center [648, 223] width 238 height 32
type input "[EMAIL_ADDRESS][DOMAIN_NAME]"
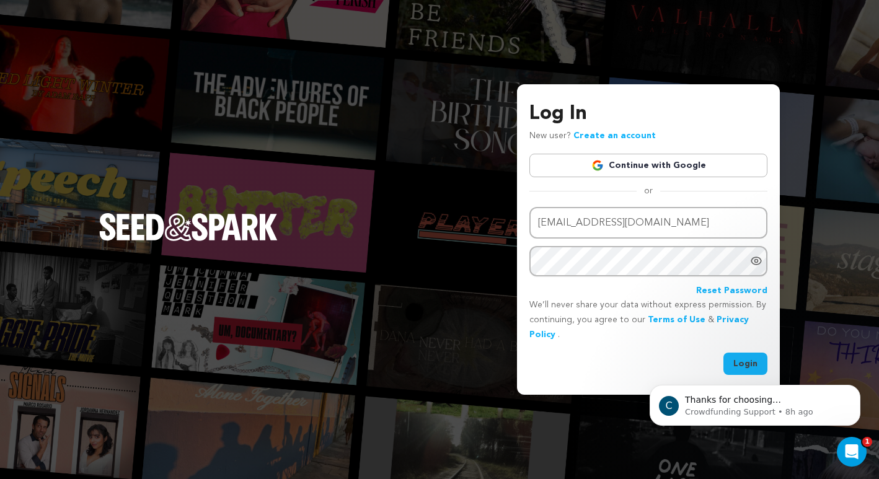
click at [743, 366] on body "C Thanks for choosing Seed&amp;Spark for your project! If you have any question…" at bounding box center [755, 402] width 238 height 77
click at [744, 360] on div "C Thanks for choosing Seed&amp;Spark for your project! If you have any question…" at bounding box center [755, 348] width 228 height 155
click at [739, 363] on div "C Thanks for choosing Seed&amp;Spark for your project! If you have any question…" at bounding box center [755, 348] width 228 height 155
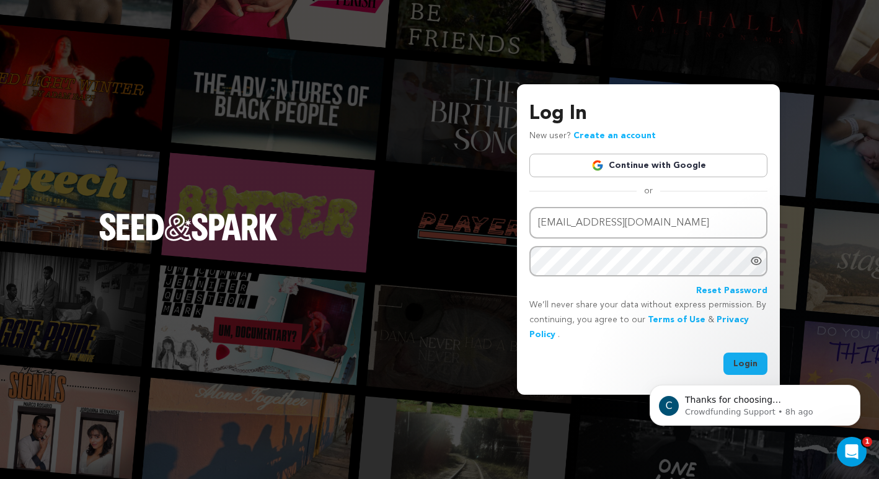
click at [696, 342] on div "C Thanks for choosing Seed&amp;Spark for your project! If you have any question…" at bounding box center [755, 348] width 228 height 155
click at [730, 358] on div "C Thanks for choosing Seed&amp;Spark for your project! If you have any question…" at bounding box center [755, 348] width 228 height 155
click at [758, 258] on icon "Show password as plain text. Warning: this will display your password on the sc…" at bounding box center [756, 261] width 12 height 12
click at [745, 364] on body "C Thanks for choosing Seed&amp;Spark for your project! If you have any question…" at bounding box center [755, 402] width 238 height 77
click at [739, 366] on body "C Thanks for choosing Seed&amp;Spark for your project! If you have any question…" at bounding box center [755, 402] width 238 height 77
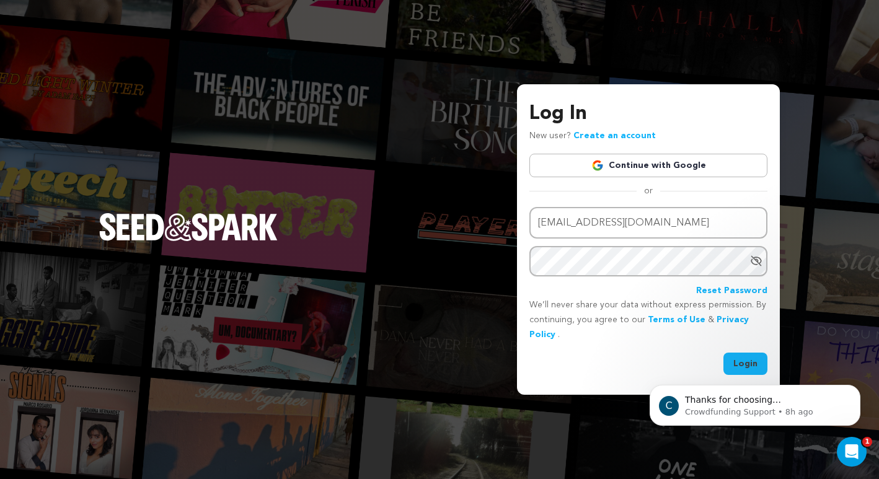
click at [743, 371] on body "C Thanks for choosing Seed&amp;Spark for your project! If you have any question…" at bounding box center [755, 402] width 238 height 77
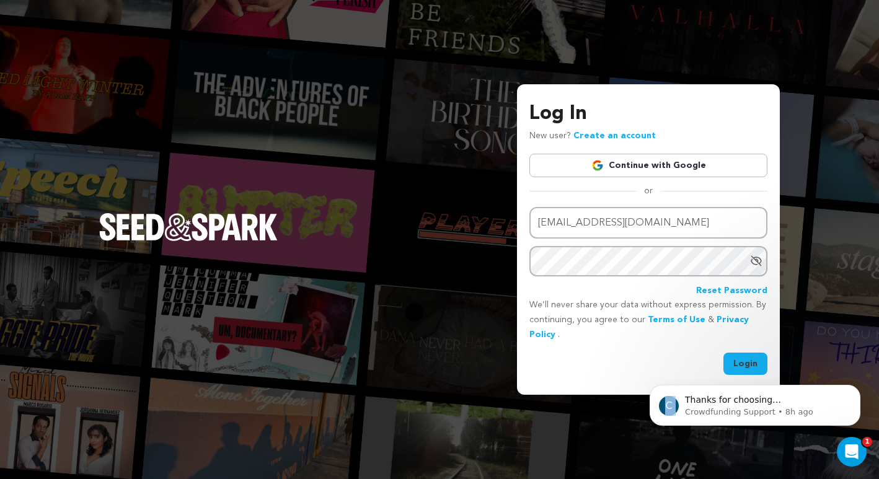
click at [743, 371] on body "C Thanks for choosing Seed&amp;Spark for your project! If you have any question…" at bounding box center [755, 402] width 238 height 77
click at [804, 141] on div "Log In New user? Create an account Continue with Google or Email address [EMAIL…" at bounding box center [439, 239] width 879 height 479
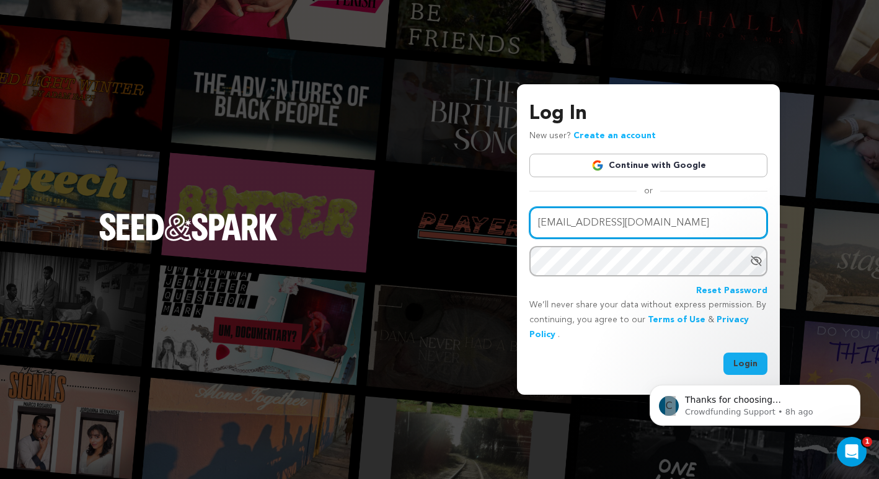
click at [645, 224] on input "[EMAIL_ADDRESS][DOMAIN_NAME]" at bounding box center [648, 223] width 238 height 32
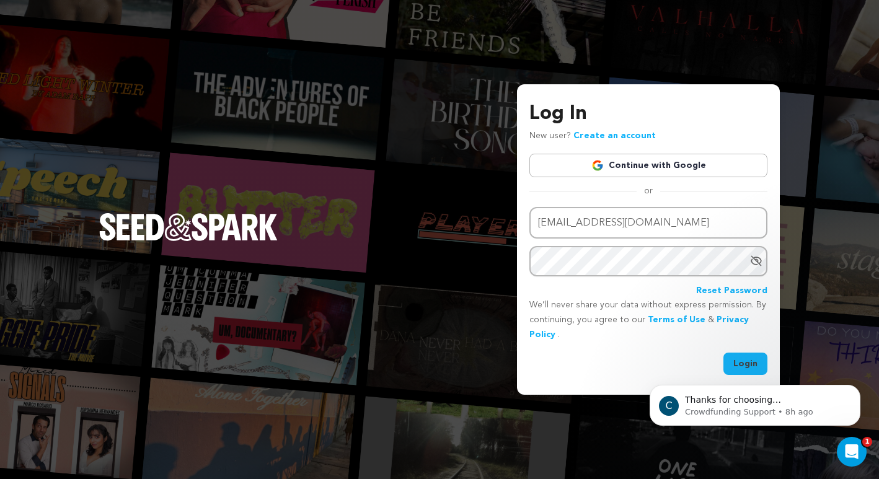
click at [739, 359] on html "C Thanks for choosing Seed&amp;Spark for your project! If you have any question…" at bounding box center [755, 402] width 248 height 87
click at [738, 366] on body "C Thanks for choosing Seed&amp;Spark for your project! If you have any question…" at bounding box center [755, 402] width 238 height 77
click at [439, 346] on div "Log In New user? Create an account Continue with Google or Email address [EMAIL…" at bounding box center [439, 239] width 879 height 479
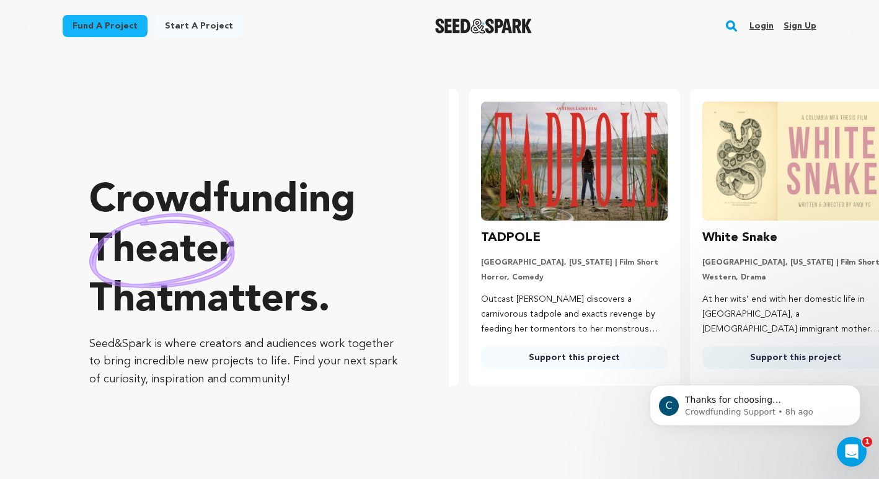
click at [760, 24] on link "Login" at bounding box center [761, 26] width 24 height 20
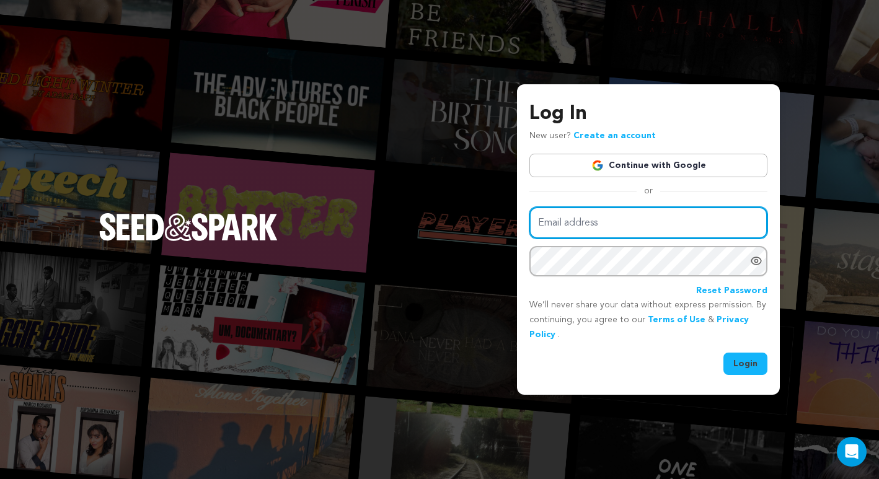
click at [630, 227] on input "Email address" at bounding box center [648, 223] width 238 height 32
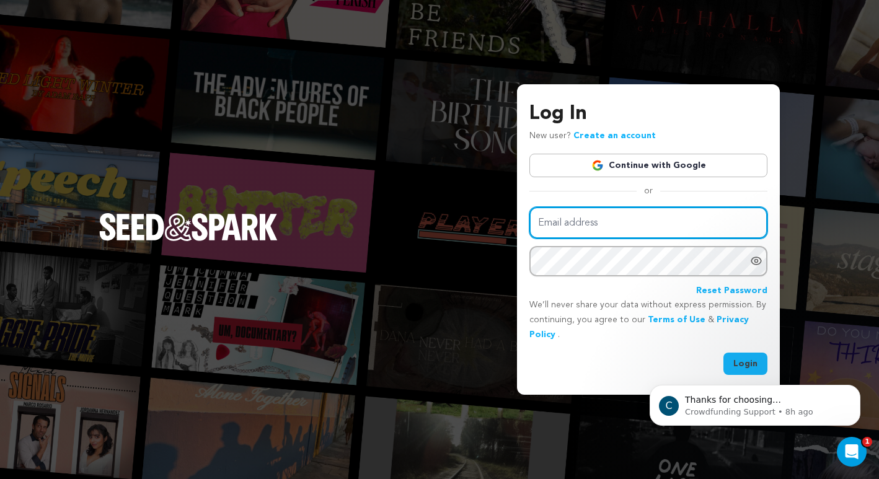
type input "toko@7cylinders.com"
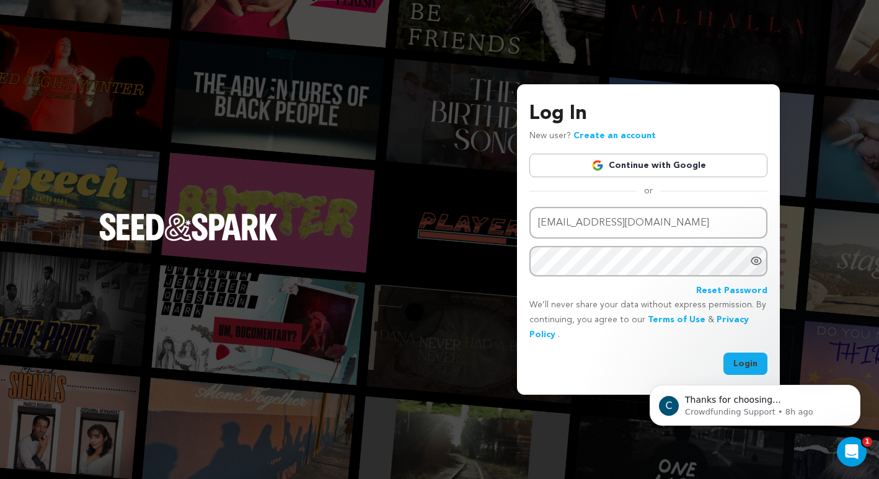
click at [732, 364] on body "C Thanks for choosing Seed&amp;Spark for your project! If you have any question…" at bounding box center [755, 402] width 238 height 77
click at [741, 363] on html "C Thanks for choosing Seed&amp;Spark for your project! If you have any question…" at bounding box center [755, 402] width 248 height 87
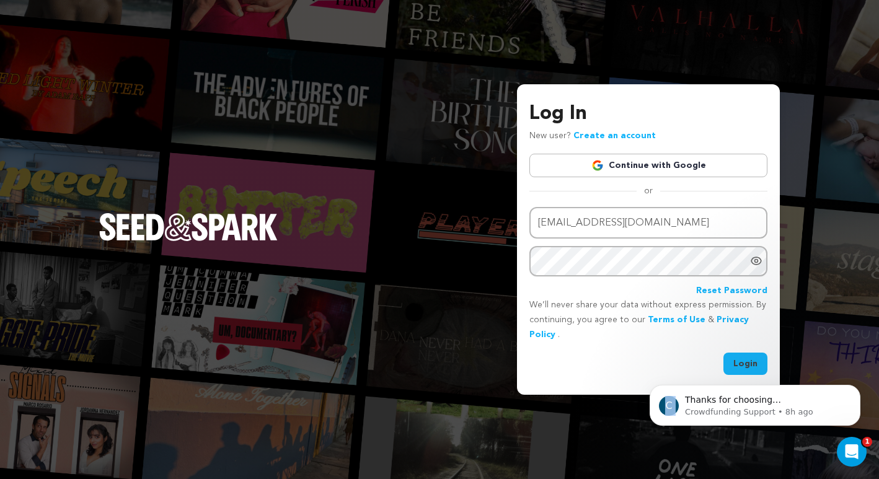
click at [741, 363] on html "C Thanks for choosing Seed&amp;Spark for your project! If you have any question…" at bounding box center [755, 402] width 248 height 87
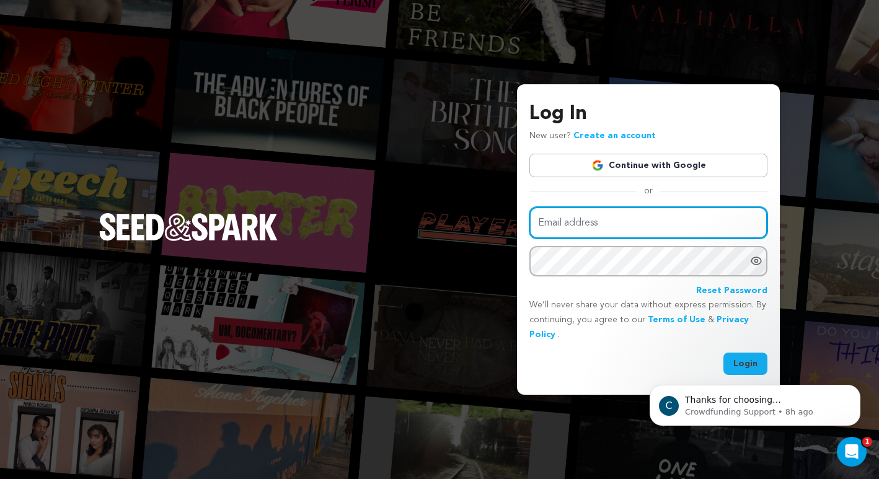
type input "[EMAIL_ADDRESS][DOMAIN_NAME]"
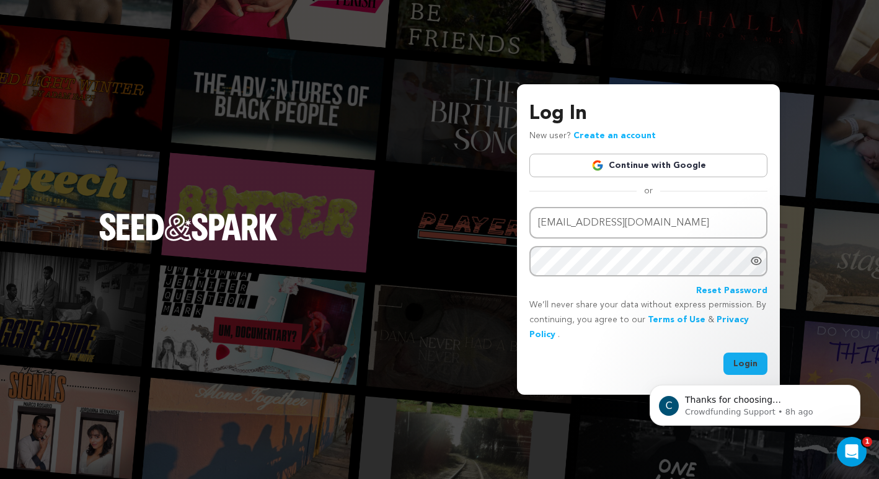
click at [737, 363] on html "C Thanks for choosing Seed&amp;Spark for your project! If you have any question…" at bounding box center [755, 402] width 248 height 87
click at [756, 262] on icon "Show password as plain text. Warning: this will display your password on the sc…" at bounding box center [756, 261] width 3 height 3
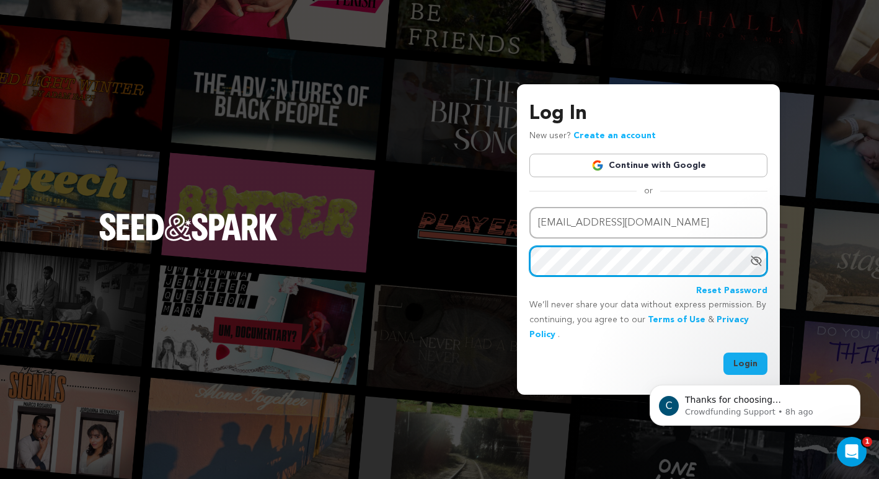
click at [500, 244] on div "Log In New user? Create an account Continue with Google or Email address toko@7…" at bounding box center [439, 239] width 879 height 479
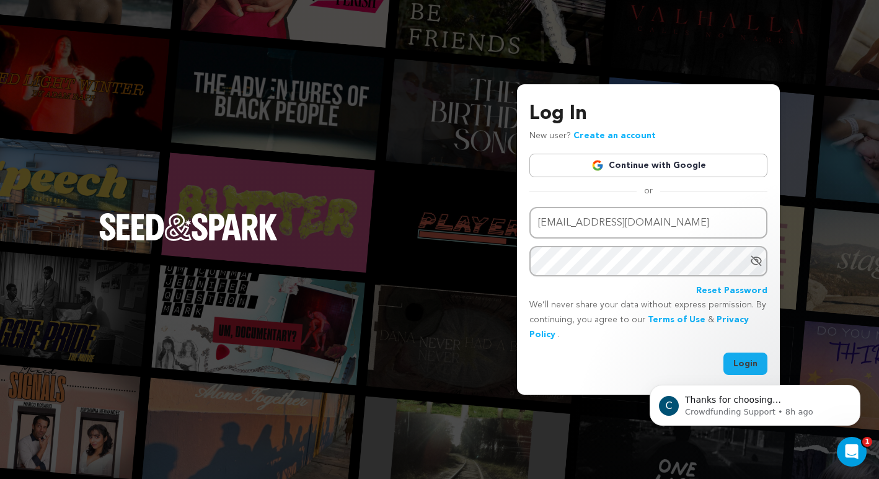
click at [128, 83] on div "Log In New user? Create an account Continue with Google or Email address toko@7…" at bounding box center [439, 239] width 879 height 479
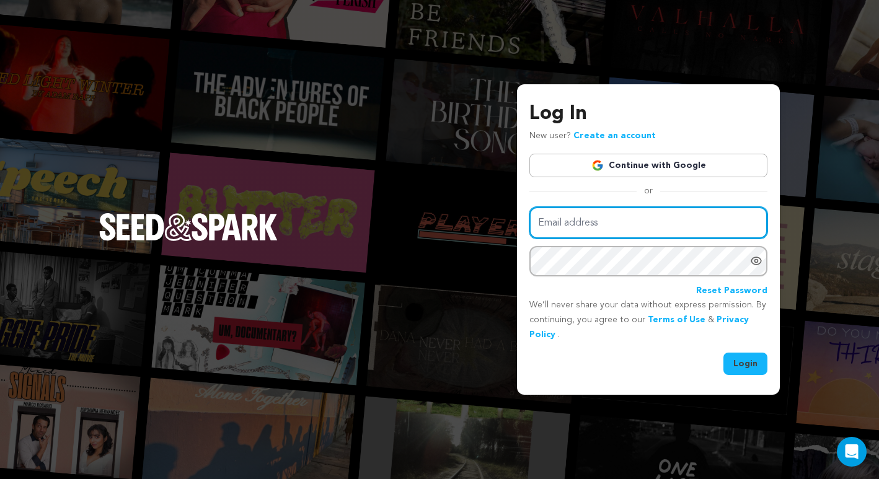
click at [581, 223] on input "Email address" at bounding box center [648, 223] width 238 height 32
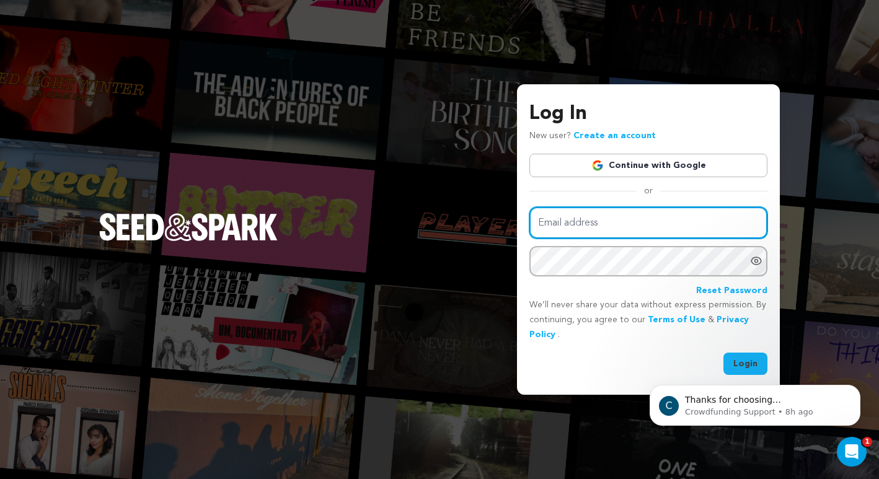
type input "[EMAIL_ADDRESS][DOMAIN_NAME]"
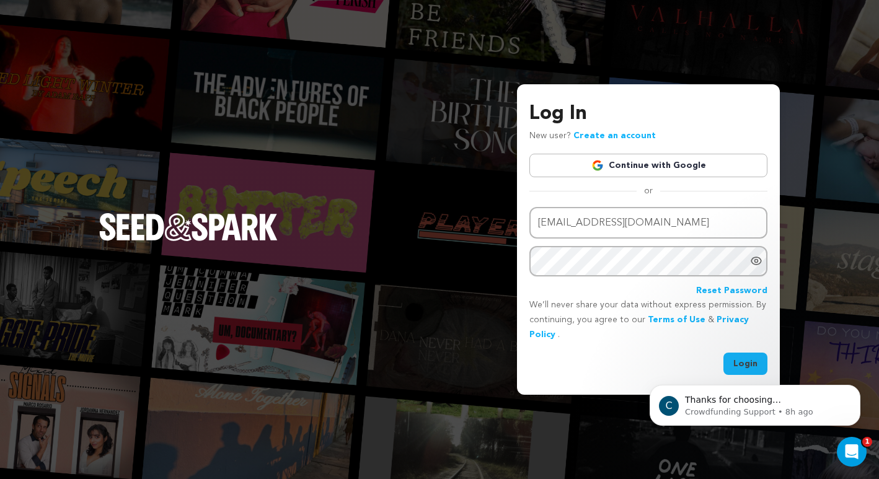
click at [738, 363] on html "C Thanks for choosing Seed&amp;Spark for your project! If you have any question…" at bounding box center [755, 402] width 248 height 87
click at [741, 363] on html "C Thanks for choosing Seed&amp;Spark for your project! If you have any question…" at bounding box center [755, 402] width 248 height 87
click at [740, 362] on html "C Thanks for choosing Seed&amp;Spark for your project! If you have any question…" at bounding box center [755, 402] width 248 height 87
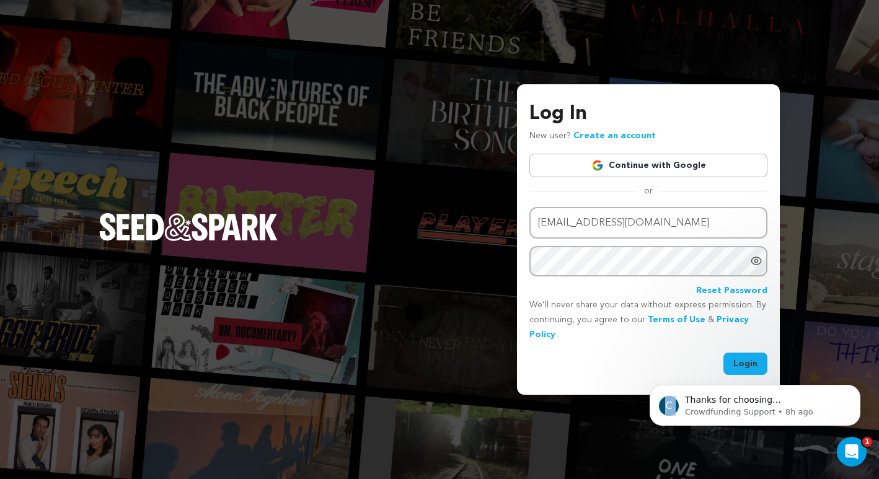
click at [740, 362] on html "C Thanks for choosing Seed&amp;Spark for your project! If you have any question…" at bounding box center [755, 402] width 248 height 87
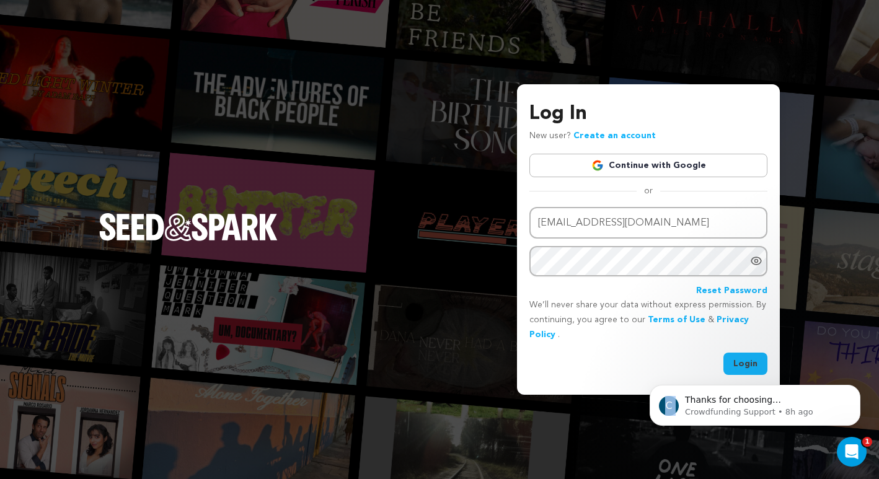
click at [740, 362] on html "C Thanks for choosing Seed&amp;Spark for your project! If you have any question…" at bounding box center [755, 402] width 248 height 87
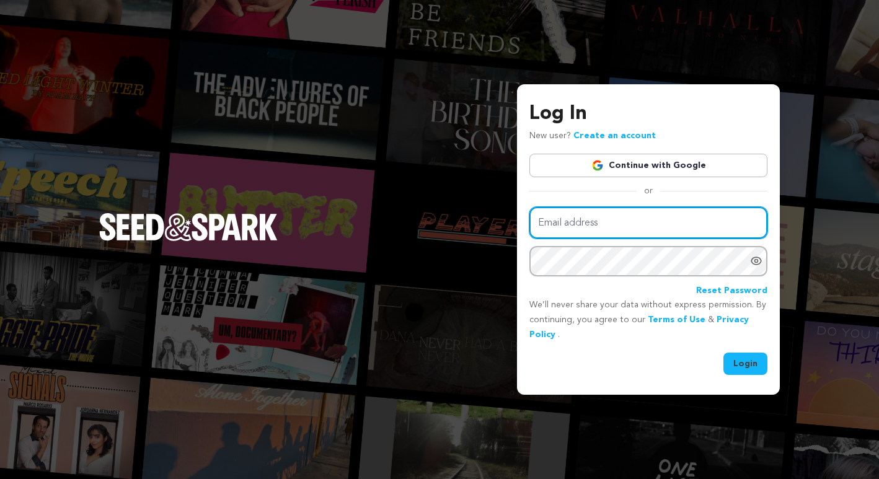
click at [589, 224] on input "Email address" at bounding box center [648, 223] width 238 height 32
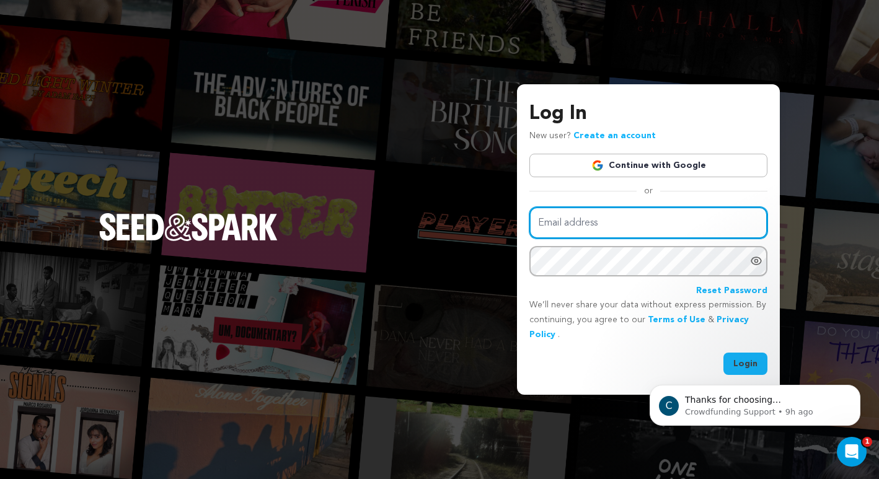
type input "[EMAIL_ADDRESS][DOMAIN_NAME]"
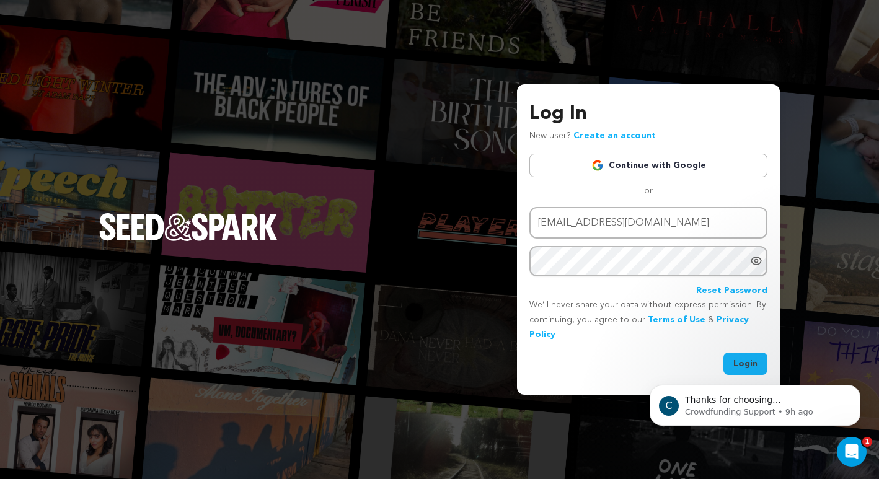
click at [748, 364] on div "C Thanks for choosing Seed&amp;Spark for your project! If you have any question…" at bounding box center [755, 348] width 228 height 155
click at [855, 384] on button "Dismiss notification" at bounding box center [856, 389] width 16 height 16
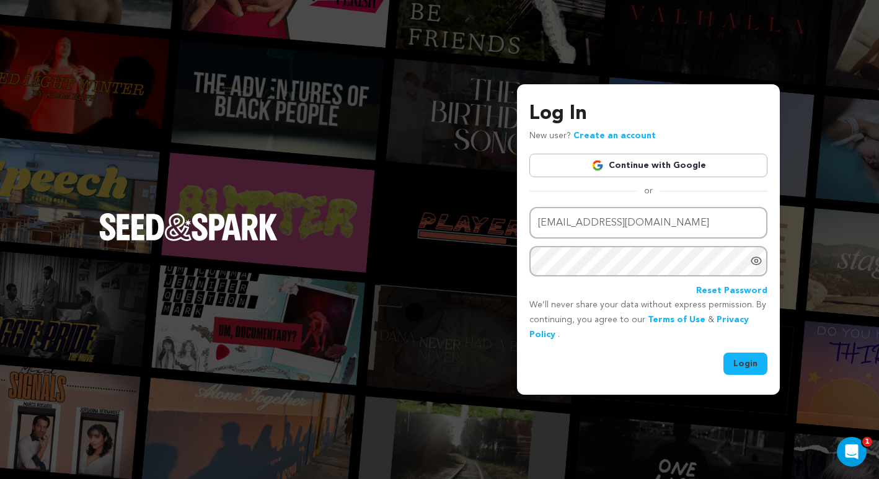
click at [749, 361] on button "Login" at bounding box center [745, 364] width 44 height 22
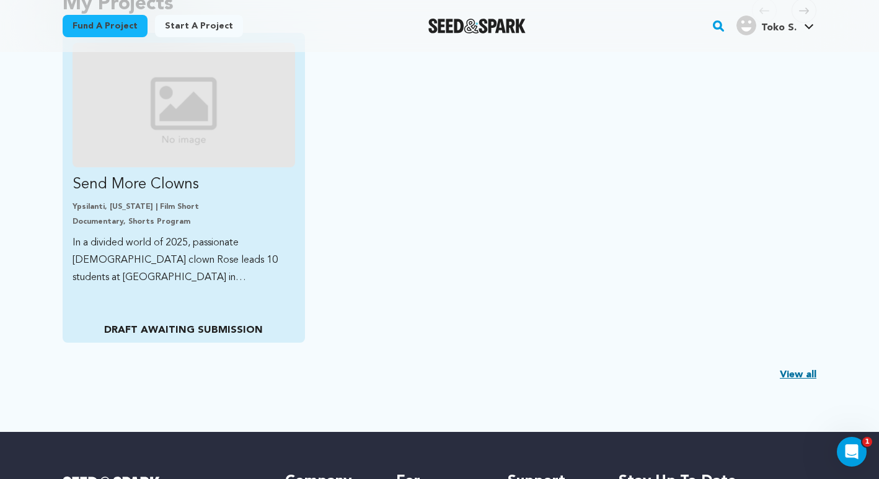
click at [177, 114] on img "Fund Send More Clowns" at bounding box center [184, 105] width 223 height 125
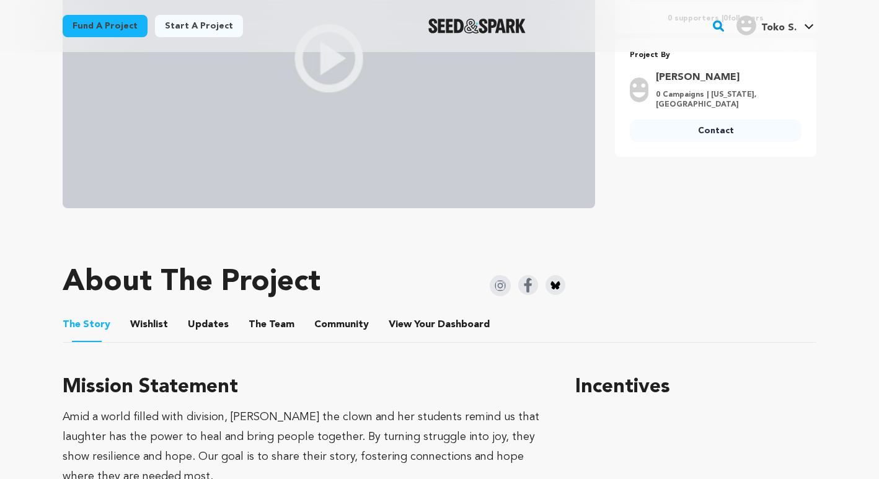
scroll to position [401, 0]
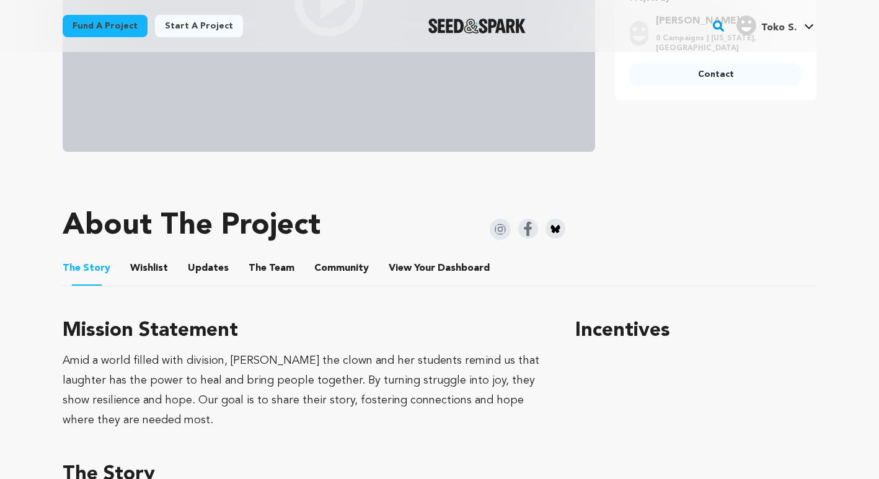
click at [258, 267] on button "The Team" at bounding box center [272, 271] width 30 height 30
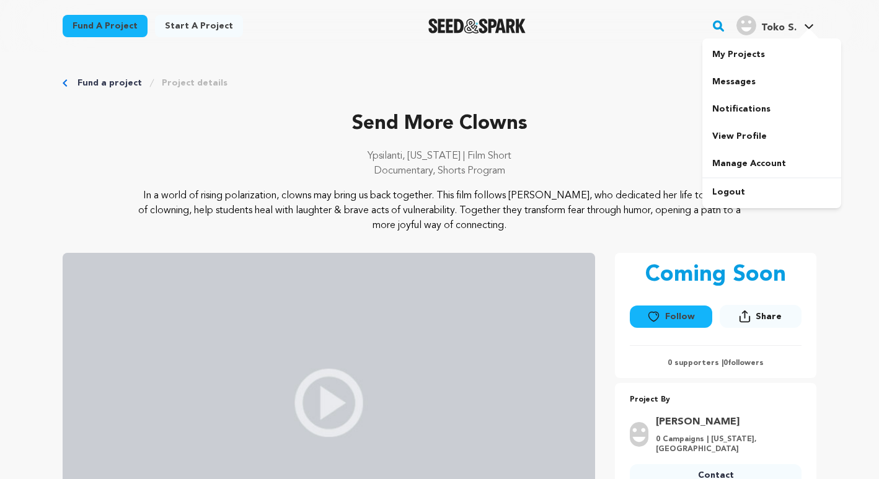
click at [747, 26] on img "Toko S.'s Profile" at bounding box center [746, 25] width 20 height 20
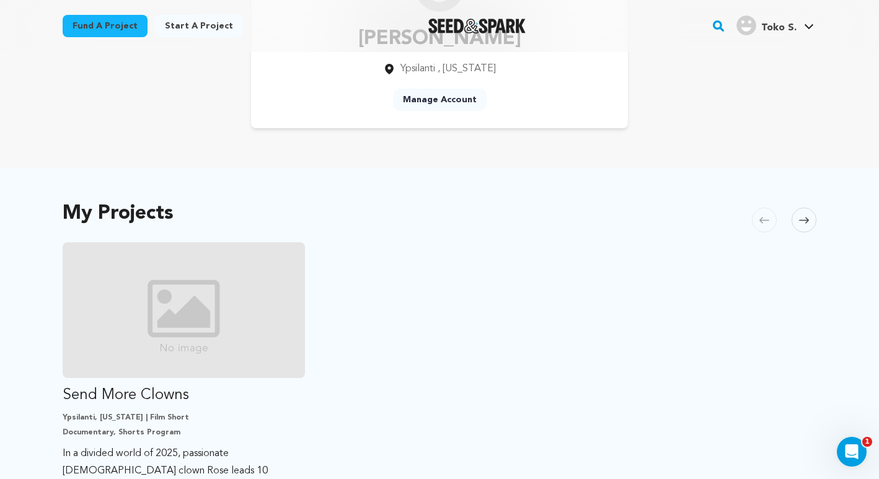
scroll to position [171, 0]
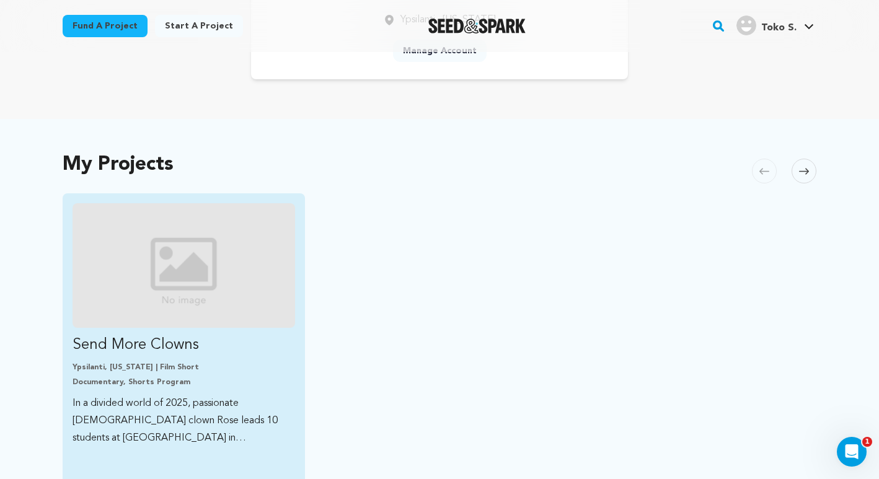
click at [204, 267] on img "Fund Send More Clowns" at bounding box center [184, 265] width 223 height 125
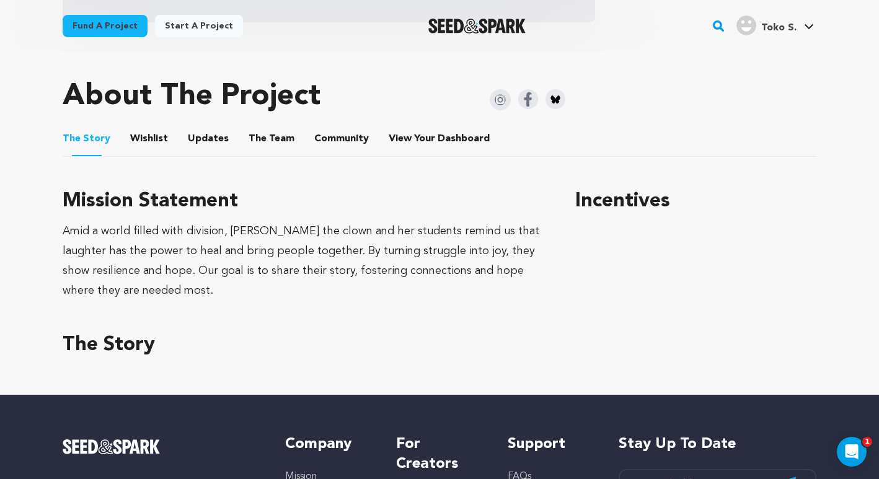
scroll to position [415, 0]
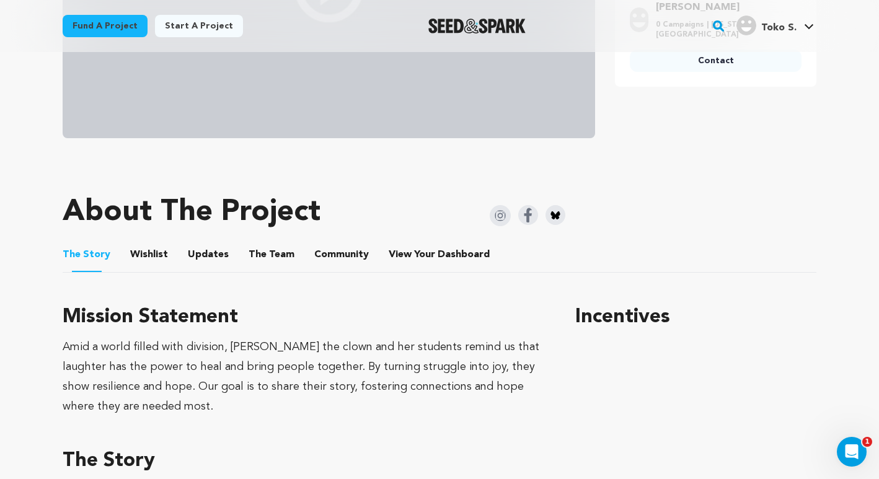
click at [264, 256] on button "The Team" at bounding box center [272, 257] width 30 height 30
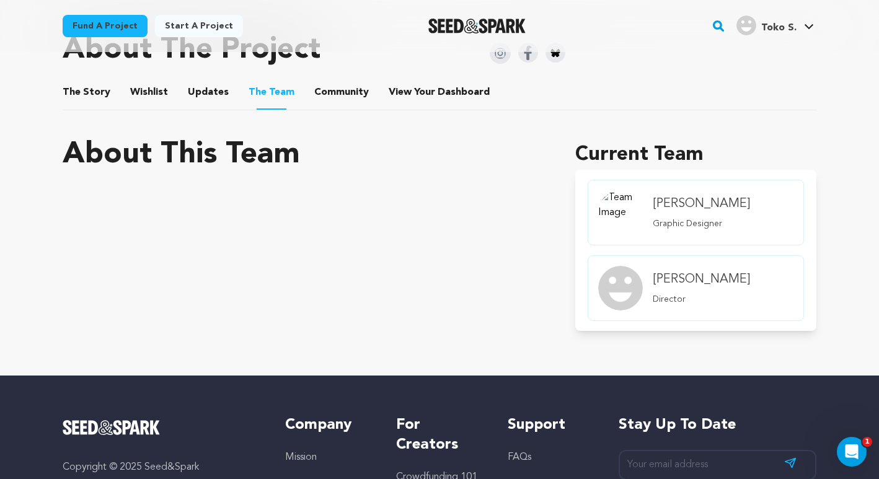
scroll to position [580, 0]
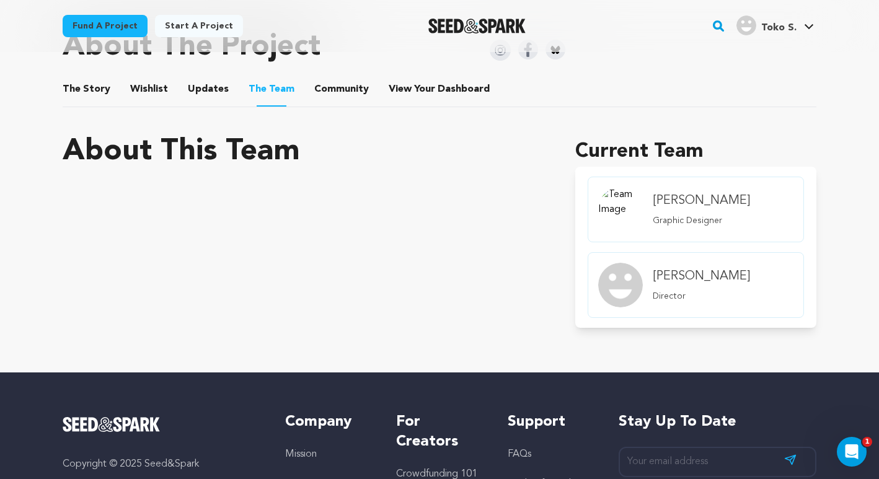
click at [614, 290] on img "member.name Profile" at bounding box center [620, 285] width 45 height 45
